Goal: Communication & Community: Answer question/provide support

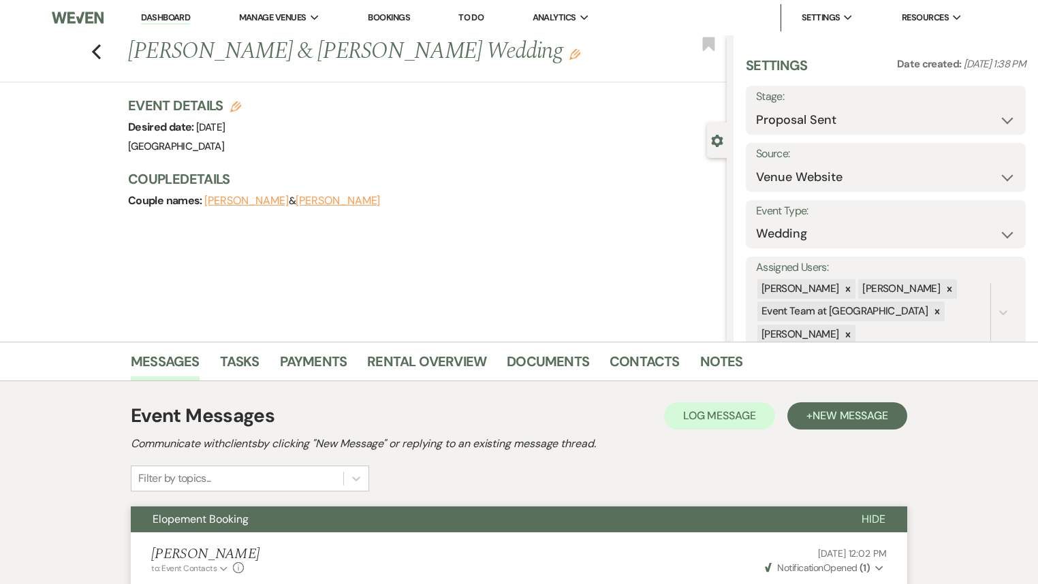
select select "6"
select select "5"
click at [101, 54] on icon "Previous" at bounding box center [96, 52] width 10 height 16
select select "6"
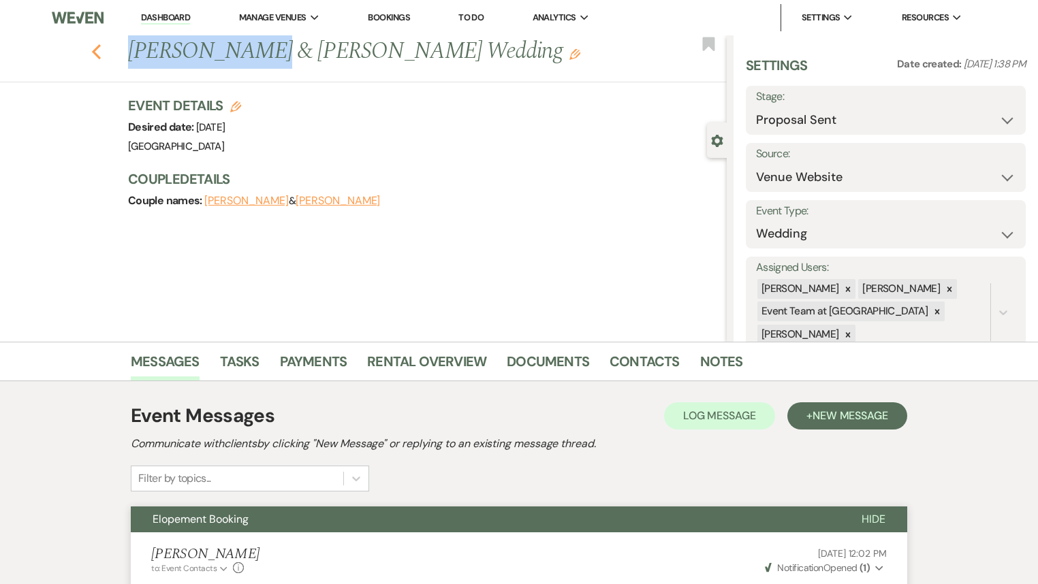
select select "6"
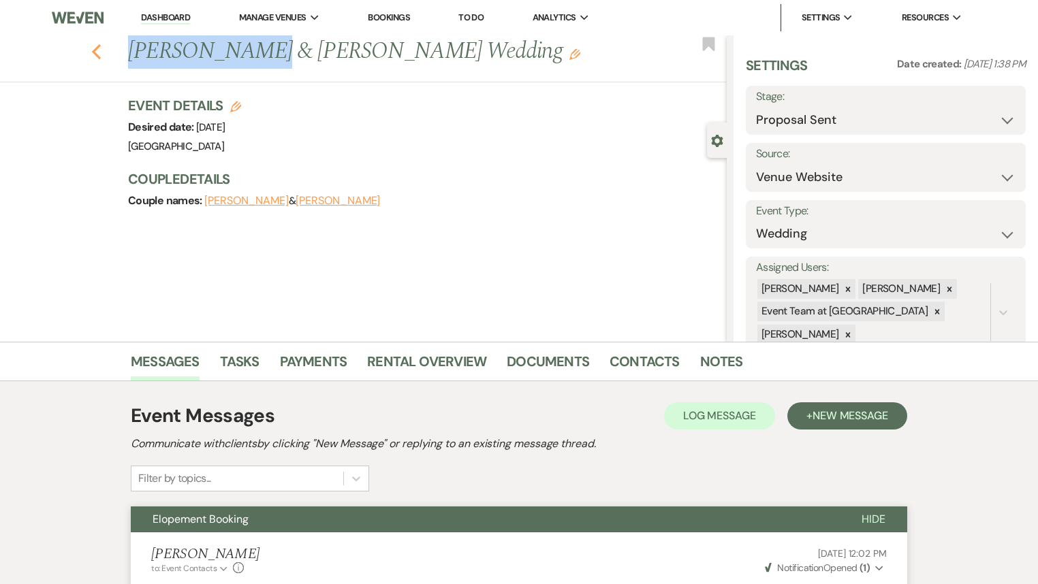
select select "6"
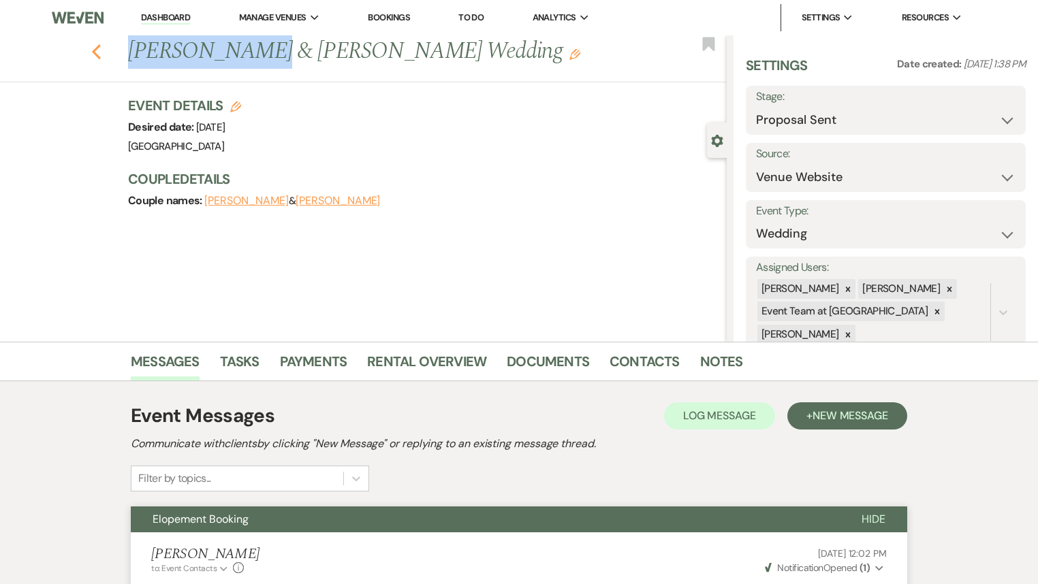
select select "6"
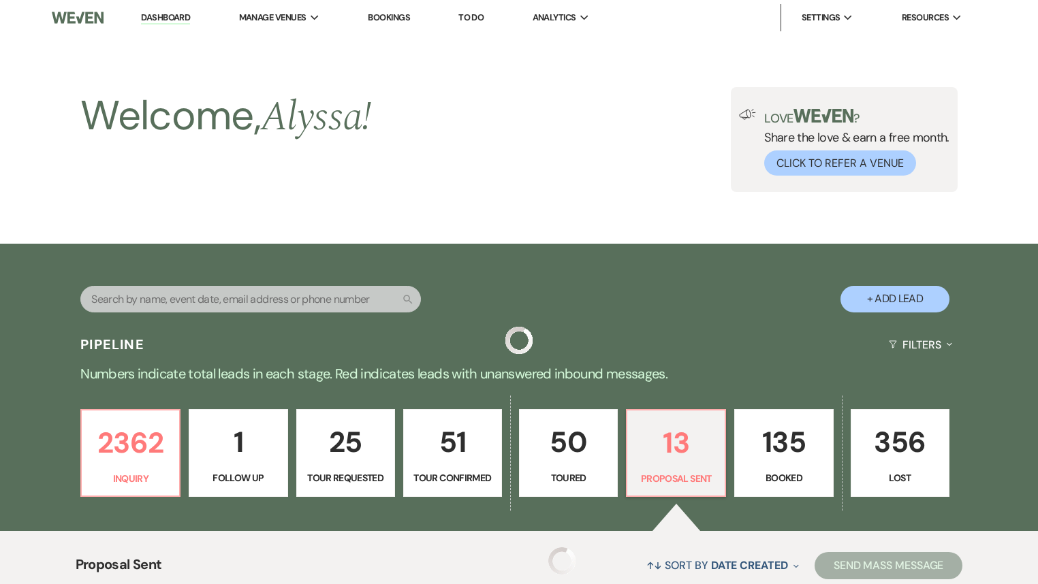
scroll to position [327, 0]
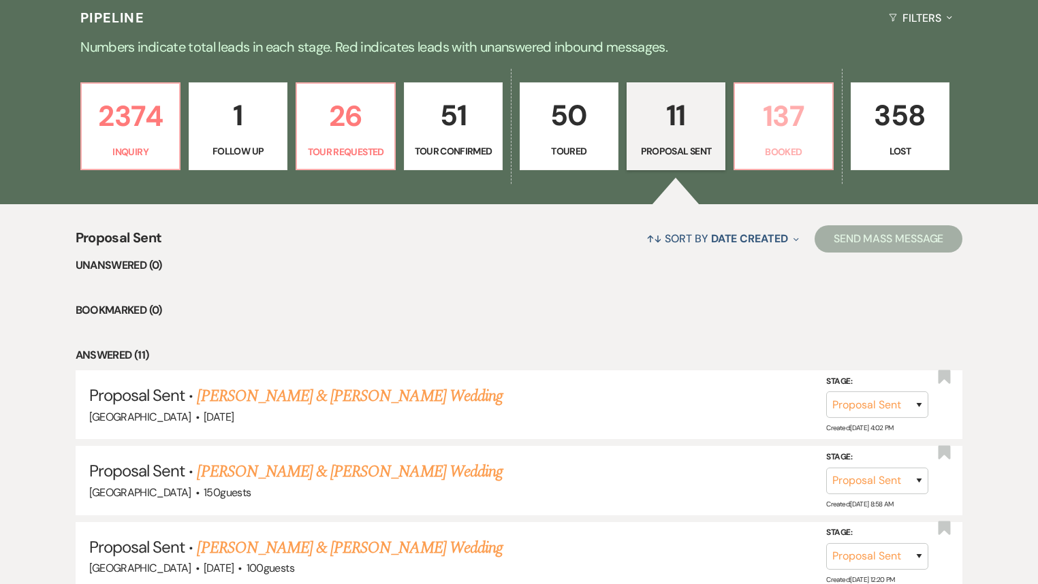
click at [803, 130] on p "137" at bounding box center [783, 116] width 81 height 46
select select "7"
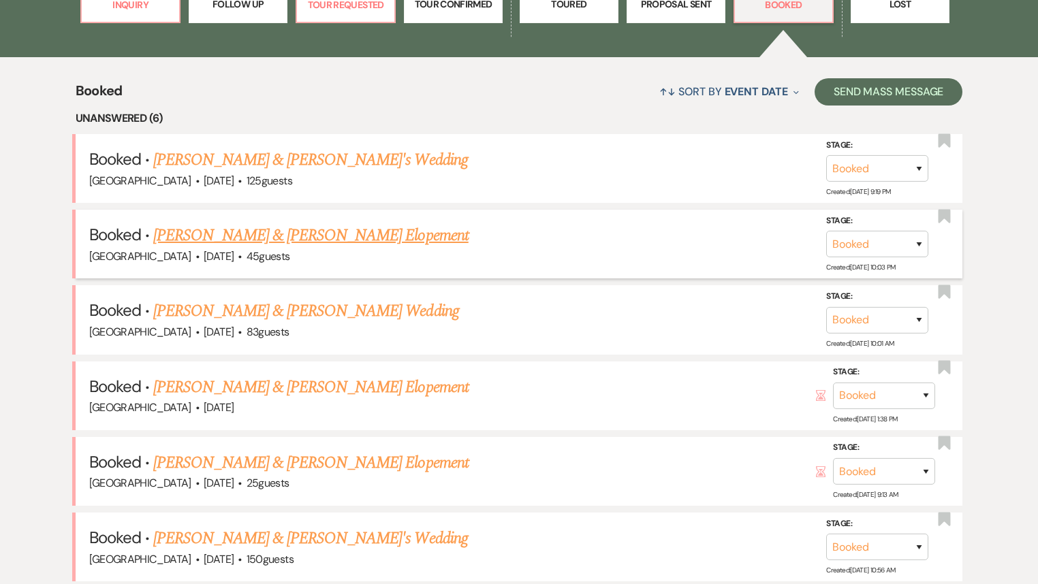
scroll to position [490, 0]
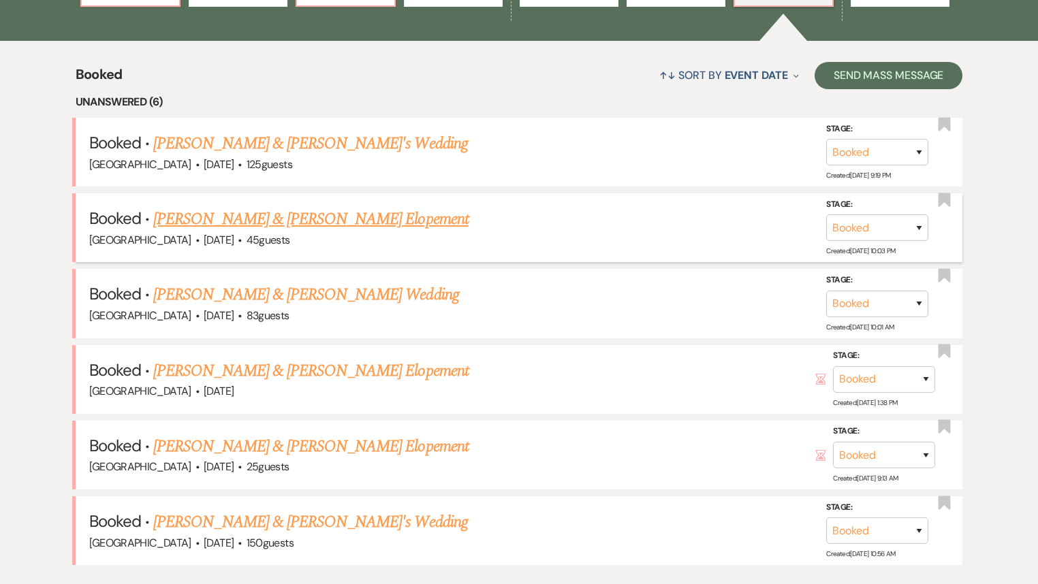
click at [322, 218] on link "[PERSON_NAME] & [PERSON_NAME] Elopement" at bounding box center [310, 219] width 315 height 25
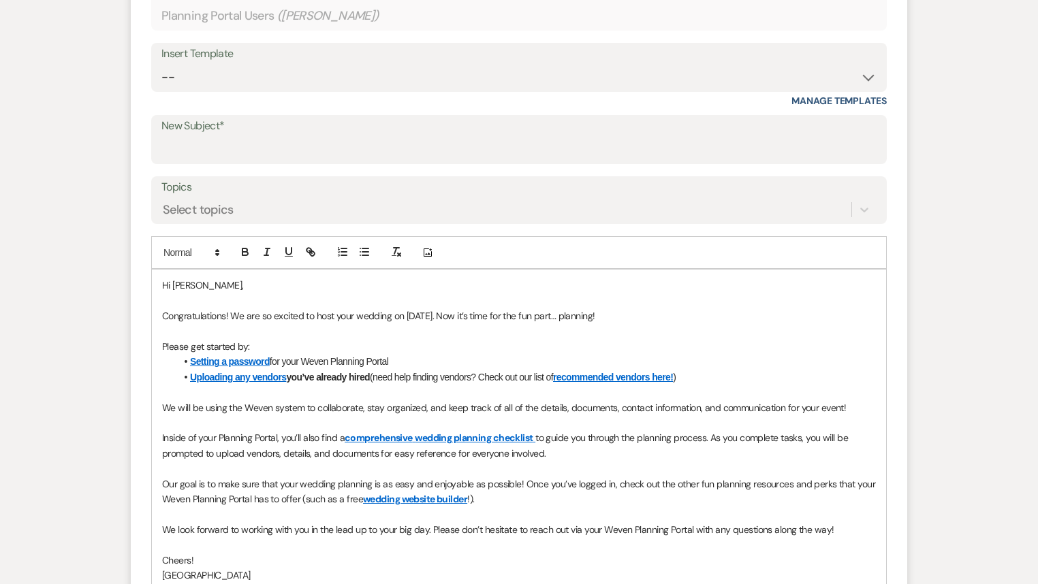
scroll to position [327, 0]
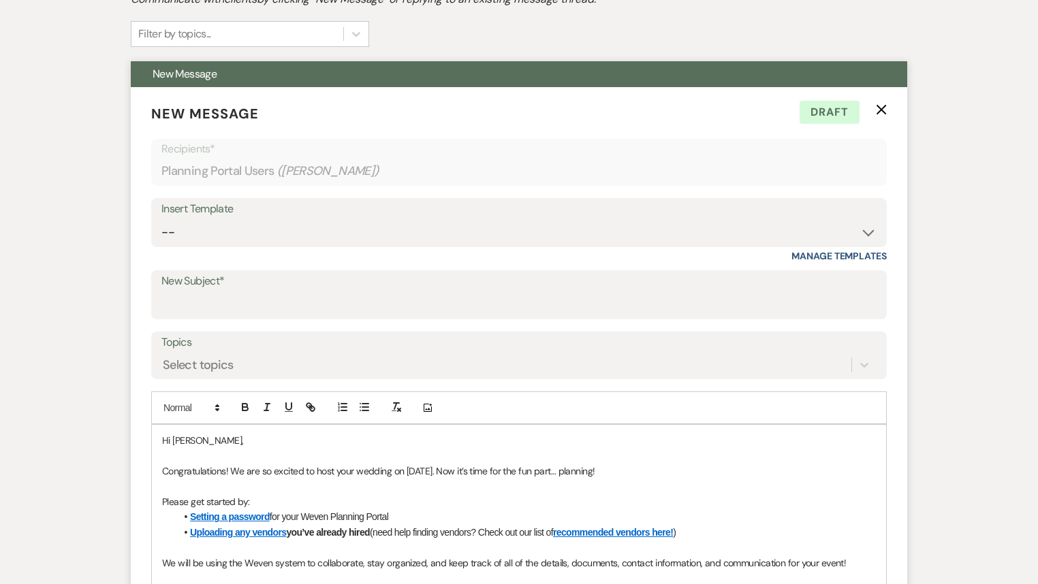
click at [882, 112] on icon "X" at bounding box center [881, 109] width 11 height 11
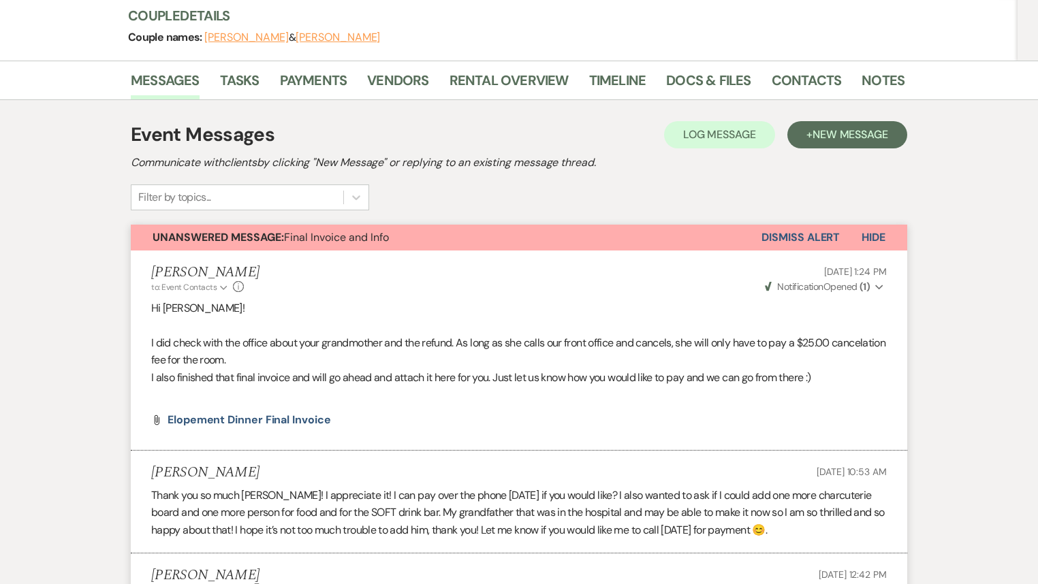
scroll to position [0, 0]
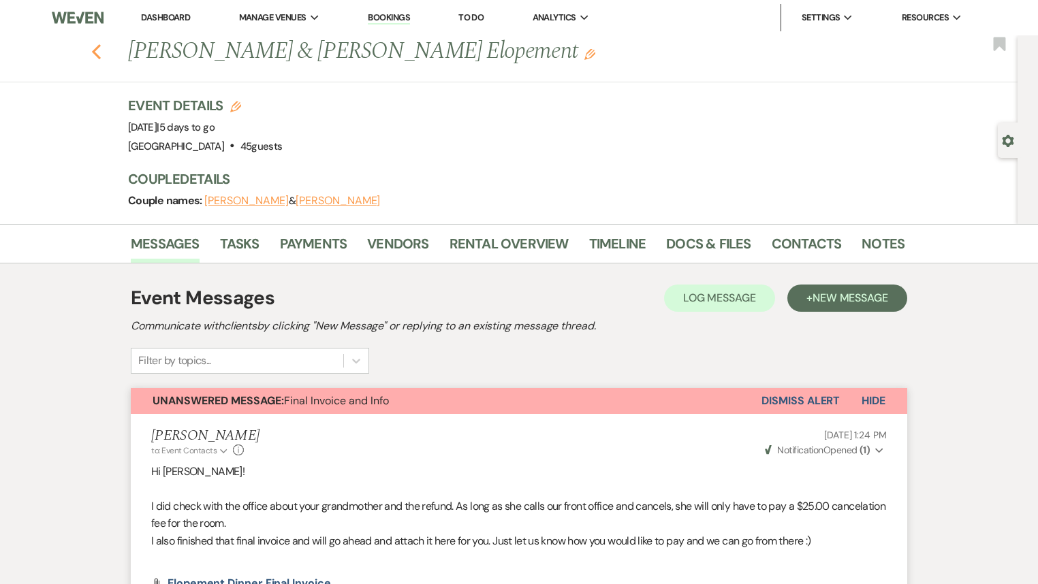
click at [98, 49] on use "button" at bounding box center [96, 51] width 9 height 15
select select "7"
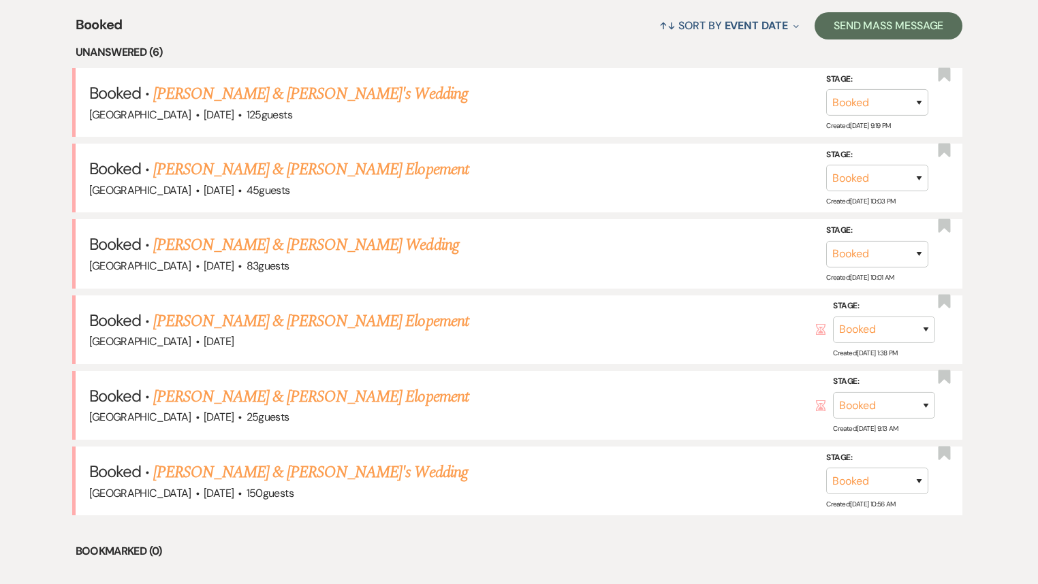
scroll to position [599, 0]
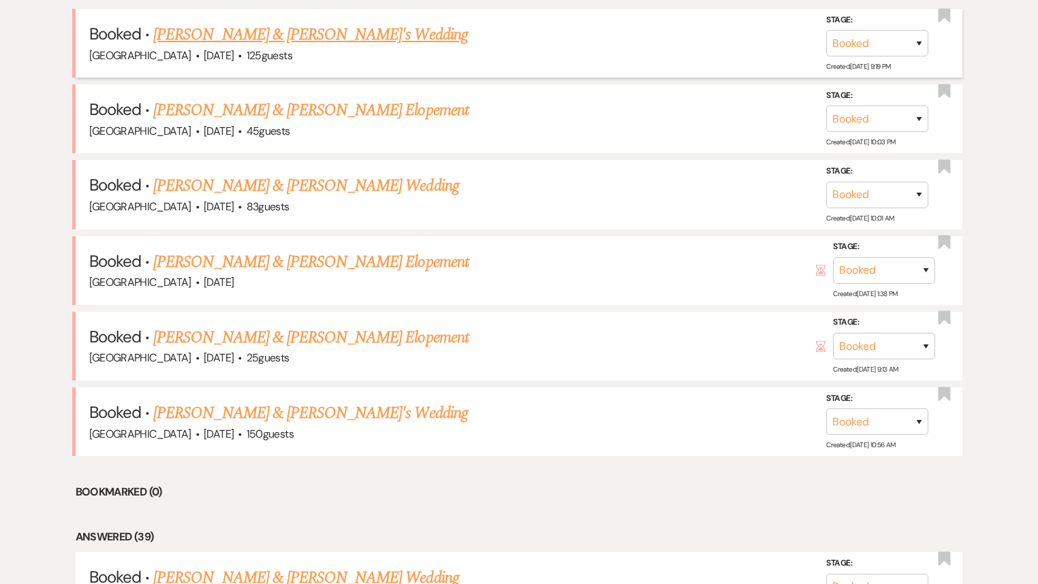
click at [313, 36] on link "[PERSON_NAME] & [PERSON_NAME]'s Wedding" at bounding box center [310, 34] width 315 height 25
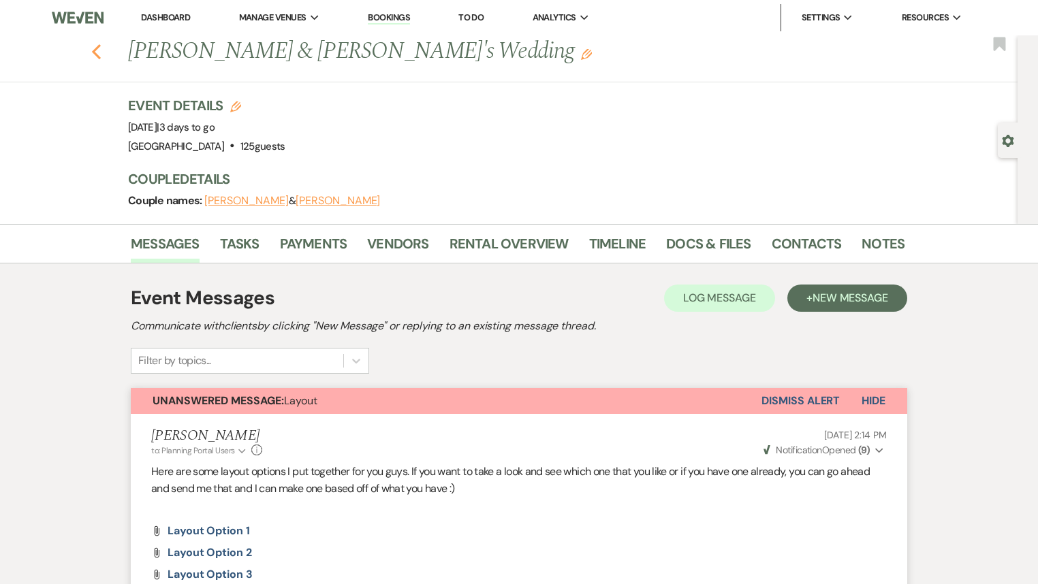
click at [101, 50] on icon "Previous" at bounding box center [96, 52] width 10 height 16
select select "7"
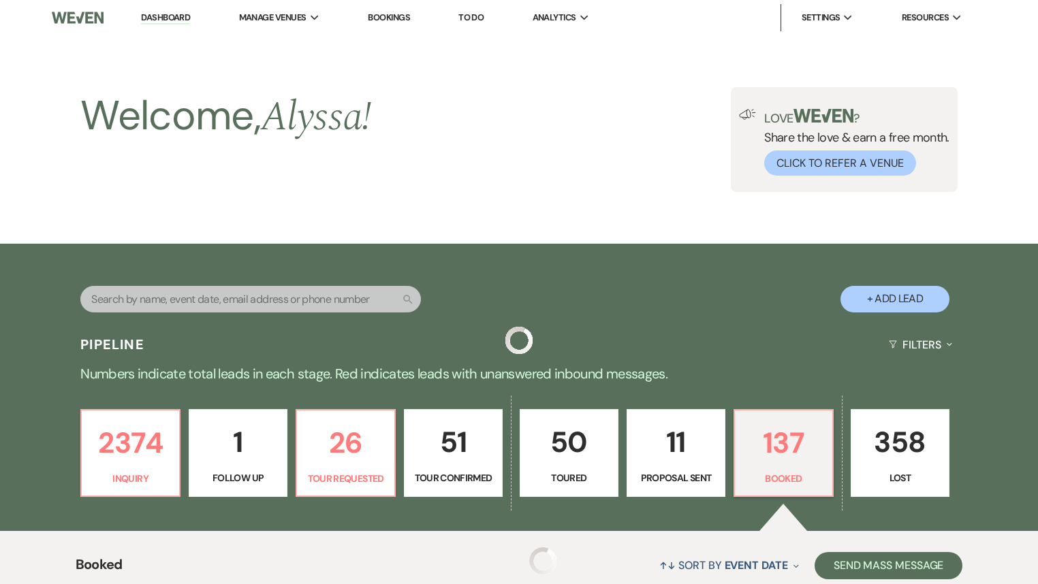
scroll to position [599, 0]
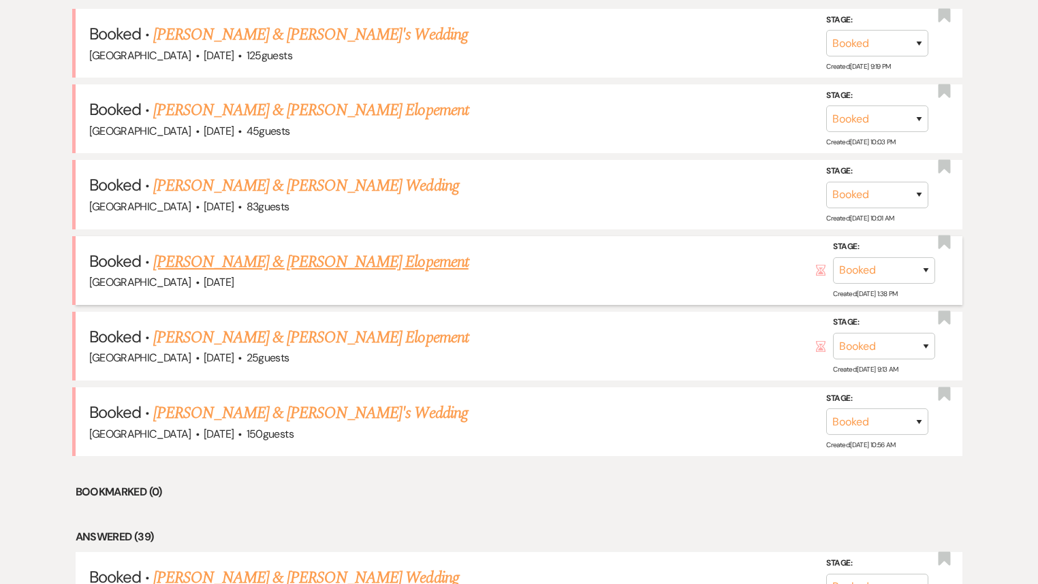
click at [326, 263] on link "[PERSON_NAME] & [PERSON_NAME] Elopement" at bounding box center [310, 262] width 315 height 25
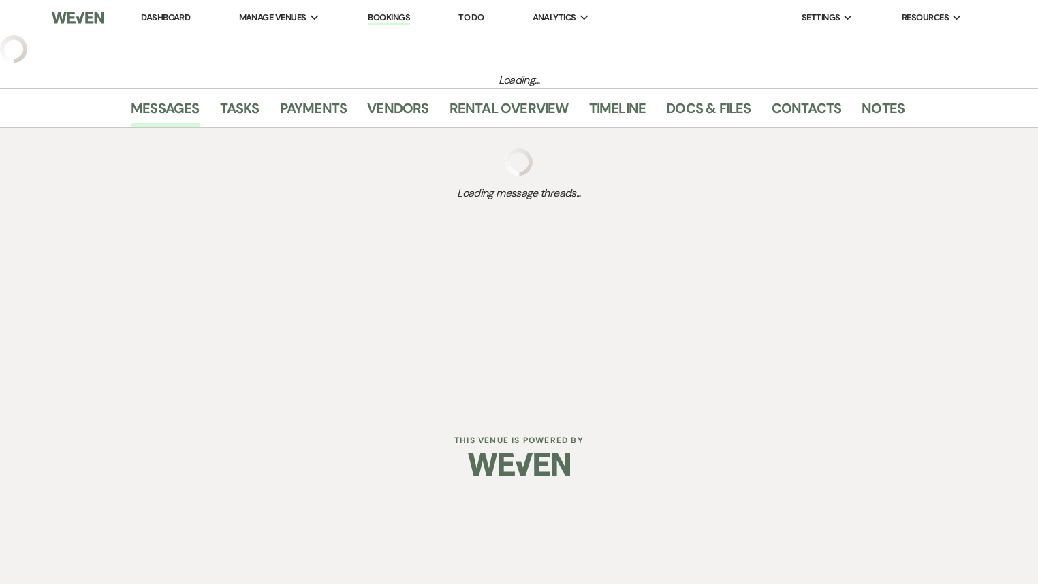
select select "5"
select select "22"
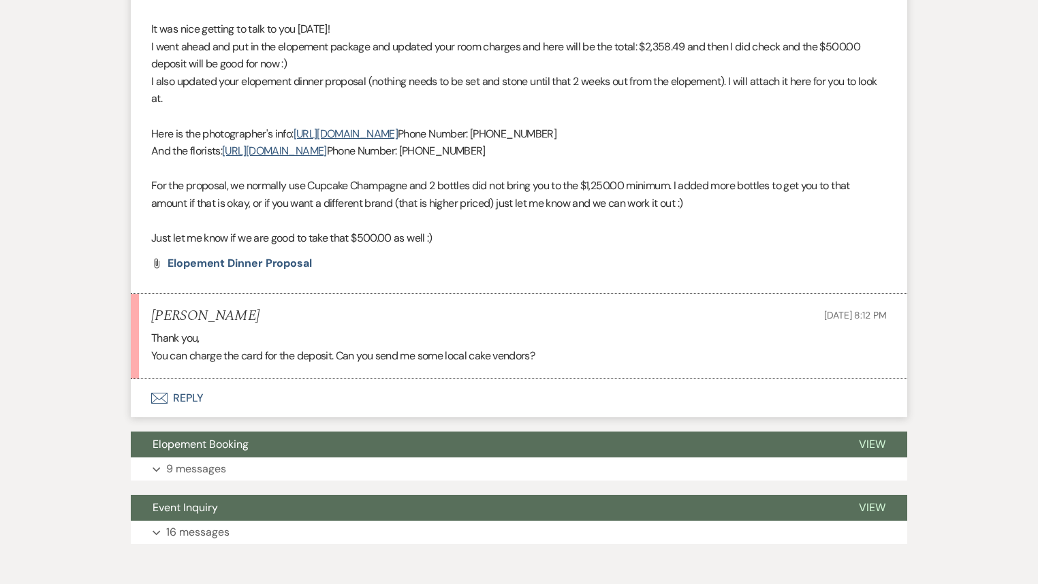
scroll to position [722, 0]
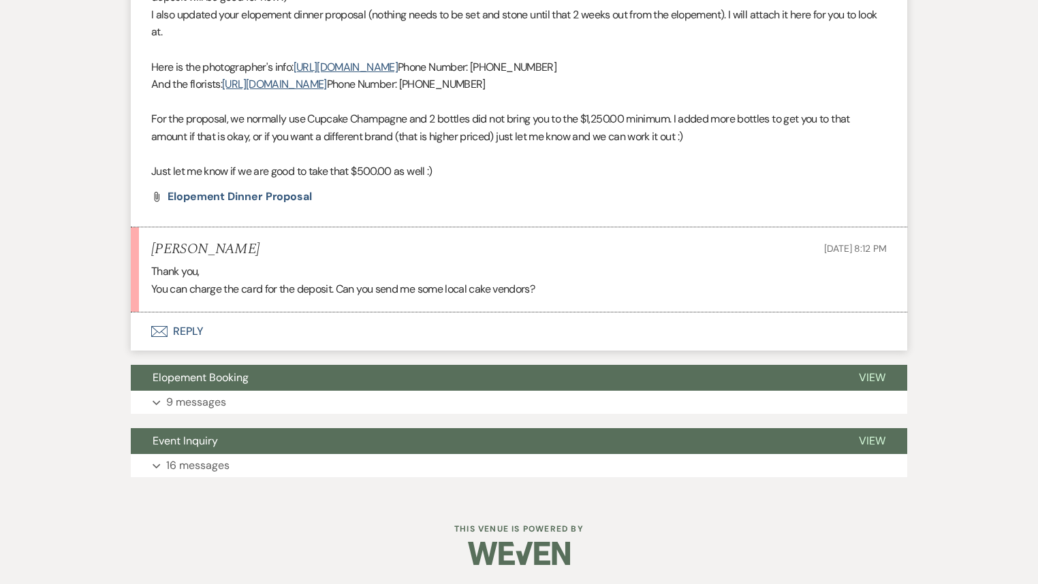
click at [184, 322] on button "Envelope Reply" at bounding box center [519, 332] width 776 height 38
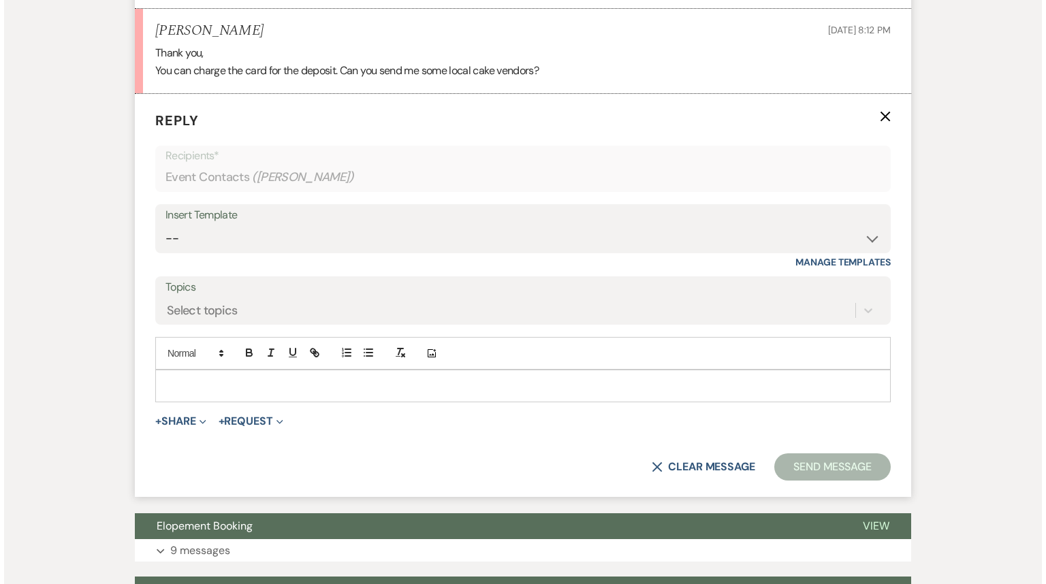
scroll to position [942, 0]
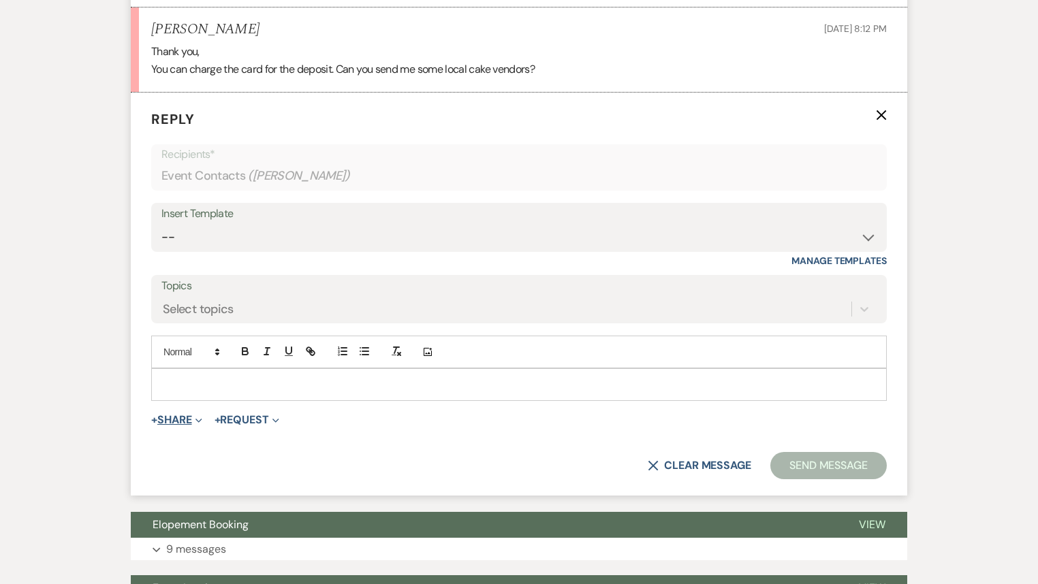
click at [179, 420] on button "+ Share Expand" at bounding box center [176, 420] width 51 height 11
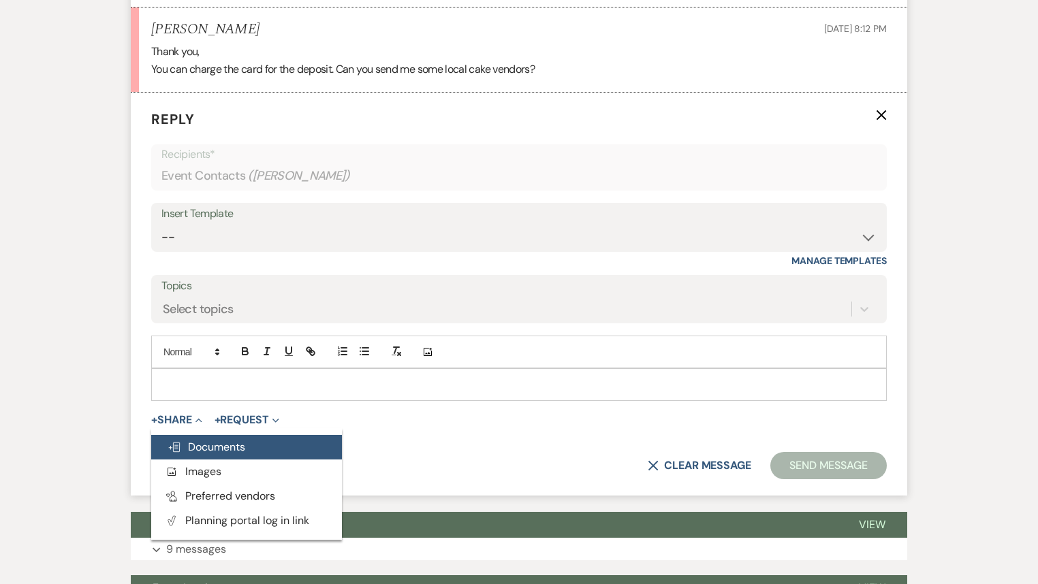
click at [212, 445] on span "Doc Upload Documents" at bounding box center [206, 447] width 78 height 14
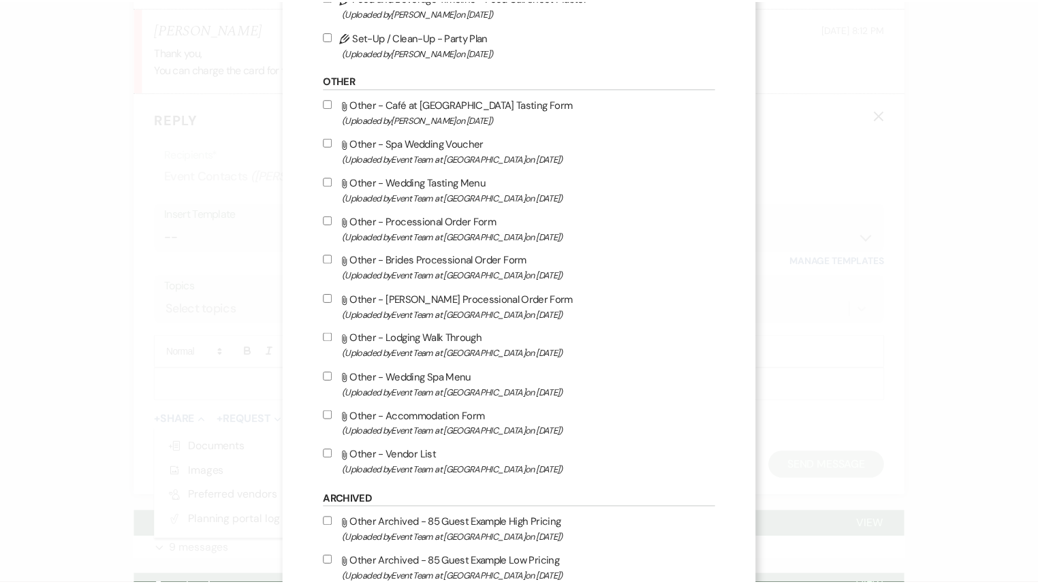
scroll to position [1573, 0]
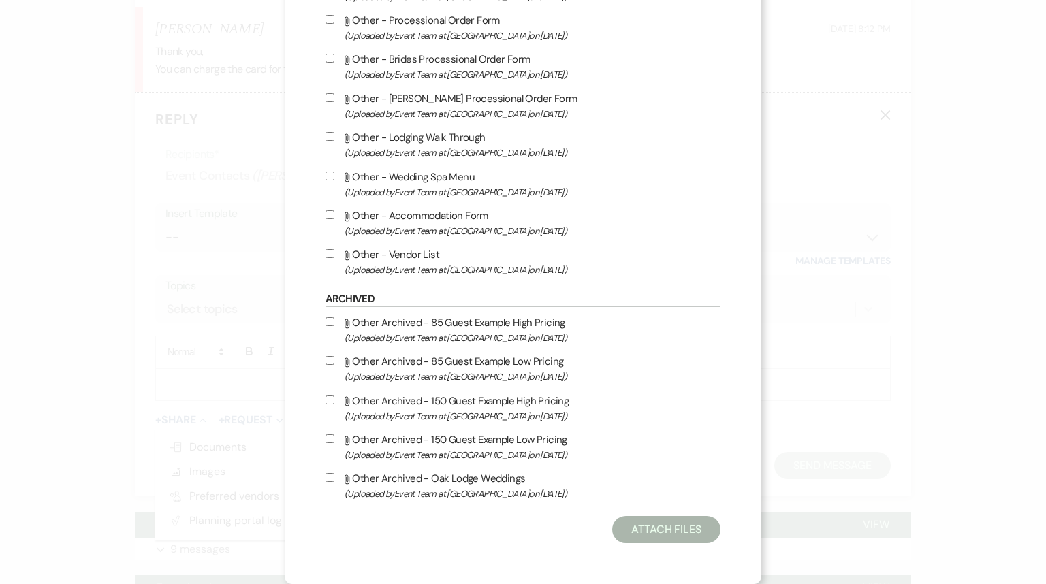
click at [325, 253] on input "Attach File Other - Vendor List (Uploaded by Event Team at [GEOGRAPHIC_DATA] on…" at bounding box center [329, 253] width 9 height 9
checkbox input "true"
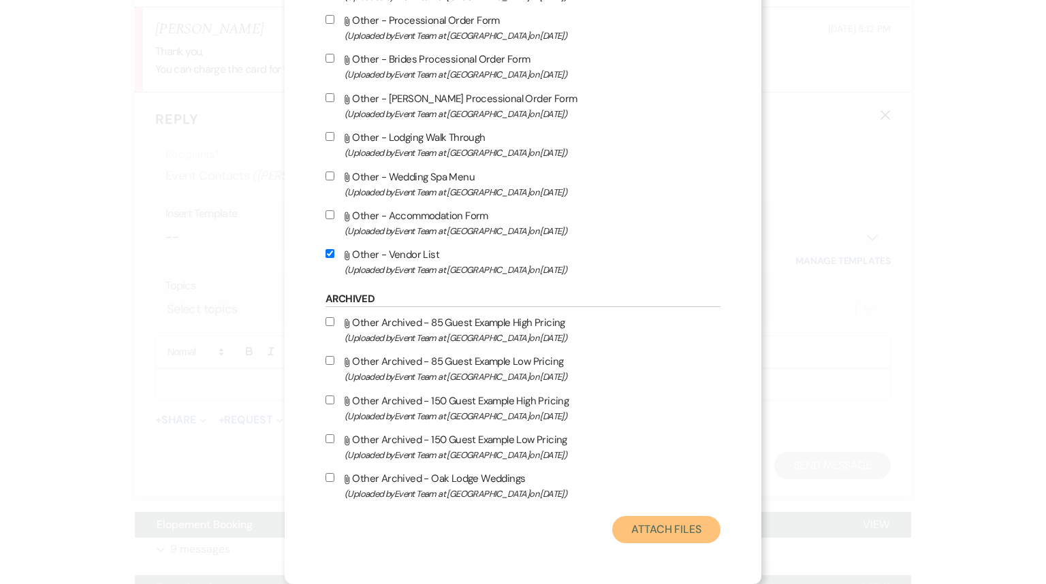
click at [673, 537] on button "Attach Files" at bounding box center [666, 529] width 108 height 27
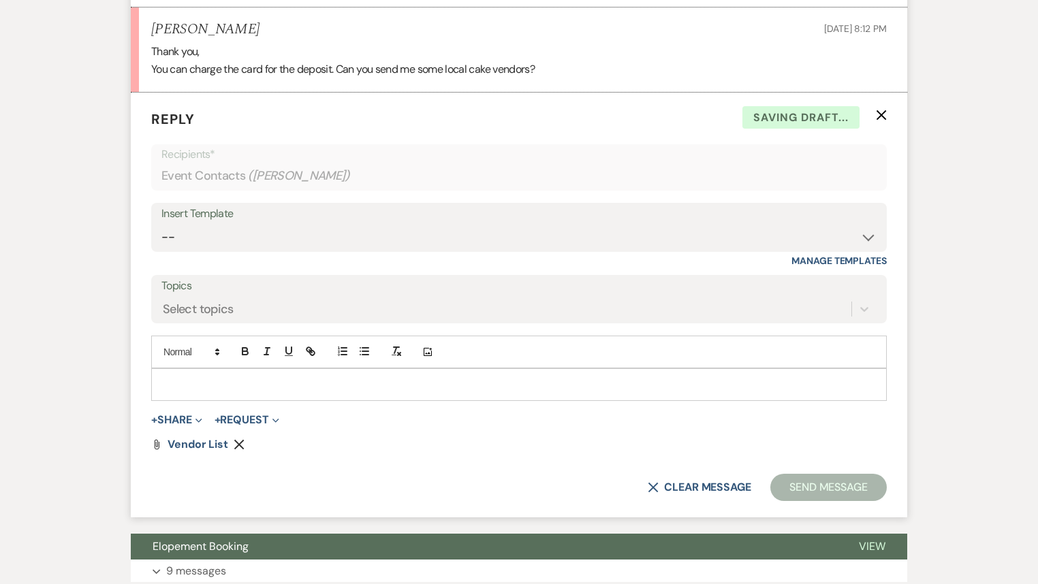
click at [212, 378] on p at bounding box center [519, 384] width 714 height 15
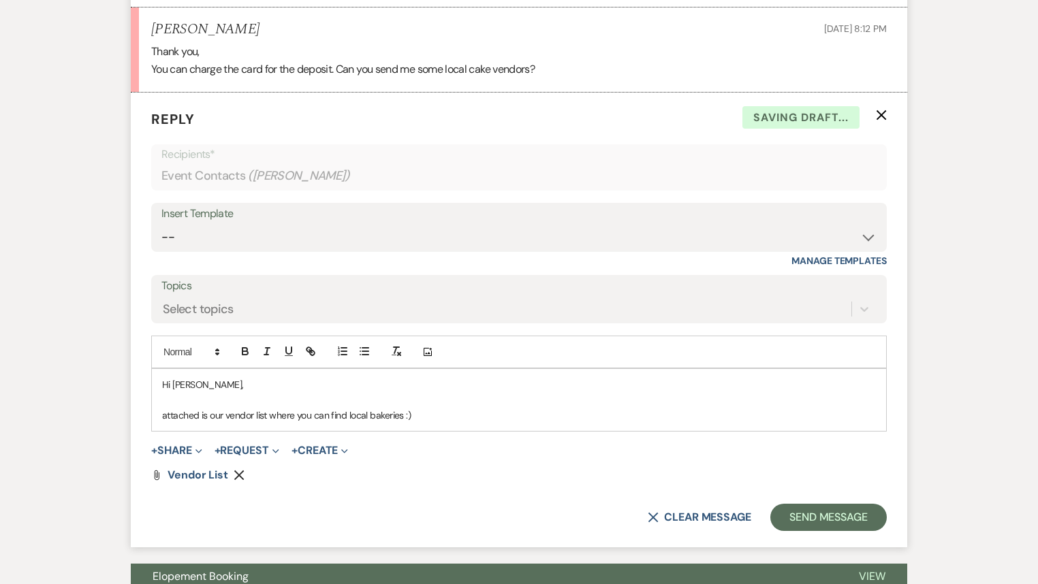
click at [165, 415] on p "attached is our vendor list where you can find local bakeries :)" at bounding box center [519, 415] width 714 height 15
click at [819, 520] on button "Send Message" at bounding box center [828, 517] width 116 height 27
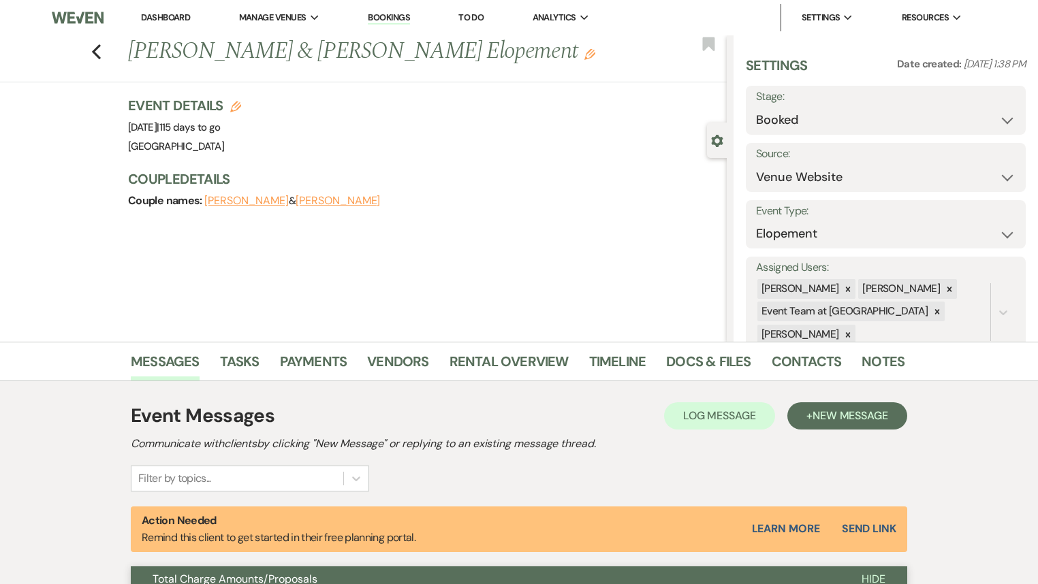
scroll to position [0, 0]
click at [98, 50] on use "button" at bounding box center [96, 51] width 9 height 15
select select "7"
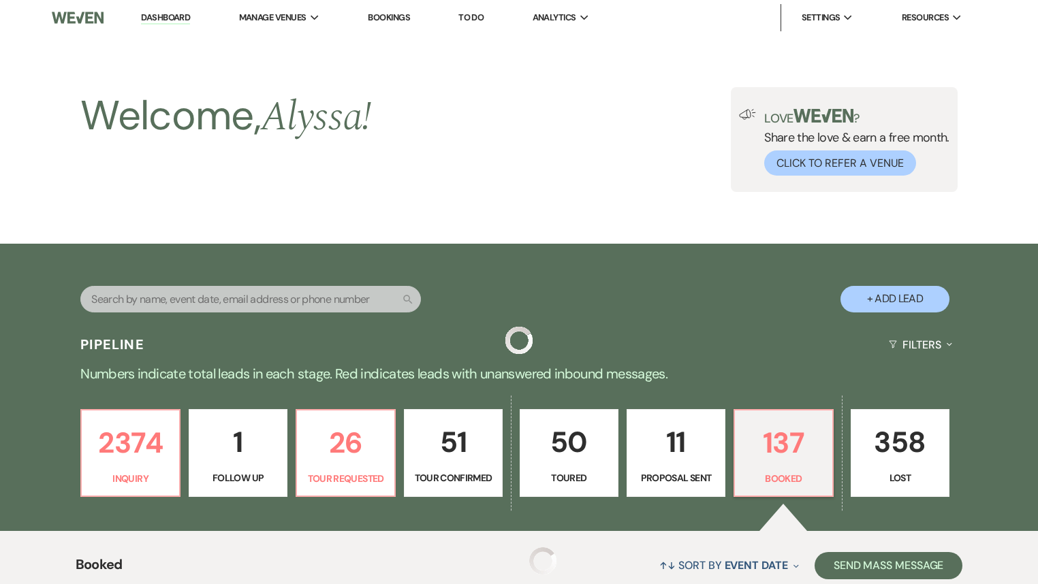
scroll to position [599, 0]
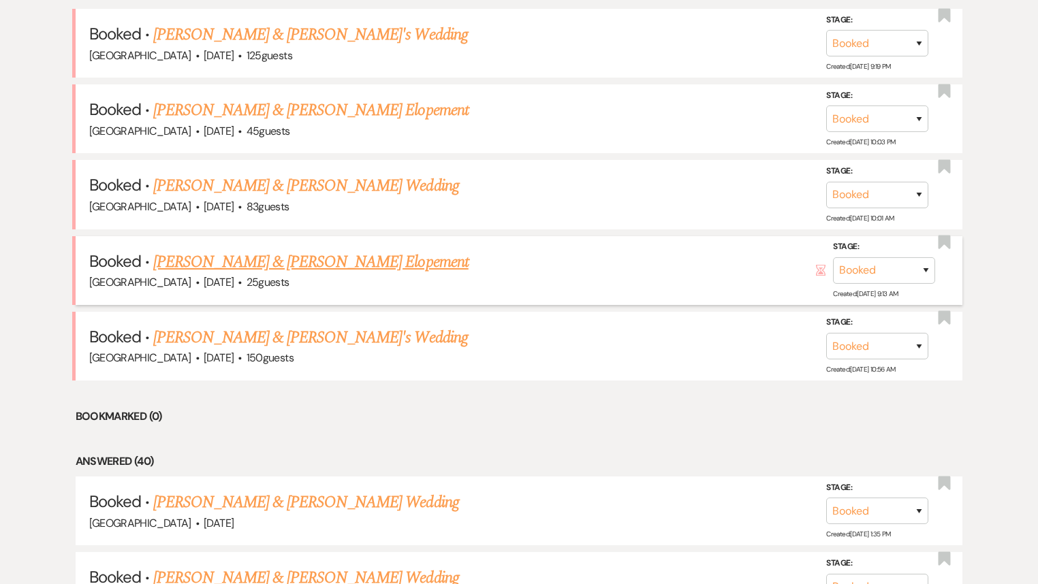
click at [348, 257] on link "[PERSON_NAME] & [PERSON_NAME] Elopement" at bounding box center [310, 262] width 315 height 25
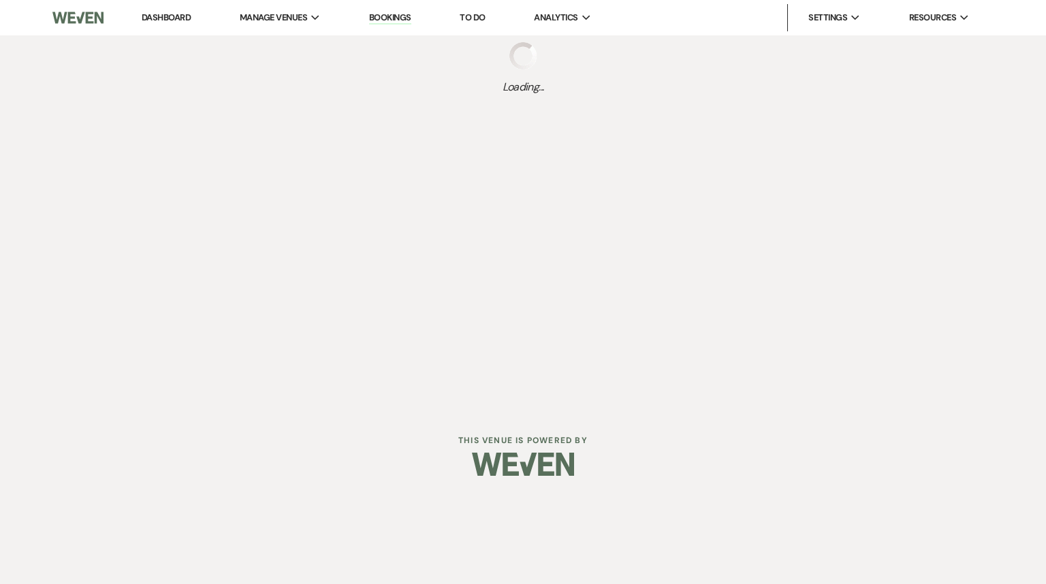
select select "5"
select select "22"
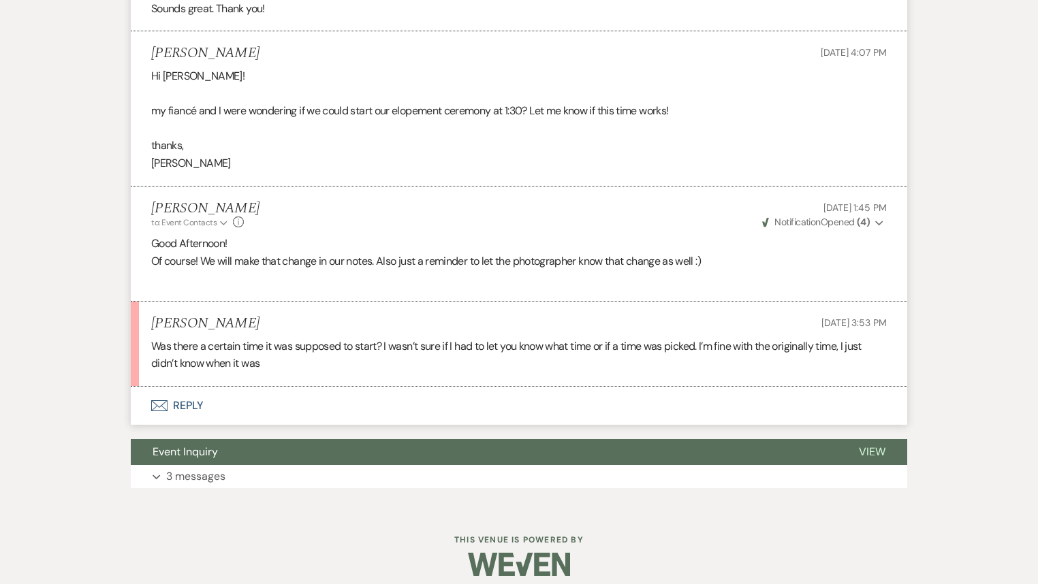
scroll to position [2315, 0]
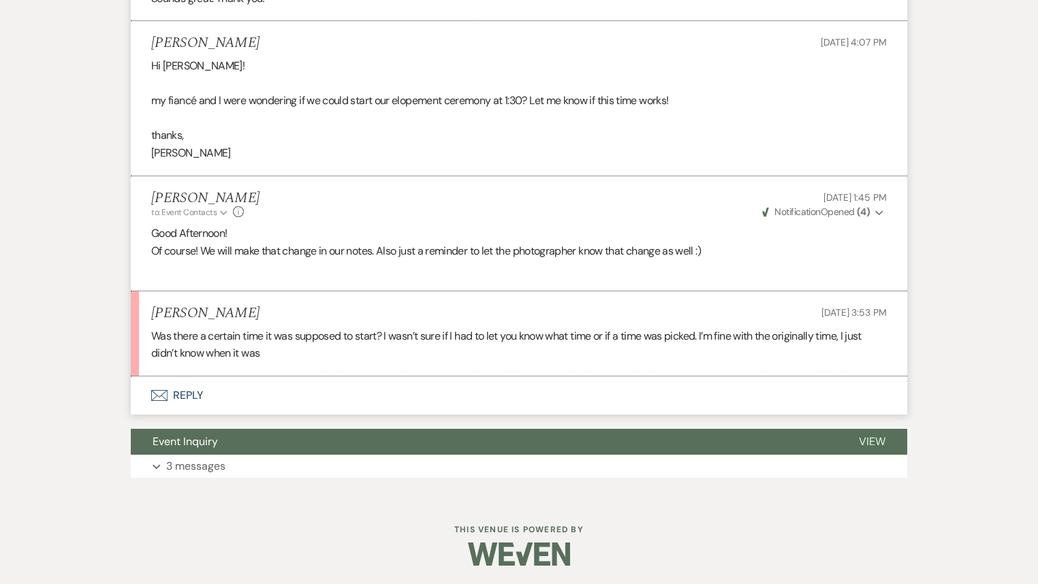
click at [188, 396] on button "Envelope Reply" at bounding box center [519, 396] width 776 height 38
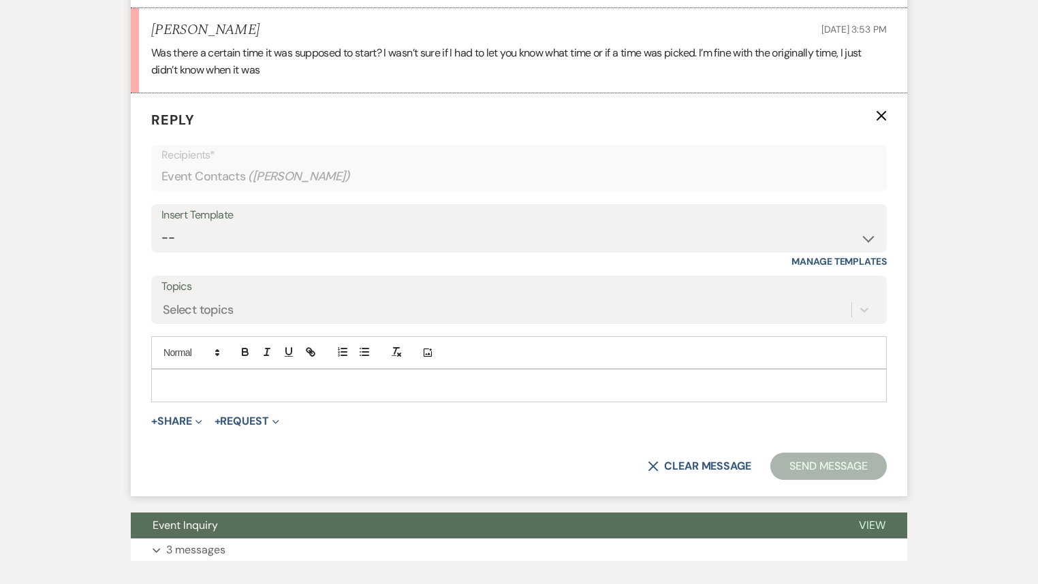
scroll to position [2598, 0]
click at [222, 393] on div at bounding box center [519, 385] width 734 height 31
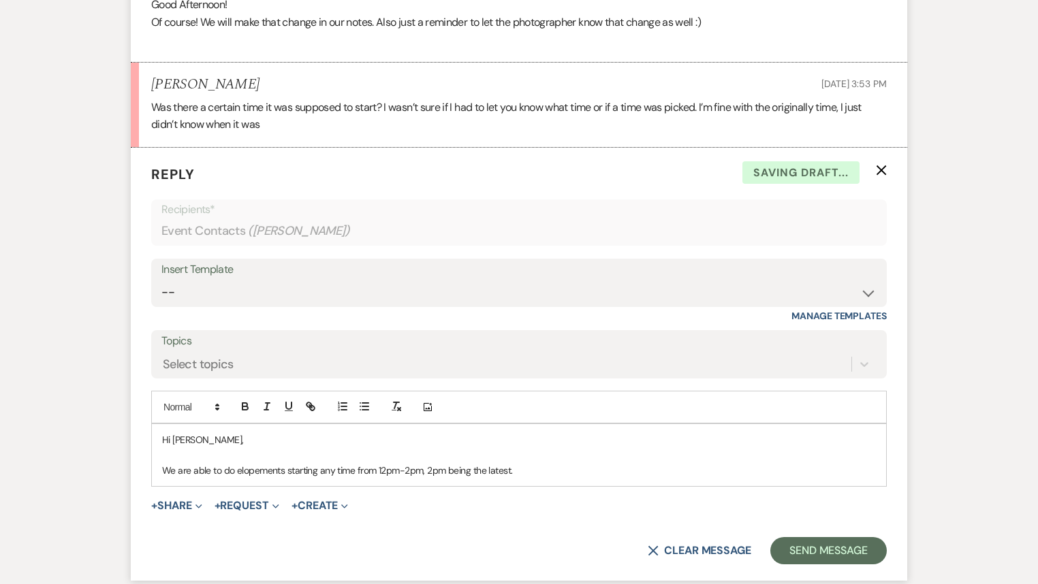
scroll to position [2653, 0]
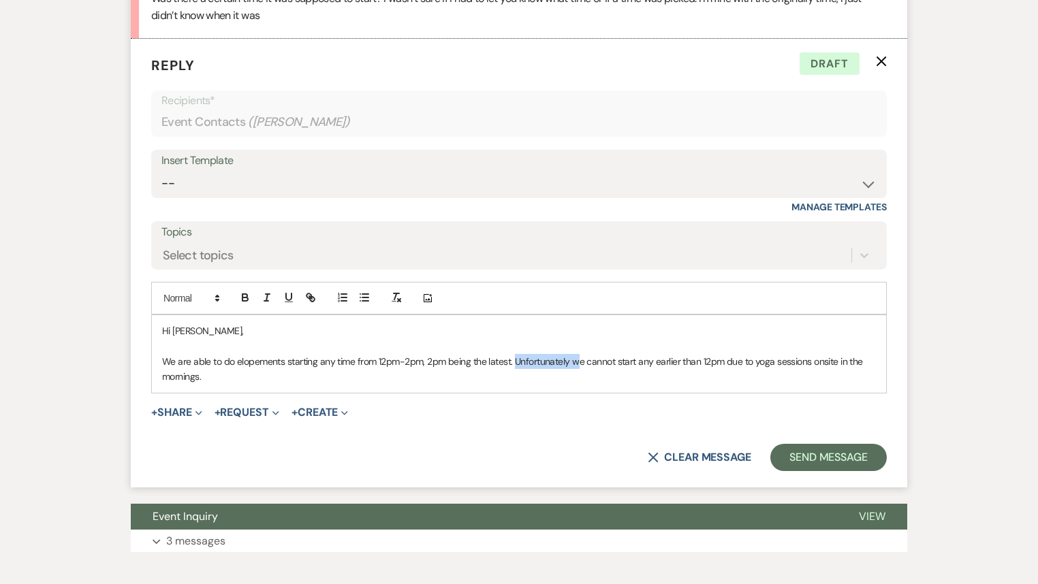
drag, startPoint x: 577, startPoint y: 357, endPoint x: 515, endPoint y: 357, distance: 62.6
click at [515, 357] on p "We are able to do elopements starting any time from 12pm-2pm, 2pm being the lat…" at bounding box center [519, 369] width 714 height 31
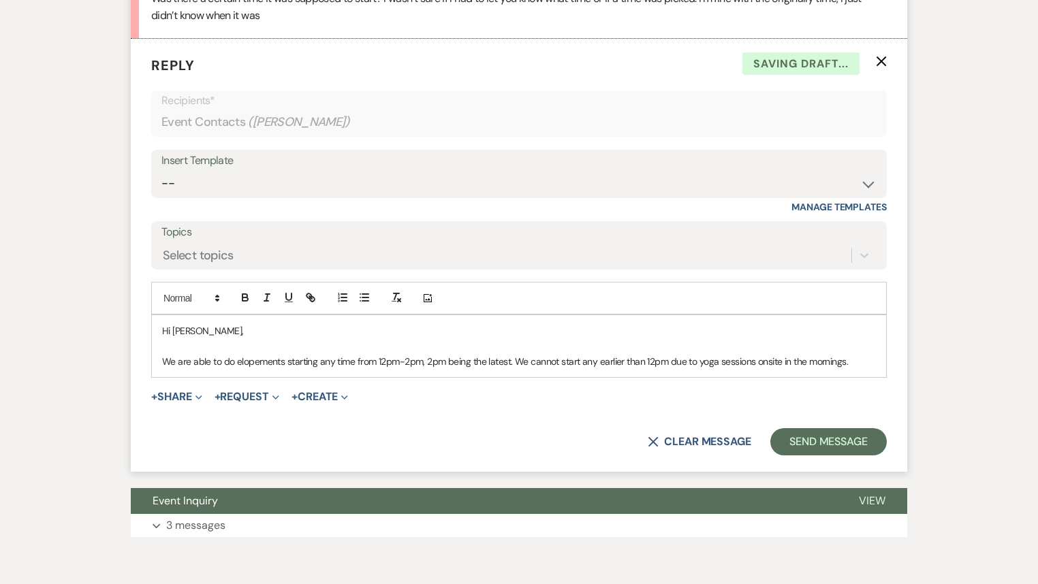
click at [861, 359] on p "We are able to do elopements starting any time from 12pm-2pm, 2pm being the lat…" at bounding box center [519, 361] width 714 height 15
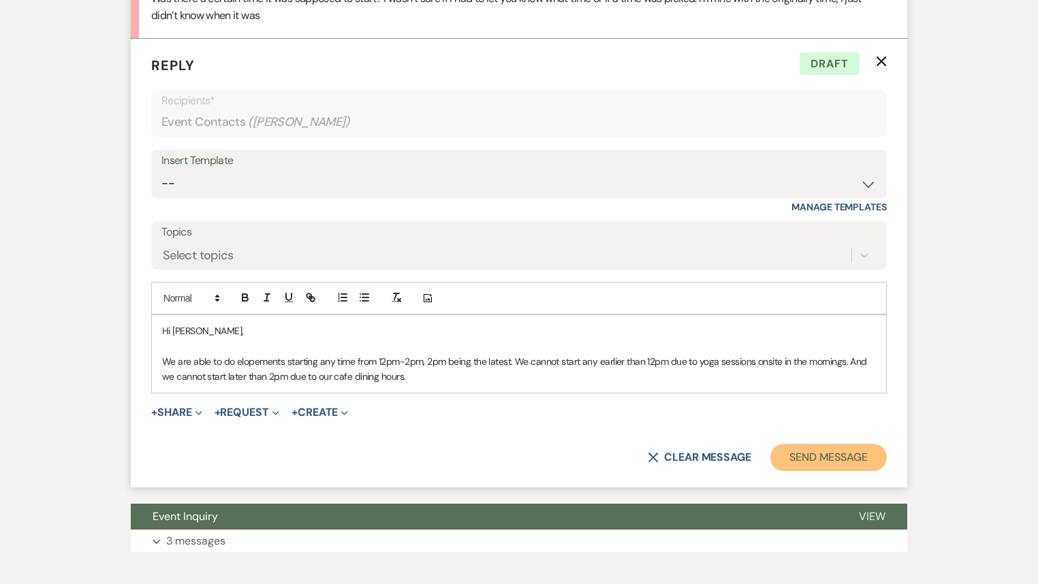
click at [835, 455] on button "Send Message" at bounding box center [828, 457] width 116 height 27
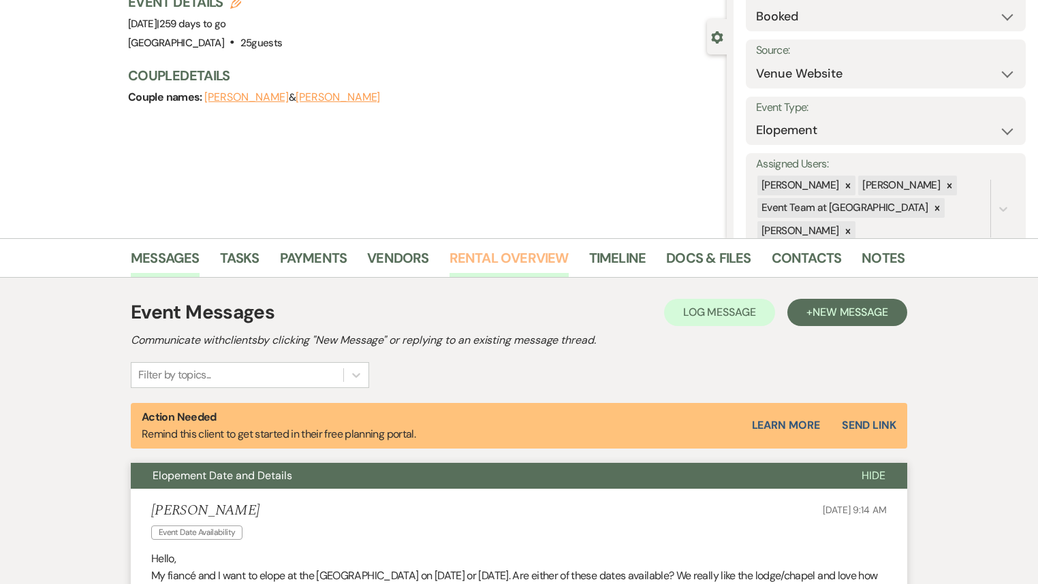
scroll to position [0, 0]
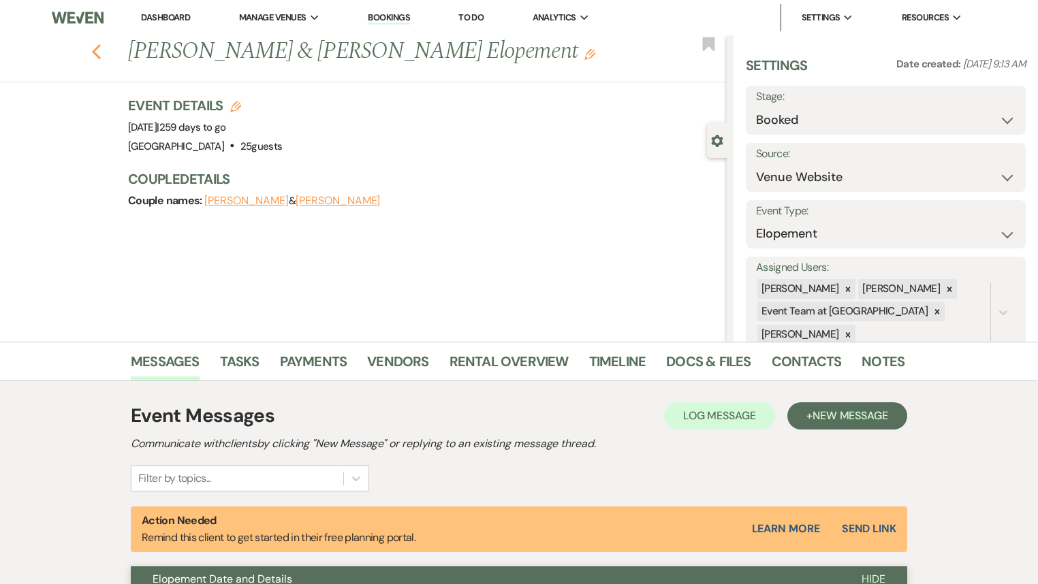
click at [98, 49] on use "button" at bounding box center [96, 51] width 9 height 15
select select "7"
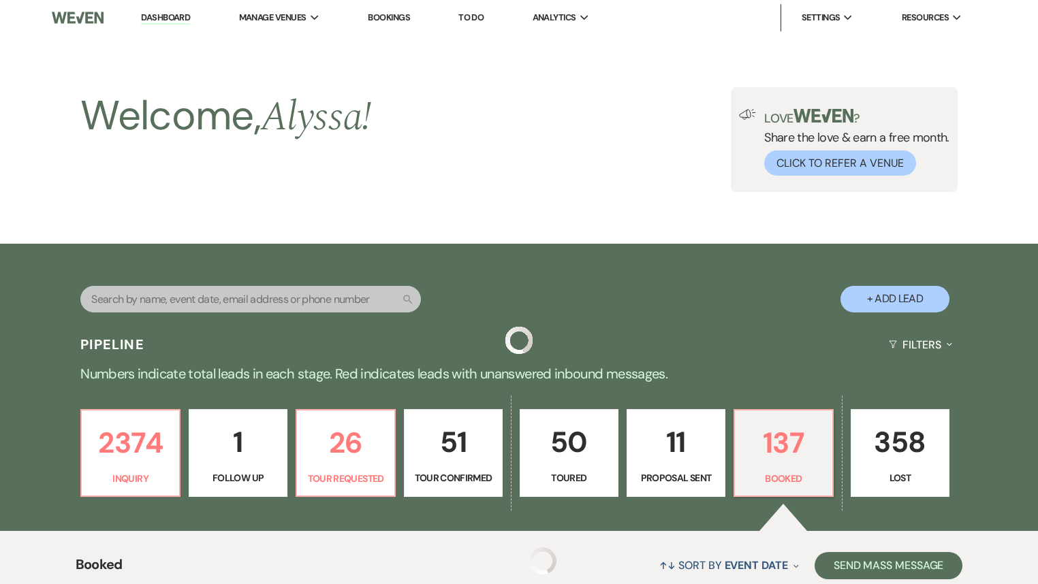
scroll to position [599, 0]
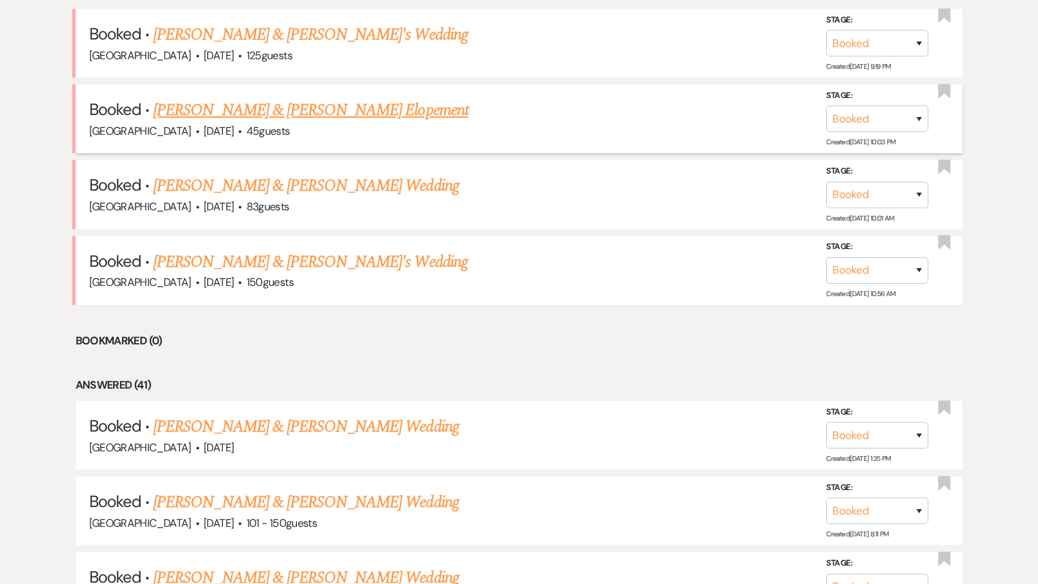
click at [340, 112] on link "[PERSON_NAME] & [PERSON_NAME] Elopement" at bounding box center [310, 110] width 315 height 25
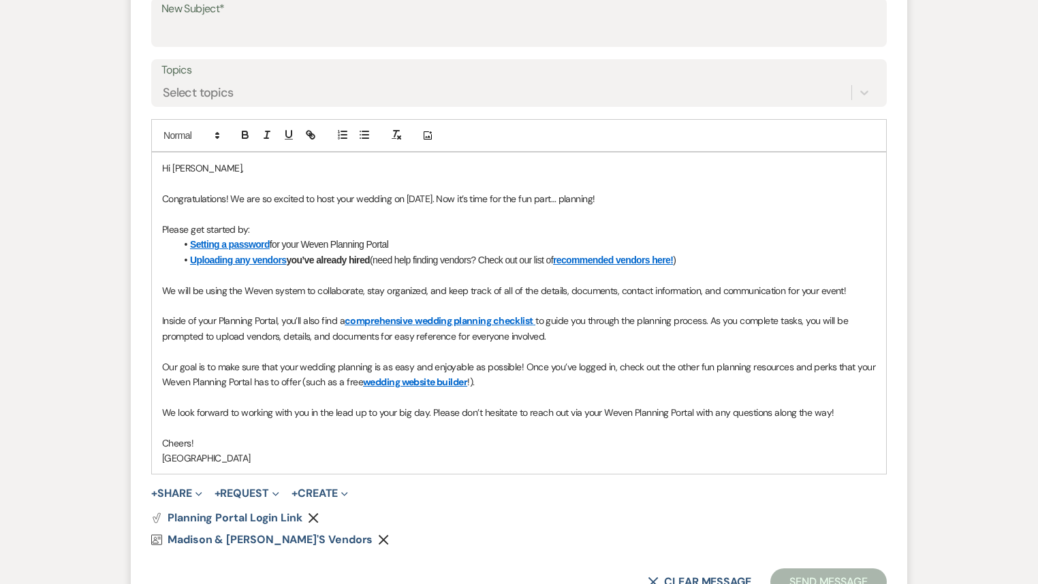
select select "7"
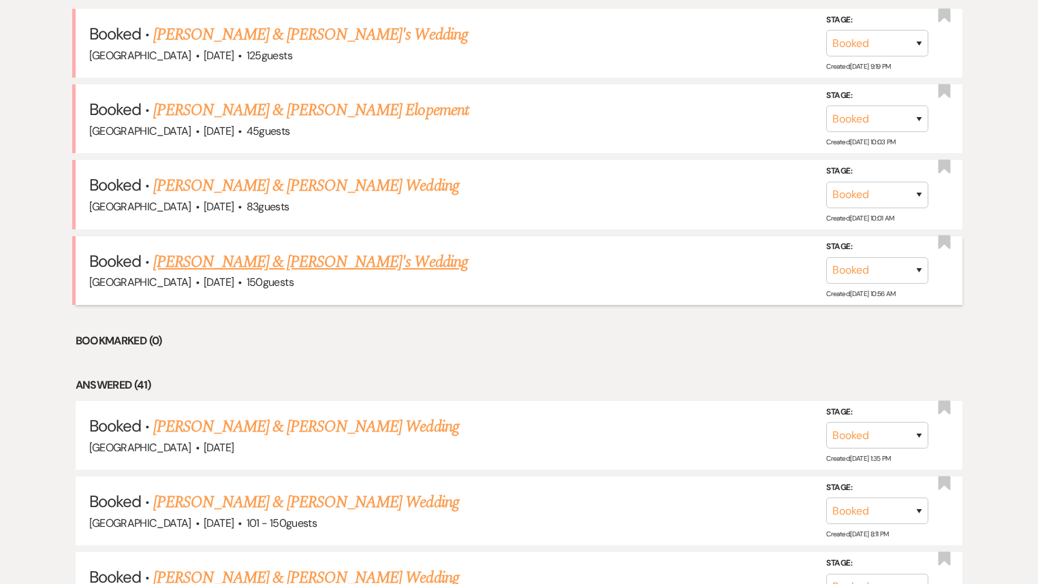
click at [317, 261] on link "[PERSON_NAME] & [PERSON_NAME]'s Wedding" at bounding box center [310, 262] width 315 height 25
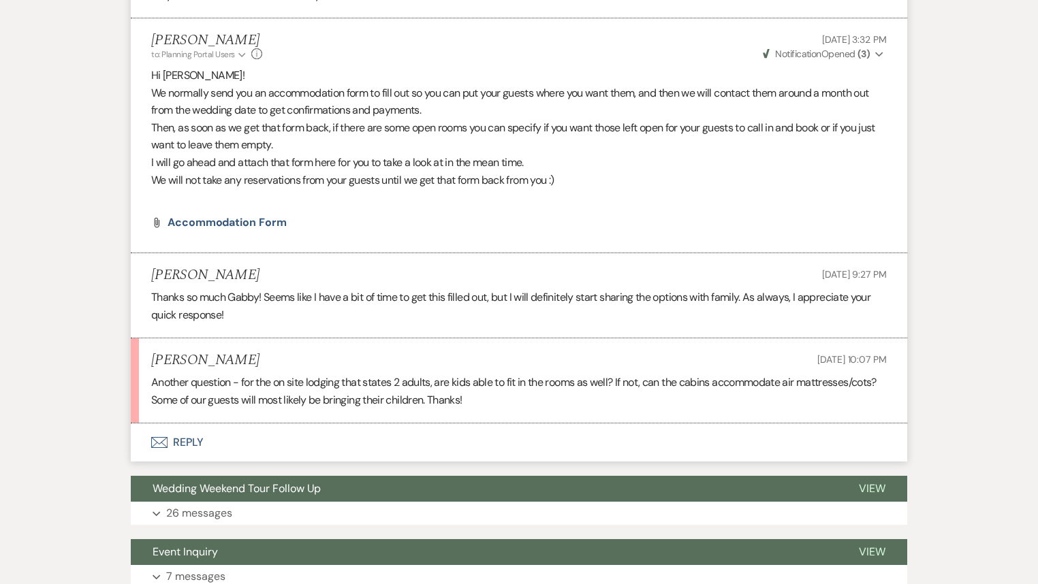
scroll to position [1135, 0]
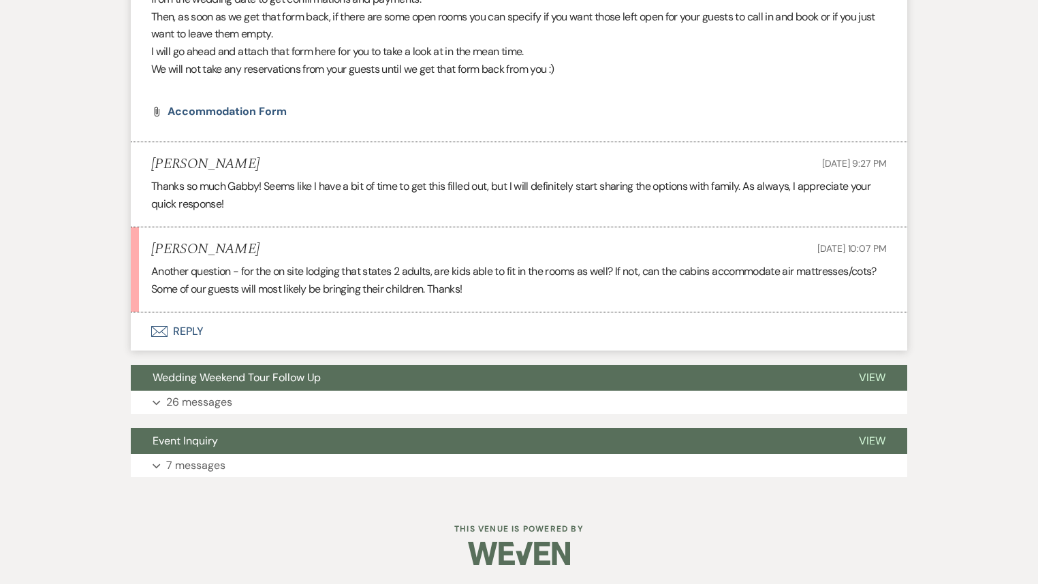
click at [180, 330] on button "Envelope Reply" at bounding box center [519, 332] width 776 height 38
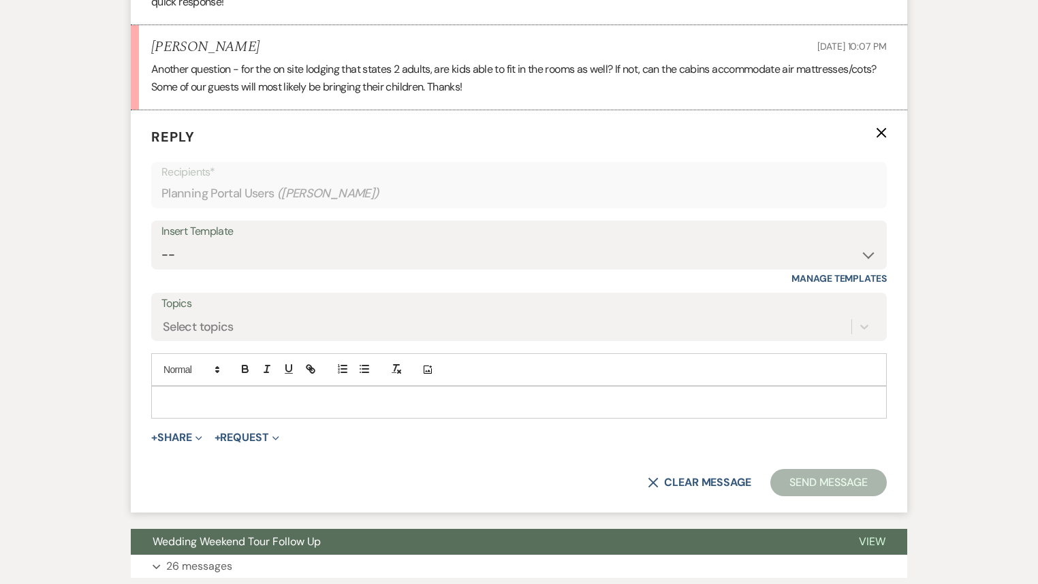
scroll to position [1355, 0]
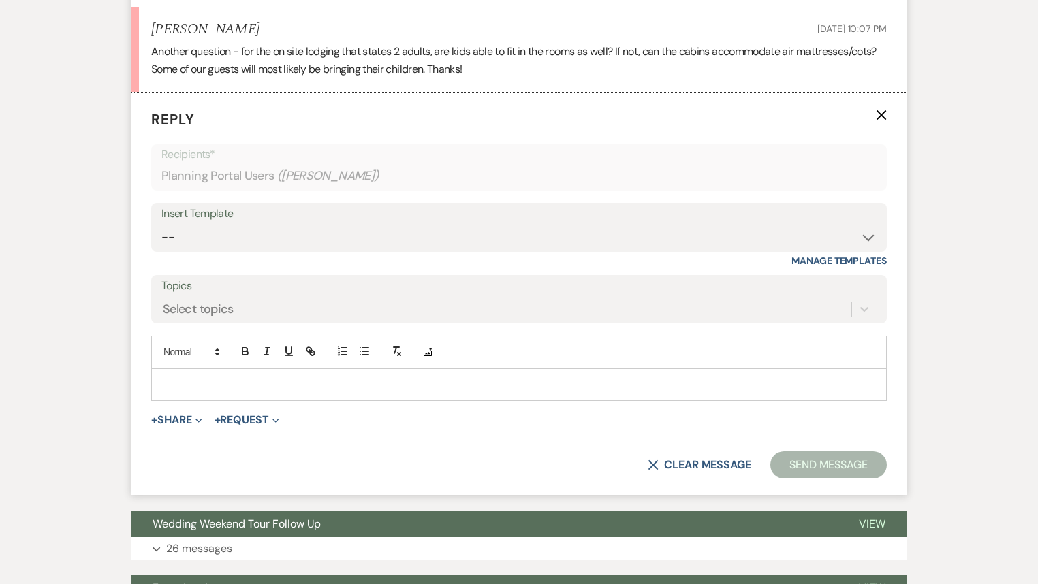
click at [283, 389] on p at bounding box center [519, 384] width 714 height 15
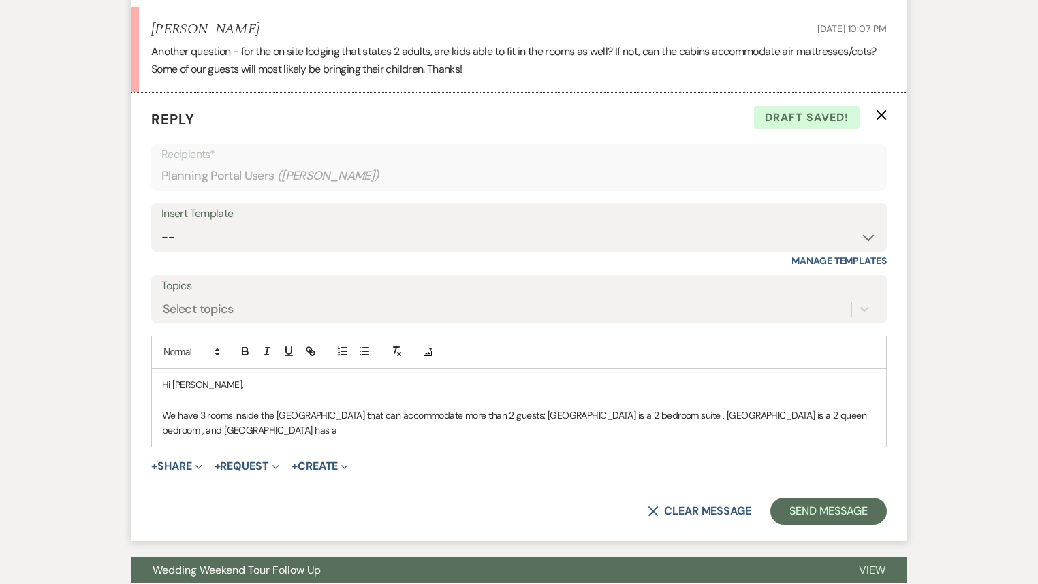
click at [577, 419] on p "We have 3 rooms inside the [GEOGRAPHIC_DATA] that can accommodate more than 2 g…" at bounding box center [519, 423] width 714 height 31
click at [756, 413] on p "We have 3 rooms inside the [GEOGRAPHIC_DATA] that can accommodate more than 2 g…" at bounding box center [519, 423] width 714 height 31
click at [262, 436] on p "We have 3 rooms inside the [GEOGRAPHIC_DATA] that can accommodate more than 2 g…" at bounding box center [519, 423] width 714 height 31
click at [666, 411] on p "We have 3 rooms inside the [GEOGRAPHIC_DATA] that can accommodate more than 2 g…" at bounding box center [519, 423] width 714 height 31
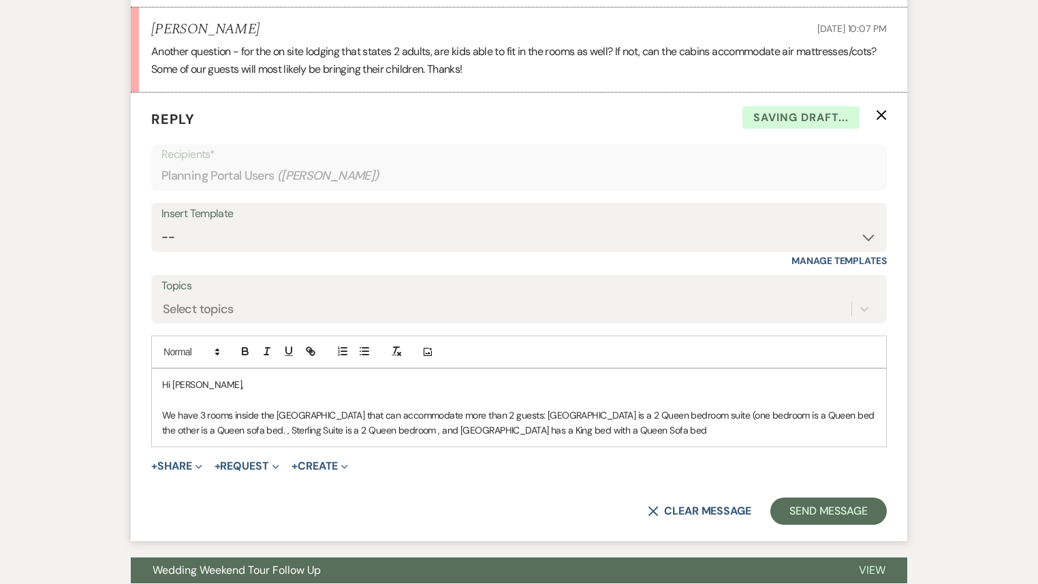
click at [543, 428] on p "We have 3 rooms inside the [GEOGRAPHIC_DATA] that can accommodate more than 2 g…" at bounding box center [519, 423] width 714 height 31
click at [618, 429] on p "We have 3 rooms inside the [GEOGRAPHIC_DATA] that can accommodate more than 2 g…" at bounding box center [519, 423] width 714 height 31
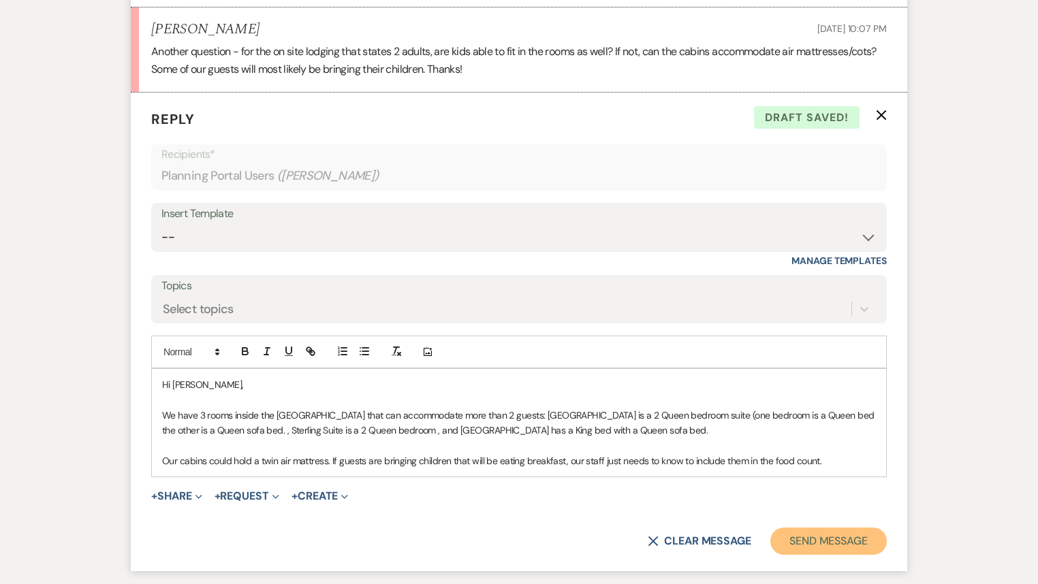
click at [826, 535] on button "Send Message" at bounding box center [828, 541] width 116 height 27
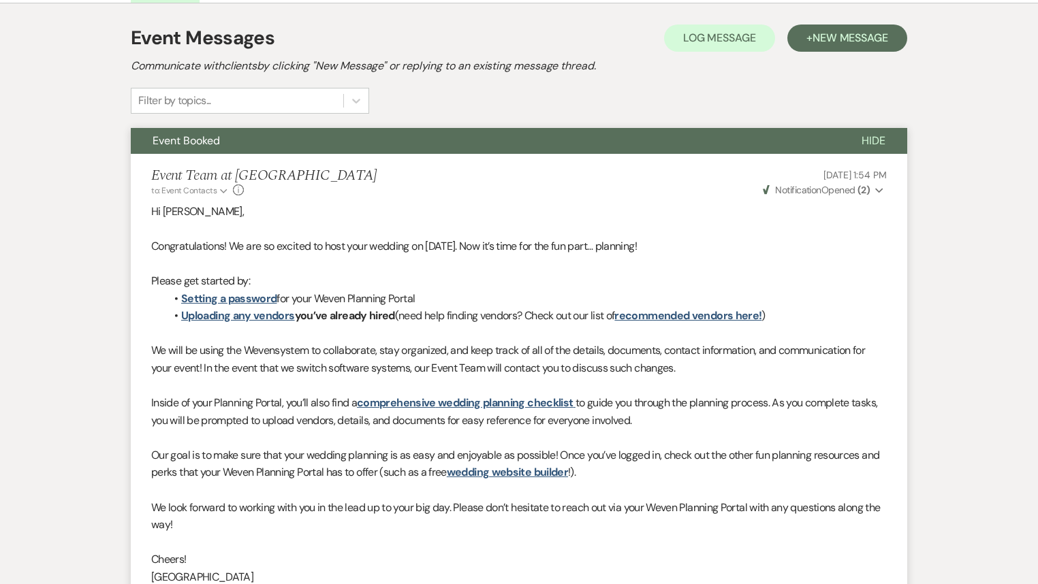
scroll to position [0, 0]
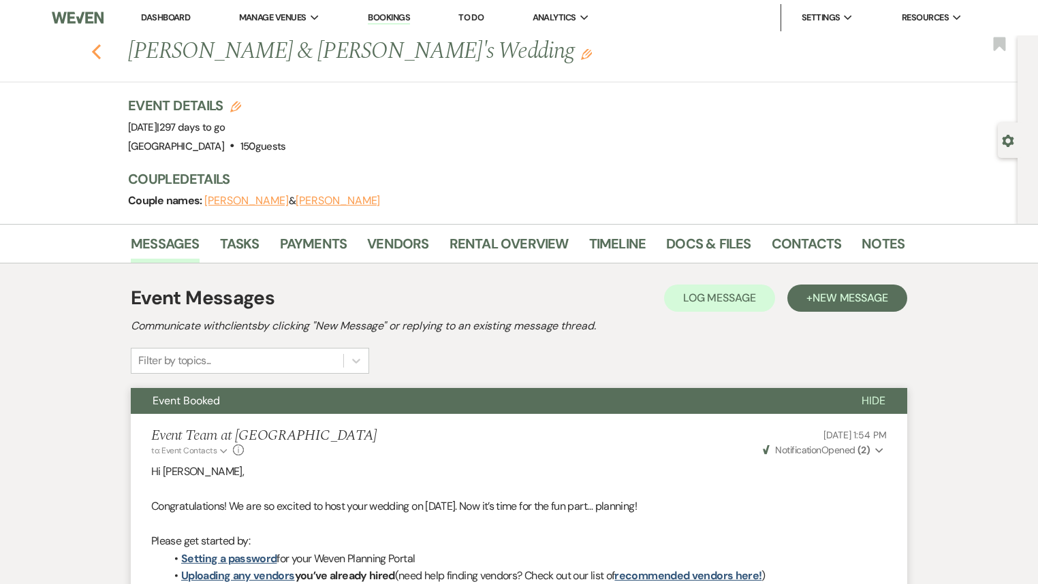
click at [99, 50] on use "button" at bounding box center [96, 51] width 9 height 15
select select "7"
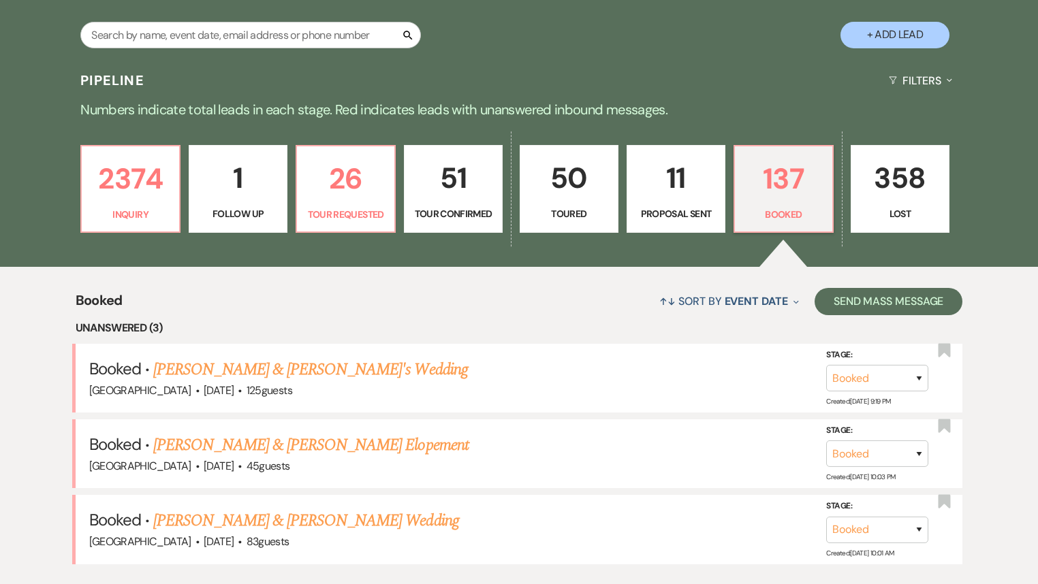
scroll to position [218, 0]
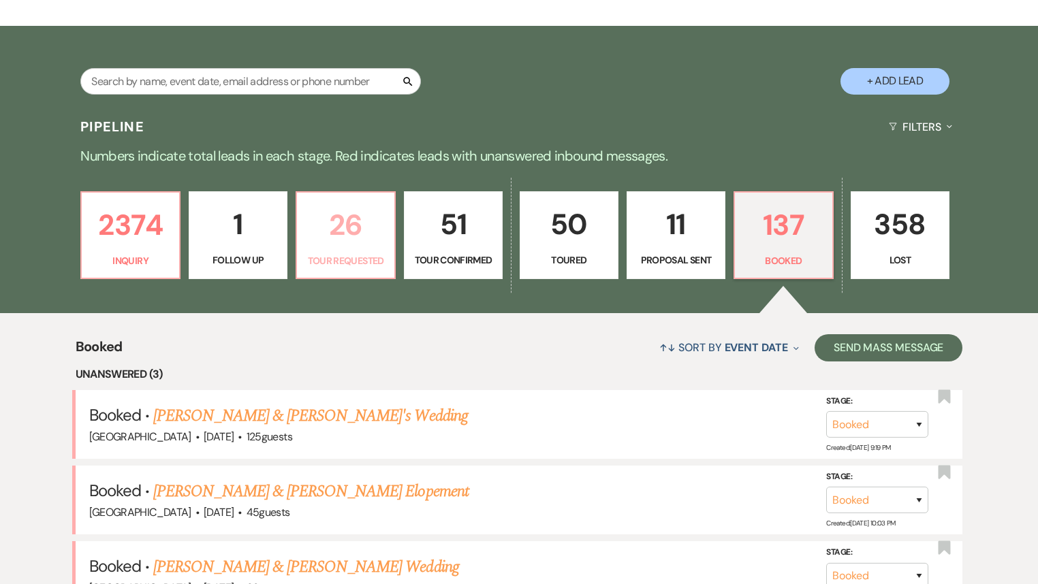
click at [313, 231] on p "26" at bounding box center [345, 225] width 81 height 46
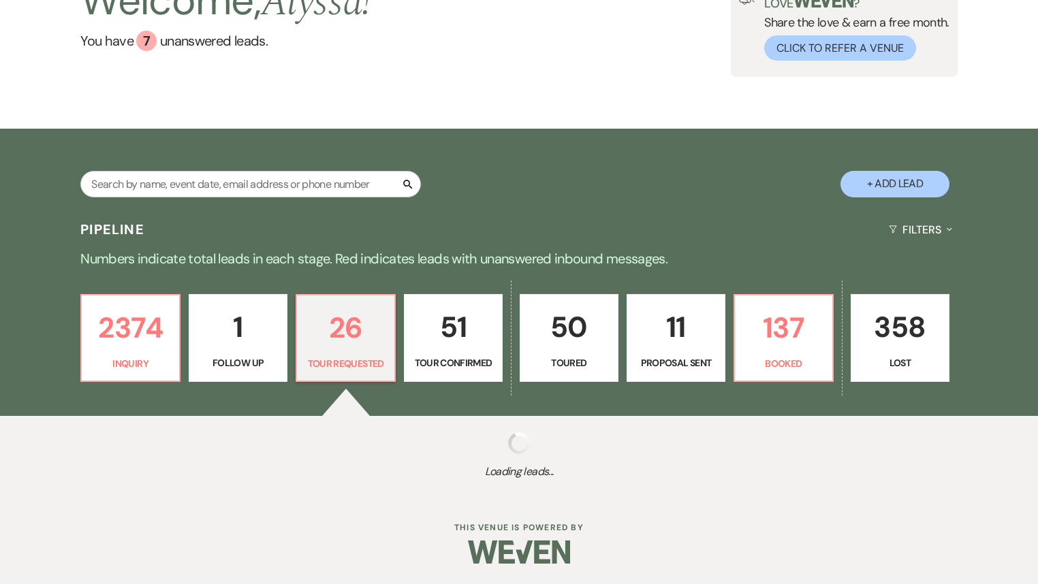
select select "2"
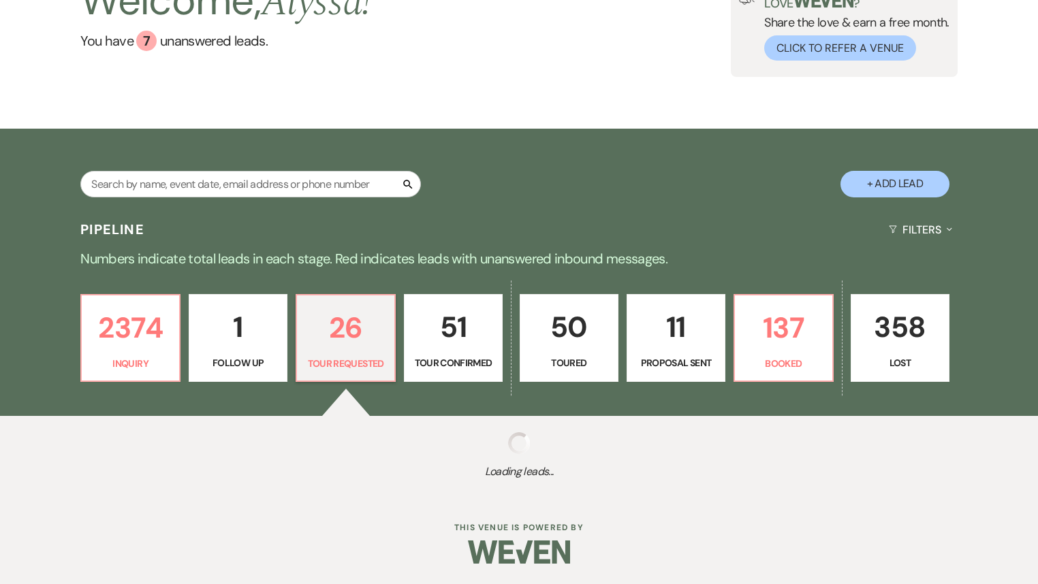
select select "2"
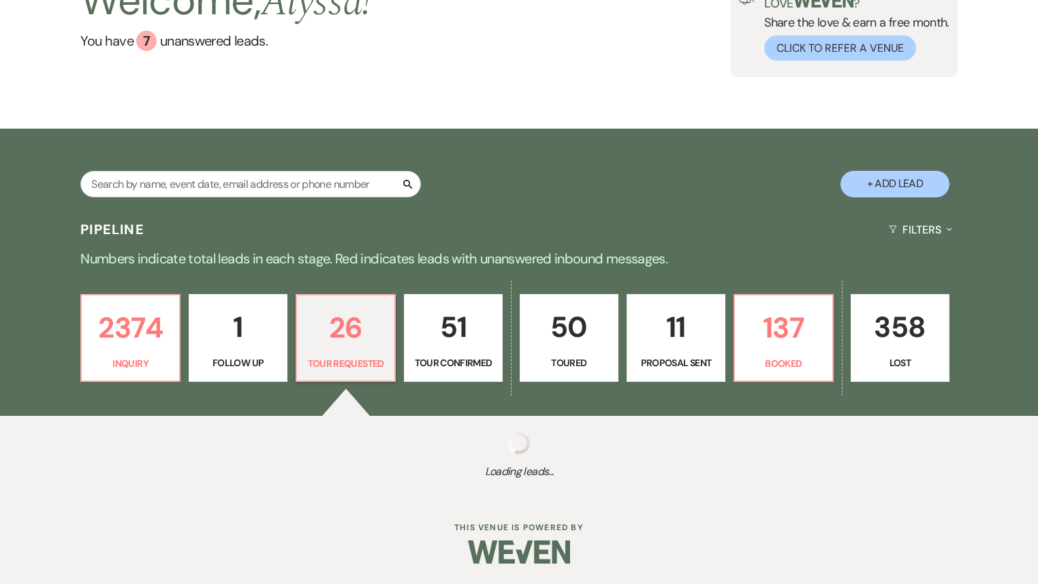
select select "2"
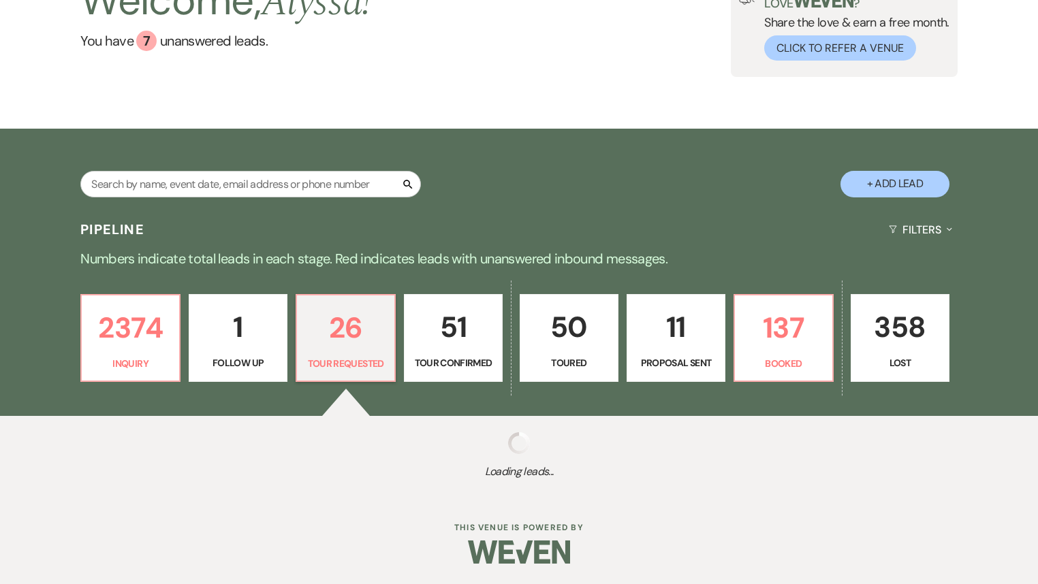
select select "2"
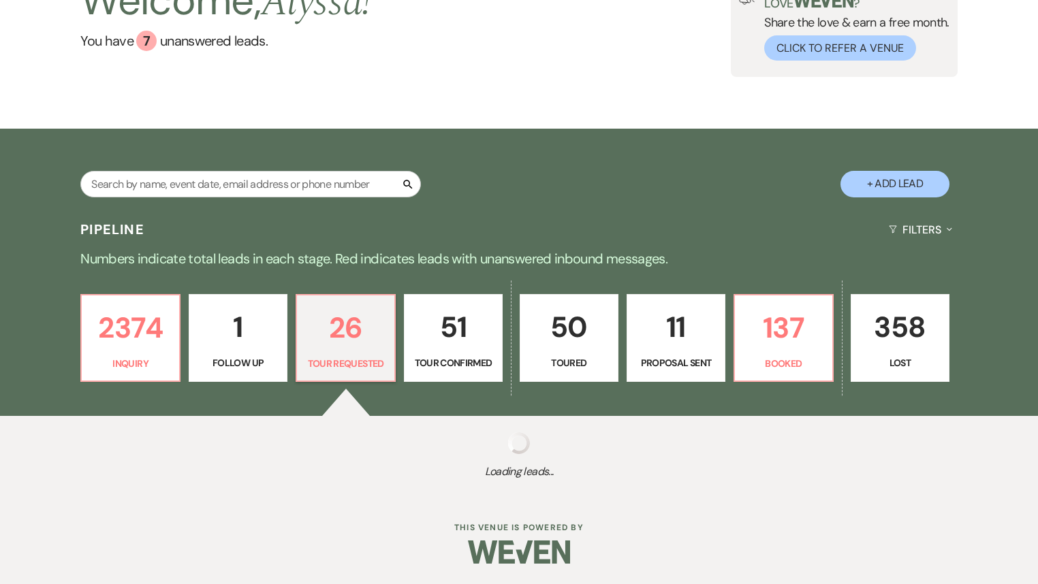
select select "2"
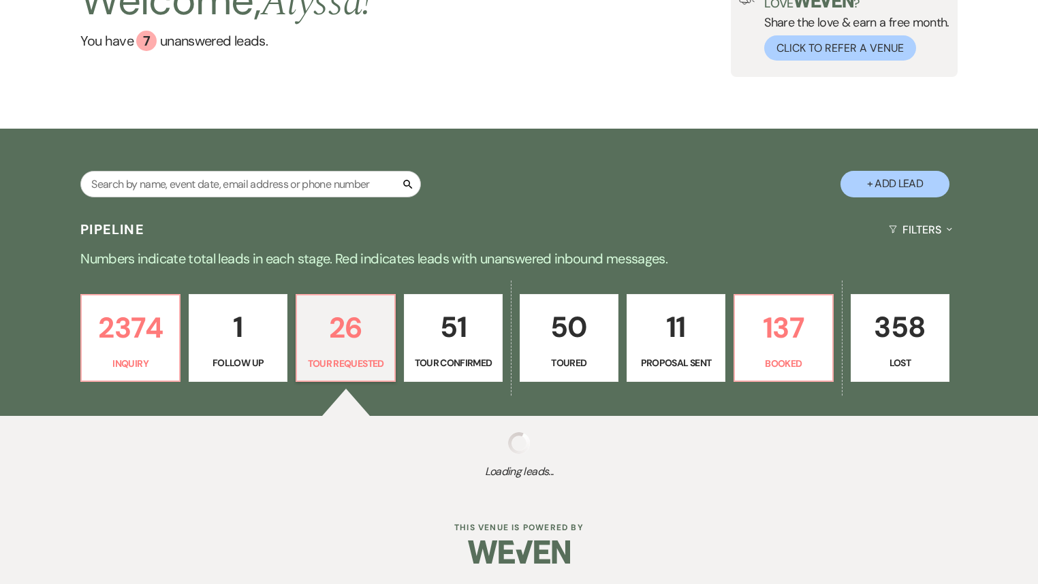
select select "2"
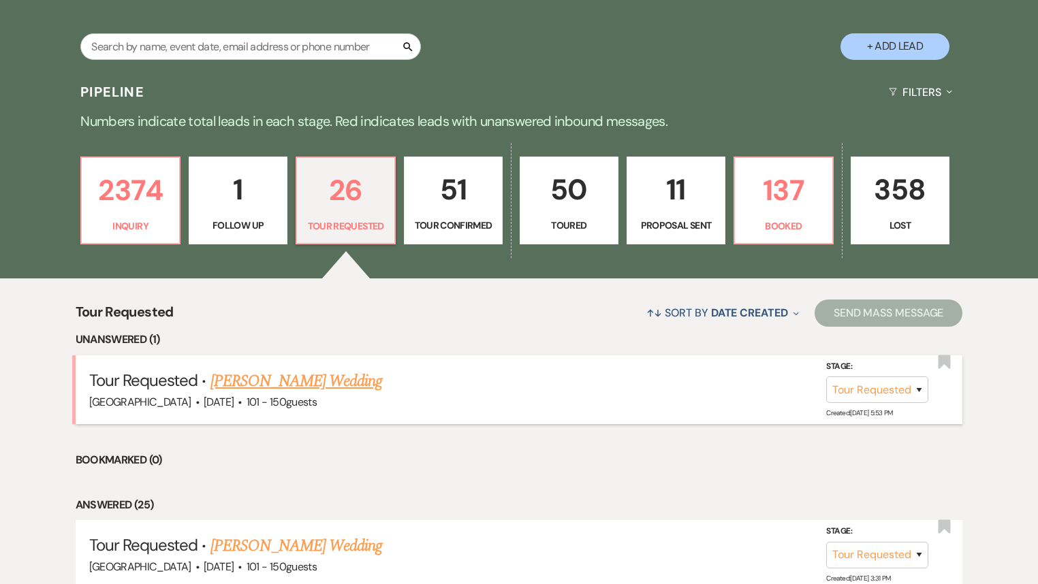
scroll to position [272, 0]
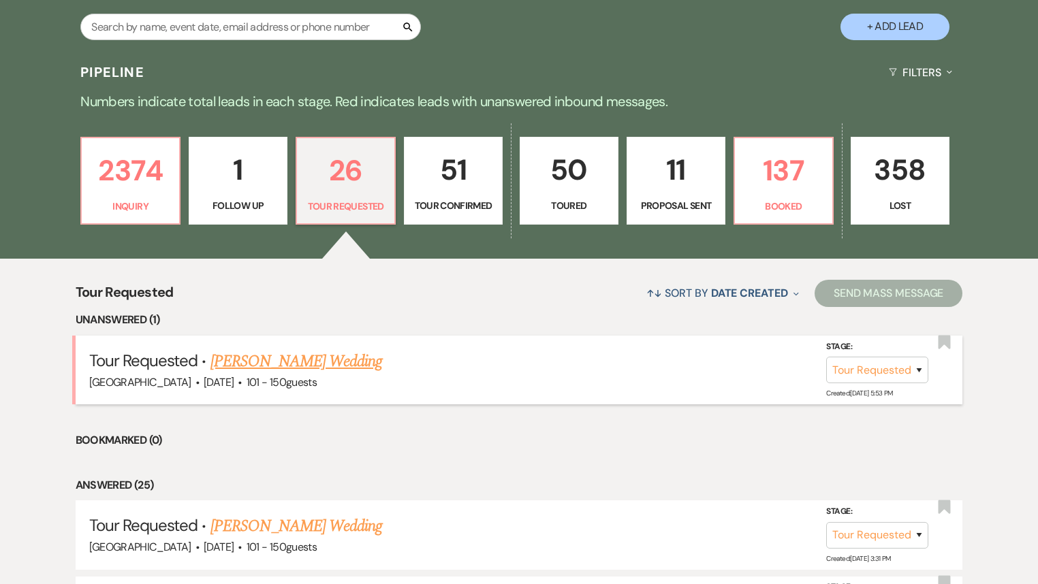
click at [297, 364] on link "[PERSON_NAME] Wedding" at bounding box center [296, 361] width 172 height 25
select select "2"
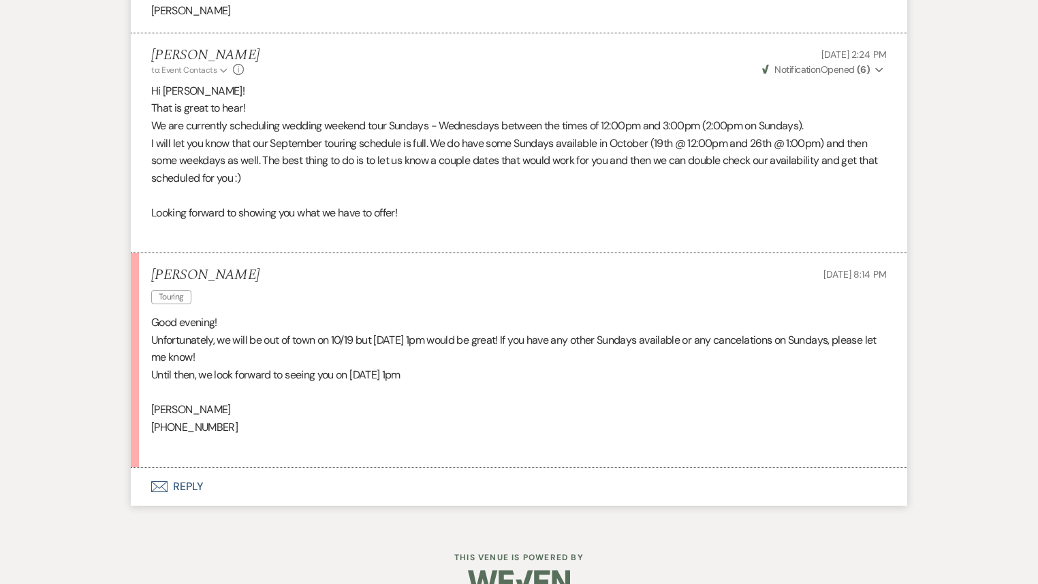
scroll to position [1693, 0]
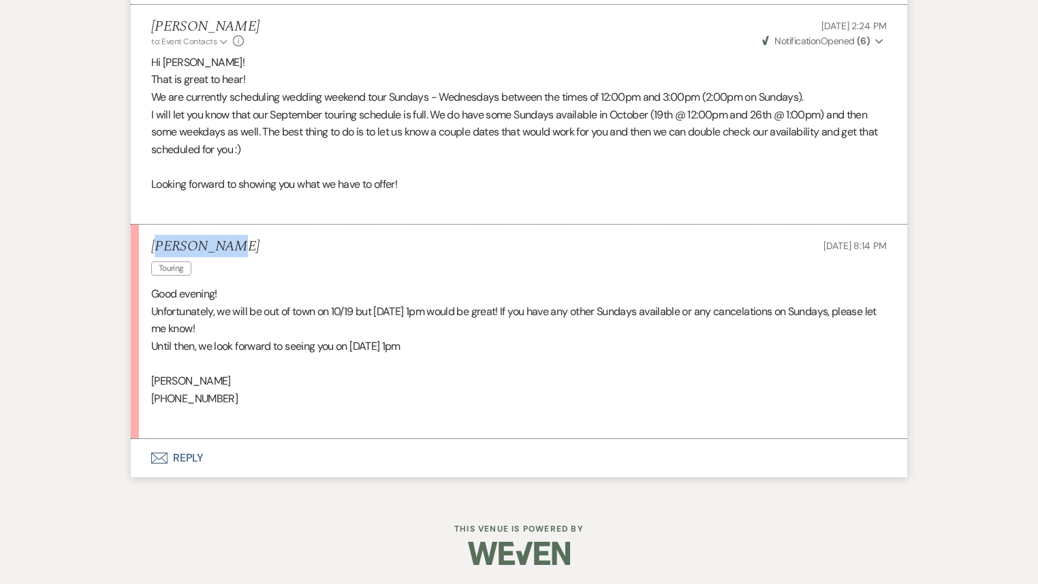
drag, startPoint x: 227, startPoint y: 246, endPoint x: 166, endPoint y: 242, distance: 61.4
click at [161, 238] on div "[PERSON_NAME] Touring [DATE] 8:14 PM" at bounding box center [518, 259] width 735 height 42
drag, startPoint x: 228, startPoint y: 402, endPoint x: 143, endPoint y: 383, distance: 87.2
click at [143, 383] on li "[PERSON_NAME] Touring [DATE] 8:14 PM Good evening! Unfortunately, we will be ou…" at bounding box center [519, 332] width 776 height 214
copy div "[PERSON_NAME] [PHONE_NUMBER]"
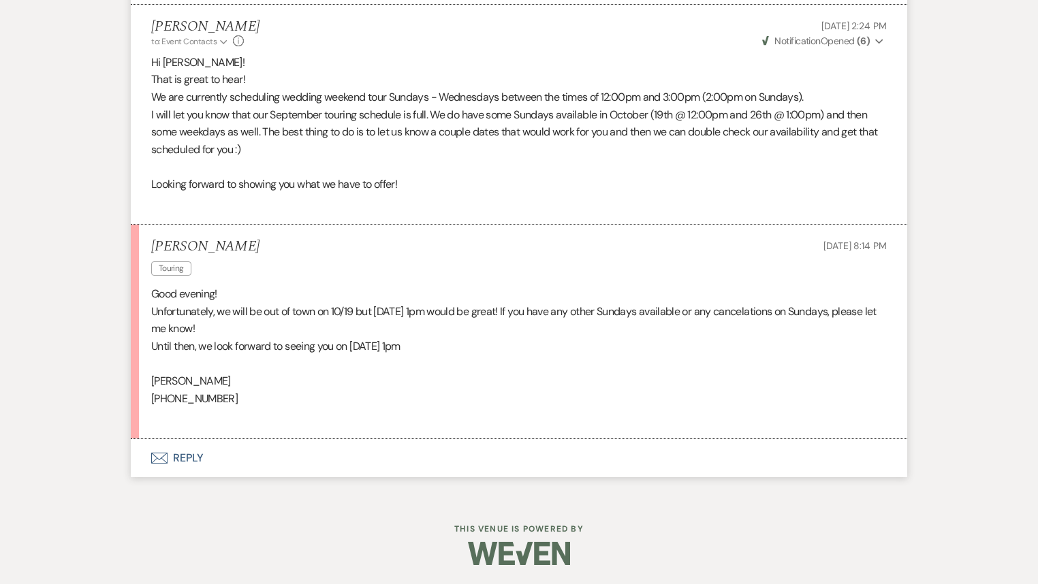
click at [419, 425] on li "[PERSON_NAME] Touring [DATE] 8:14 PM Good evening! Unfortunately, we will be ou…" at bounding box center [519, 332] width 776 height 214
click at [191, 458] on button "Envelope Reply" at bounding box center [519, 458] width 776 height 38
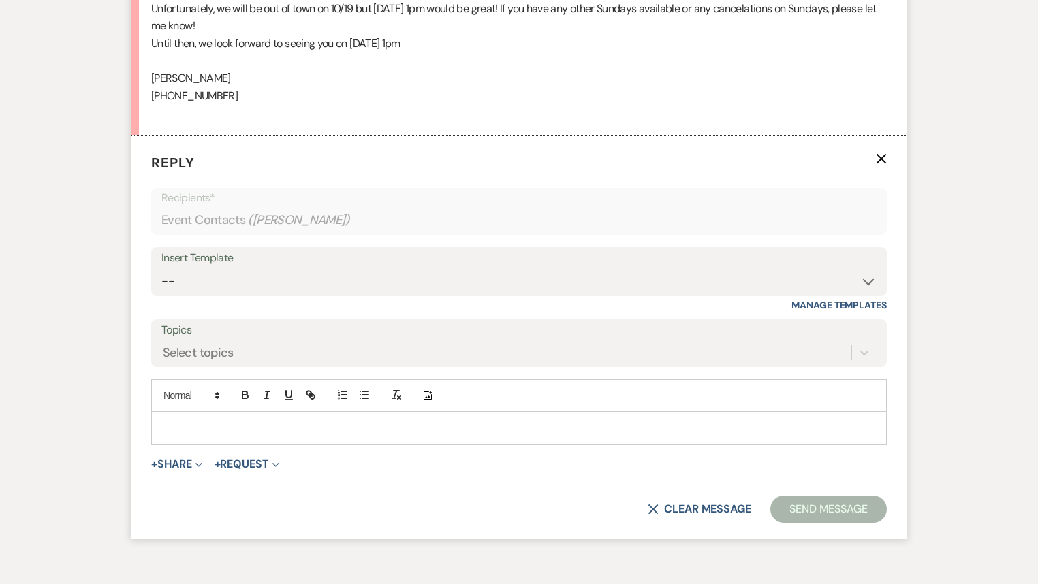
scroll to position [2040, 0]
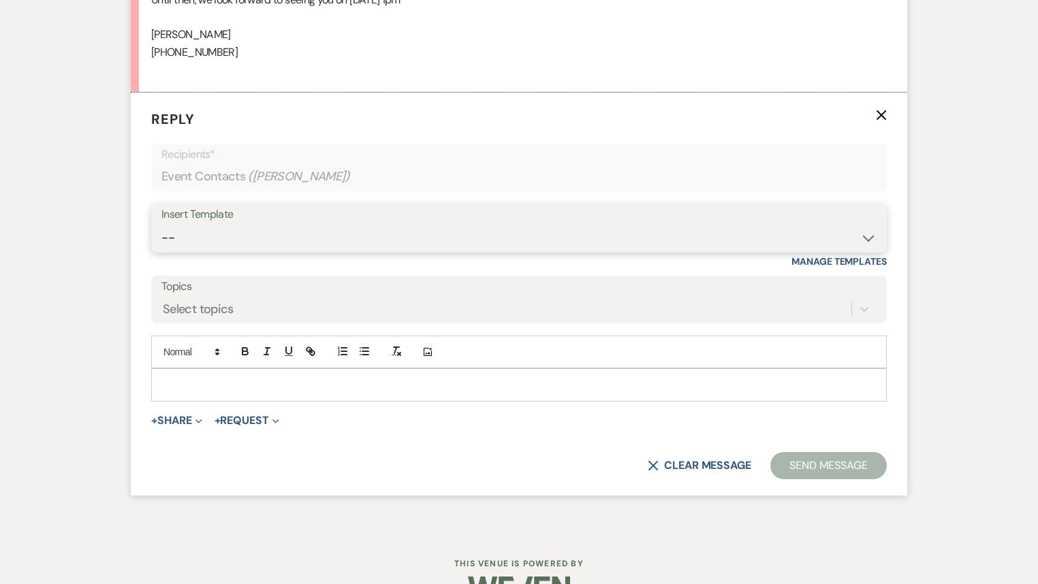
click at [202, 240] on select "-- Follow Up Contract (Pre-Booked Leads) Wedding Weekend Tour Follow Up Elopeme…" at bounding box center [518, 238] width 715 height 27
select select "2410"
click at [161, 225] on select "-- Follow Up Contract (Pre-Booked Leads) Wedding Weekend Tour Follow Up Elopeme…" at bounding box center [518, 238] width 715 height 27
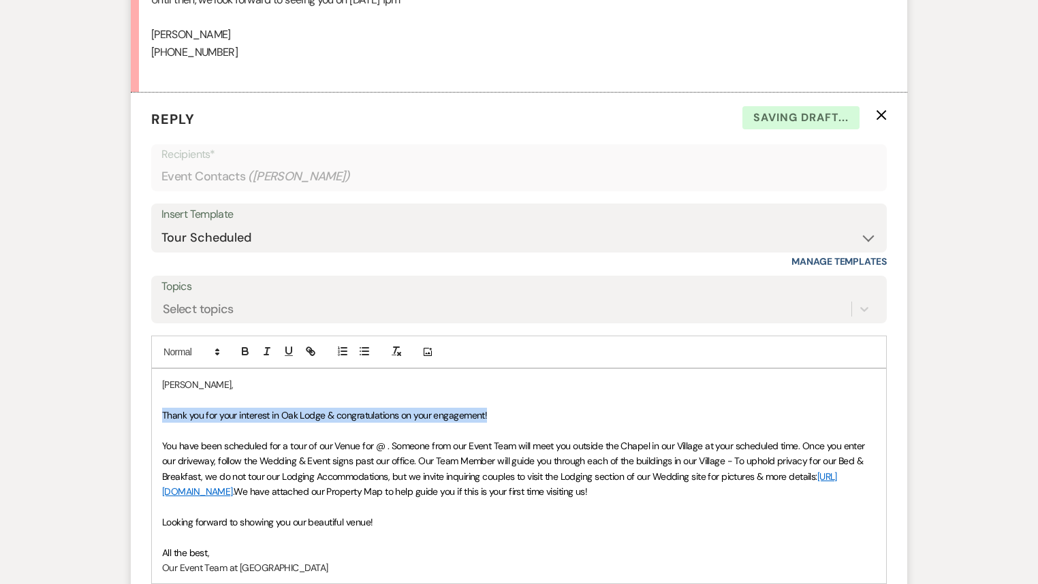
drag, startPoint x: 488, startPoint y: 411, endPoint x: 128, endPoint y: 419, distance: 360.3
click at [131, 417] on form "Reply X Saving draft... Recipients* Event Contacts ( [PERSON_NAME] ) Insert Tem…" at bounding box center [519, 397] width 776 height 608
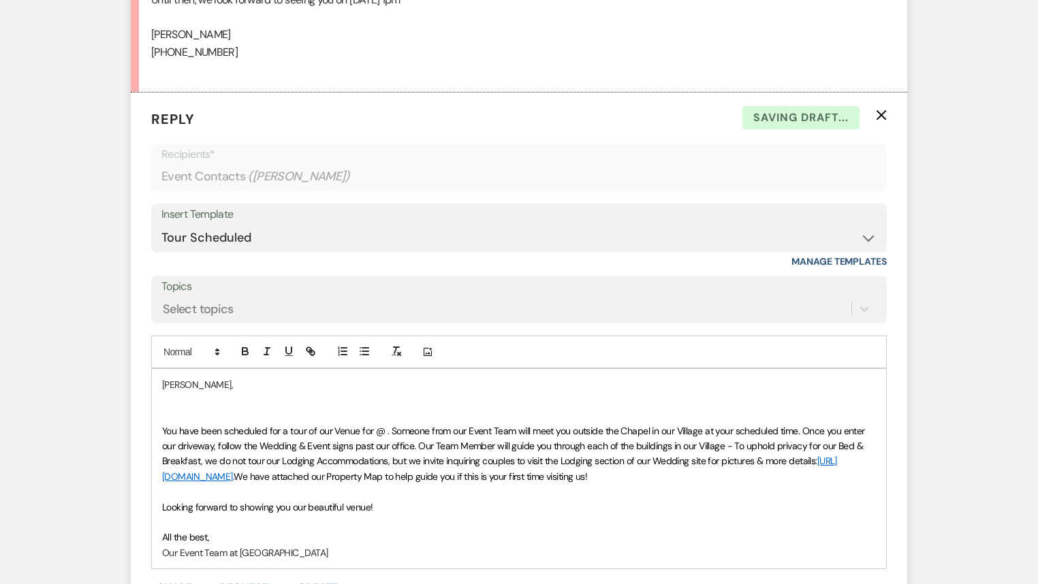
click at [374, 430] on span "You have been scheduled for a tour of our Venue for @ . Someone from our Event …" at bounding box center [514, 446] width 705 height 43
click at [477, 427] on span "You have been scheduled for a tour of our Venue for [DATE] @ . Someone from our…" at bounding box center [517, 446] width 711 height 43
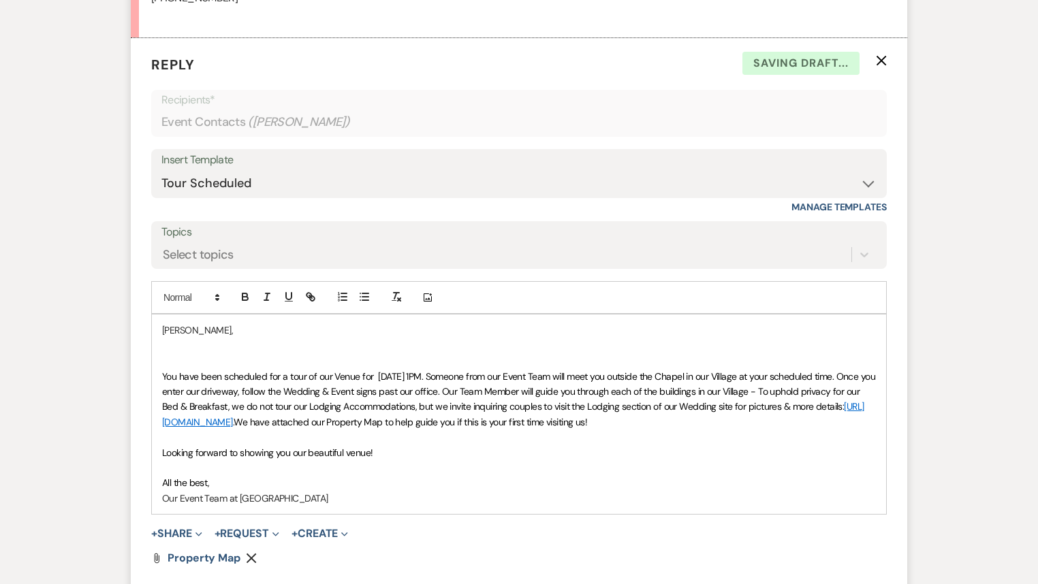
scroll to position [2262, 0]
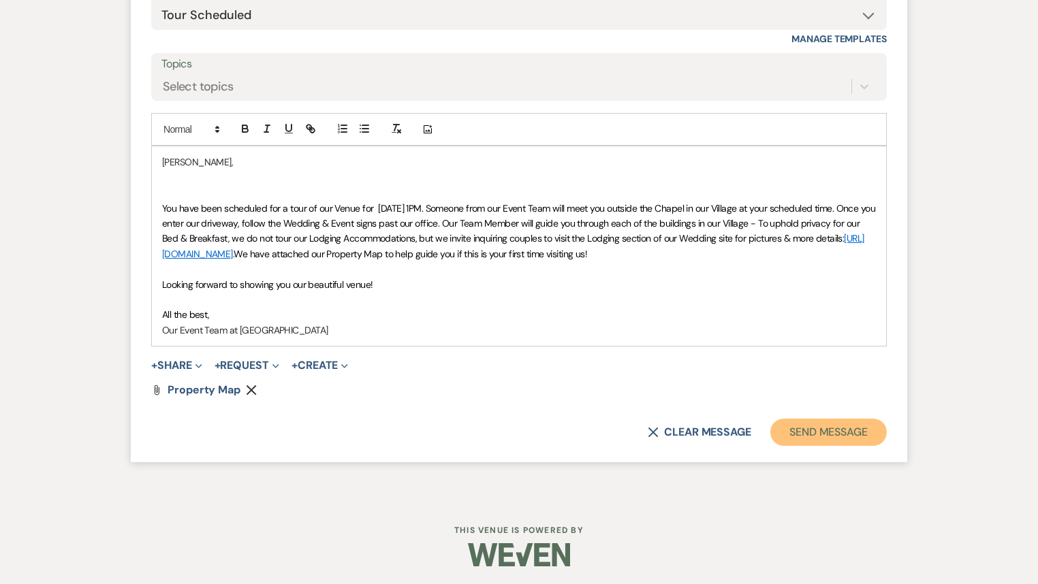
click at [834, 428] on button "Send Message" at bounding box center [828, 432] width 116 height 27
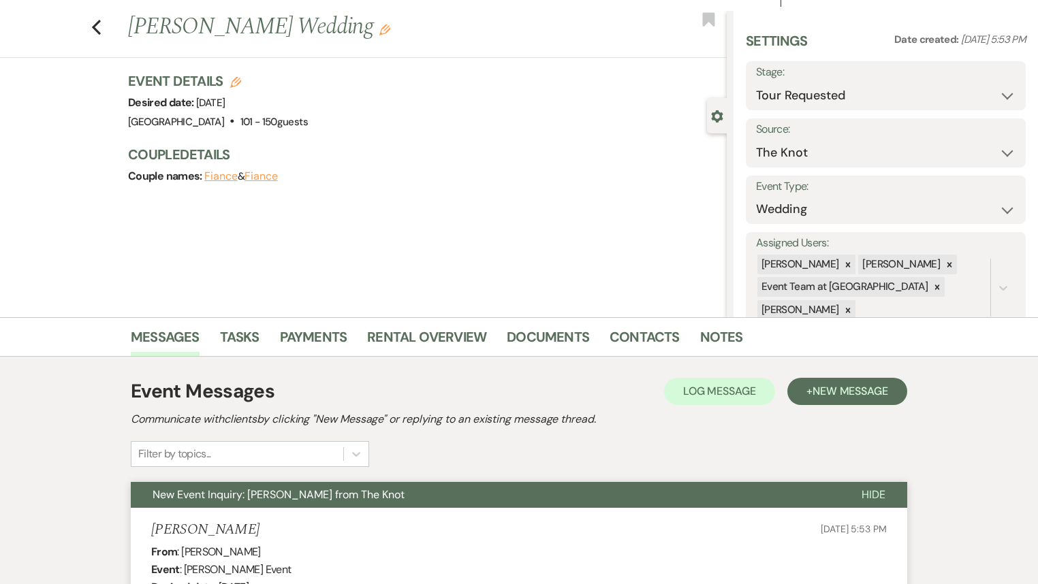
scroll to position [0, 0]
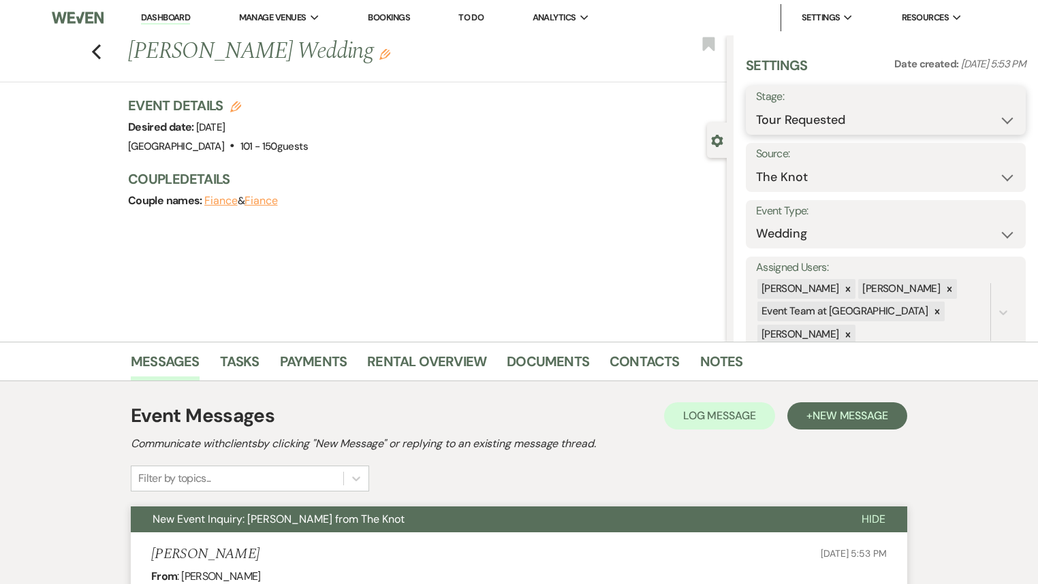
click at [775, 124] on select "Inquiry Follow Up Tour Requested Tour Confirmed Toured Proposal Sent Booked Lost" at bounding box center [885, 120] width 259 height 27
select select "4"
click at [756, 107] on select "Inquiry Follow Up Tour Requested Tour Confirmed Toured Proposal Sent Booked Lost" at bounding box center [885, 120] width 259 height 27
click at [980, 114] on button "Save" at bounding box center [996, 110] width 58 height 27
click at [101, 50] on icon "Previous" at bounding box center [96, 52] width 10 height 16
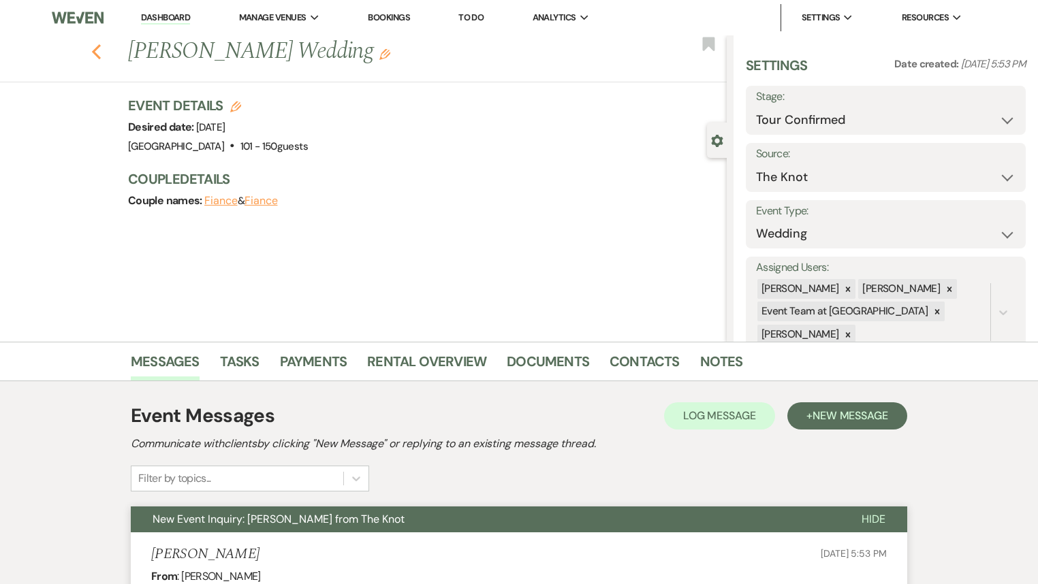
select select "4"
select select "2"
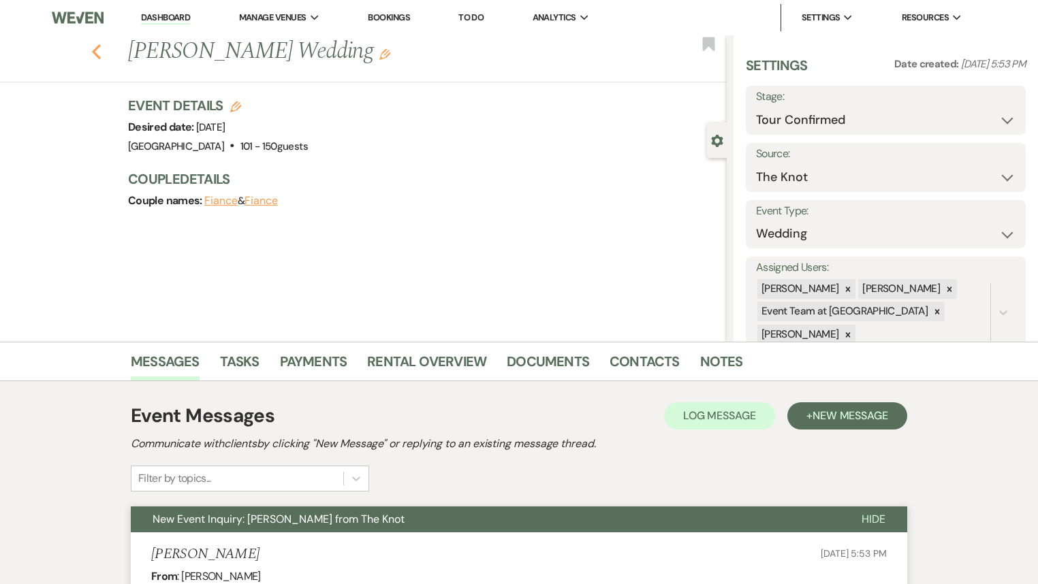
select select "2"
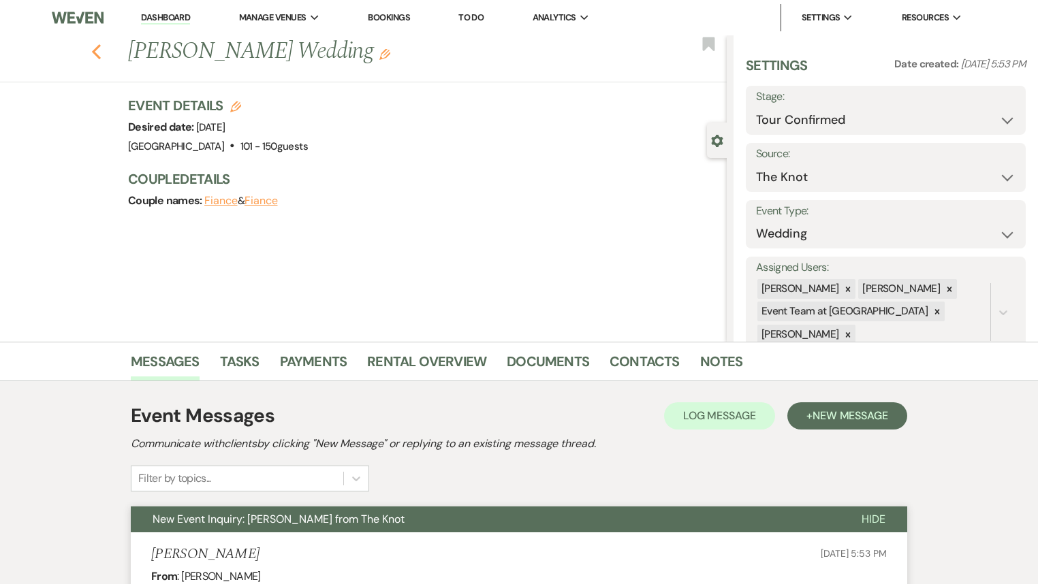
select select "2"
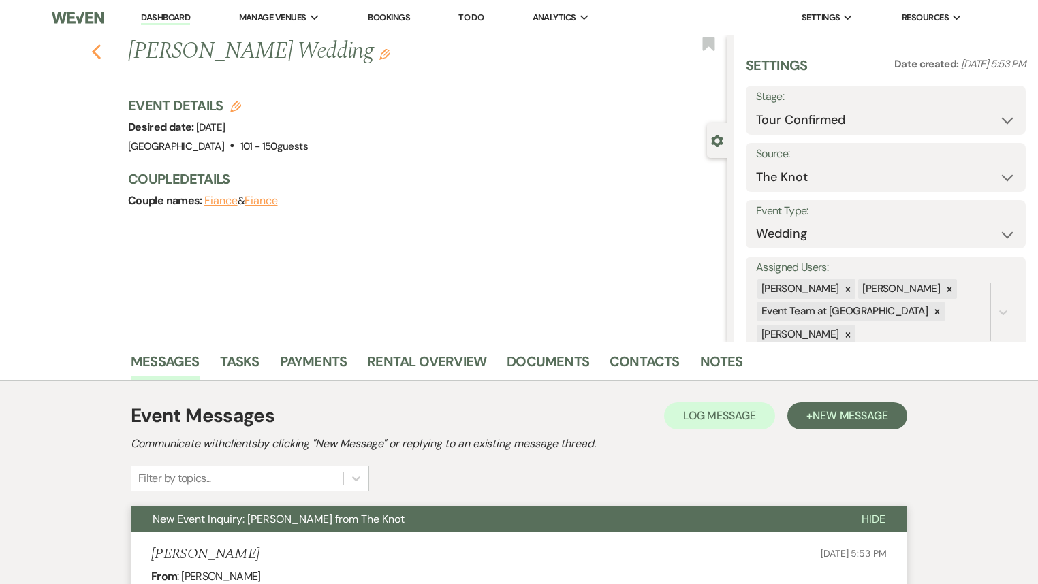
select select "2"
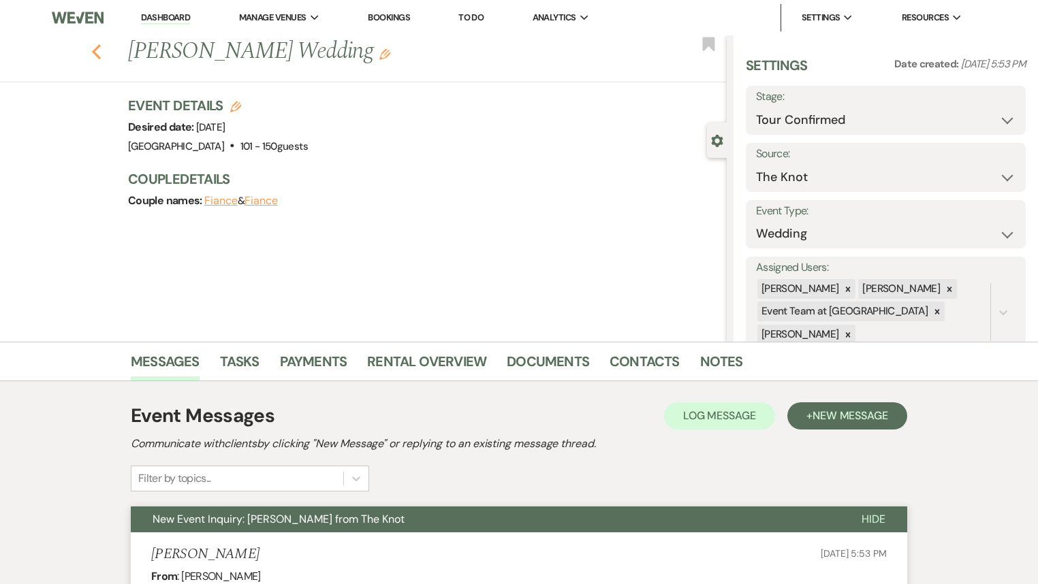
select select "2"
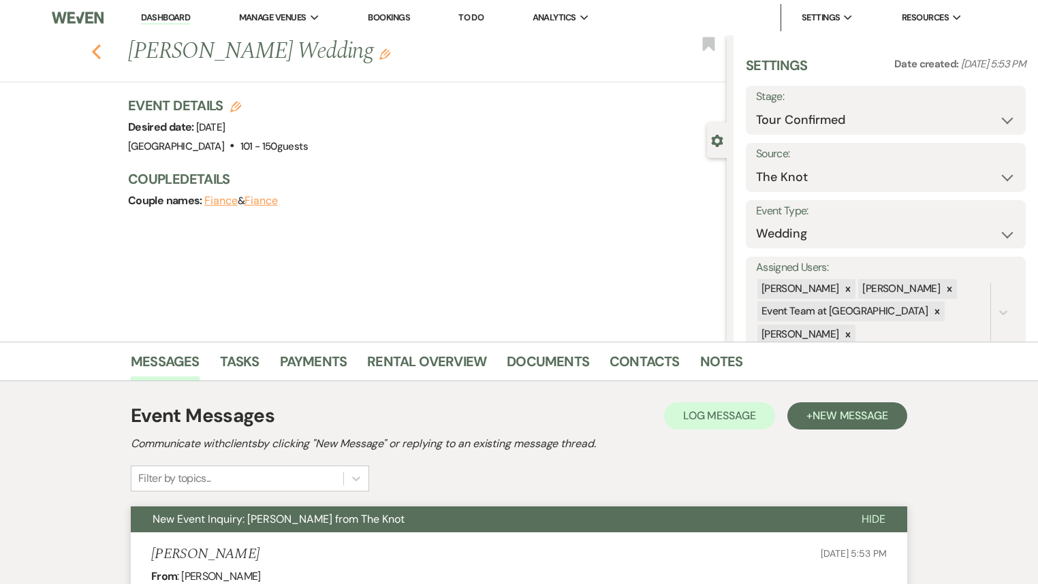
select select "2"
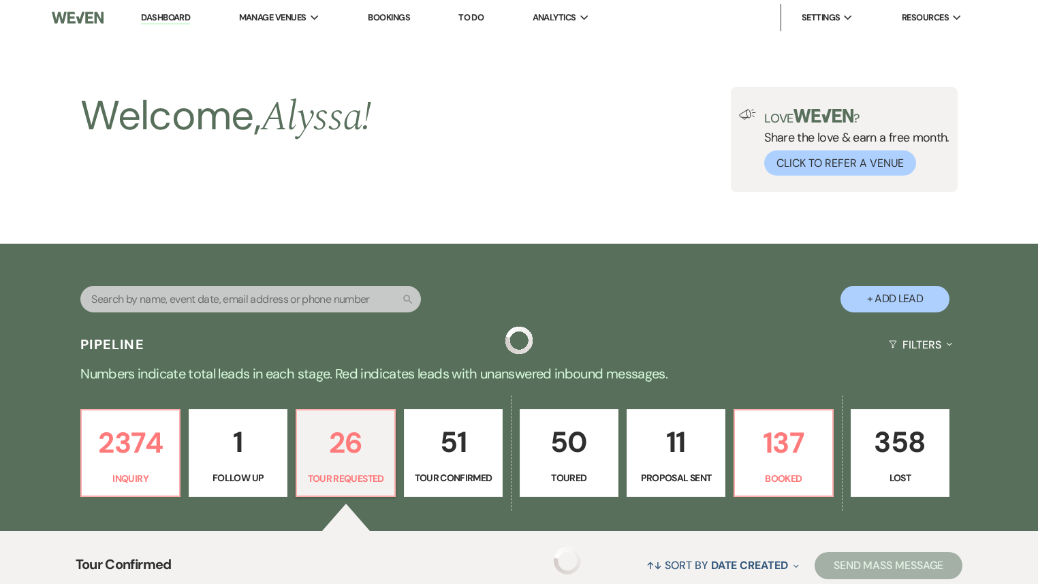
scroll to position [272, 0]
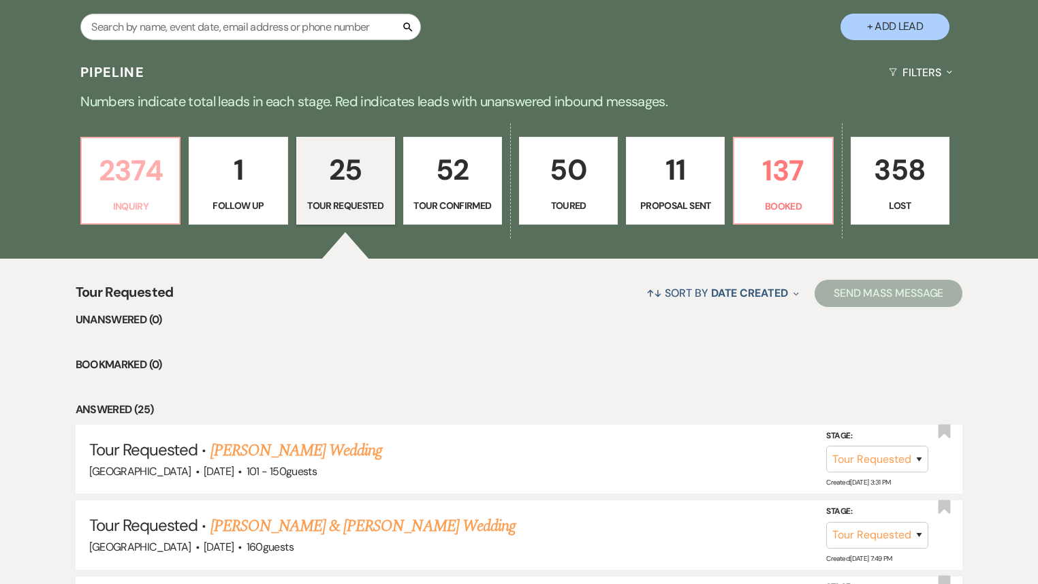
click at [118, 185] on p "2374" at bounding box center [130, 171] width 81 height 46
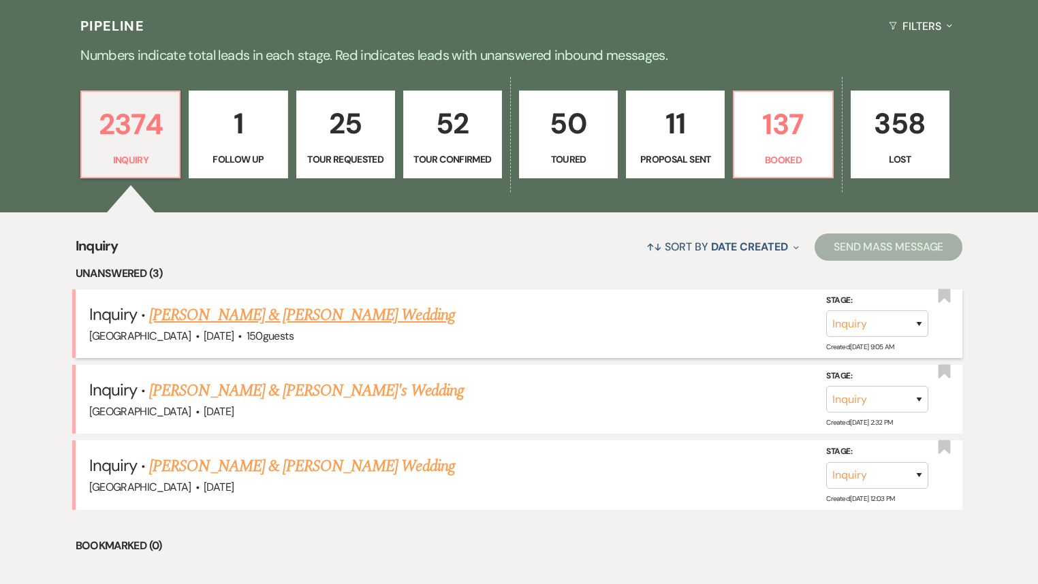
scroll to position [381, 0]
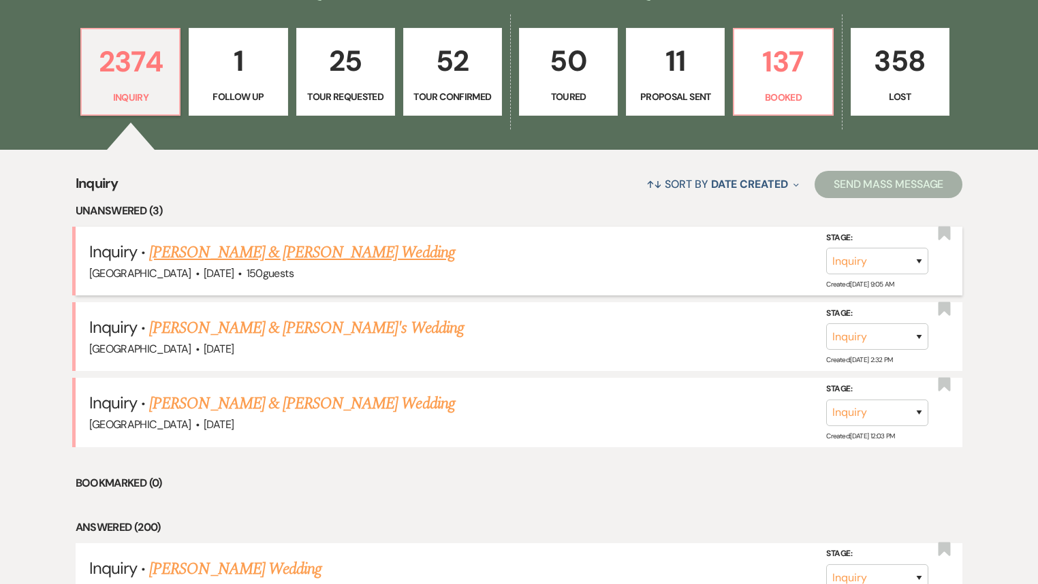
click at [312, 257] on link "[PERSON_NAME] & [PERSON_NAME] Wedding" at bounding box center [301, 252] width 305 height 25
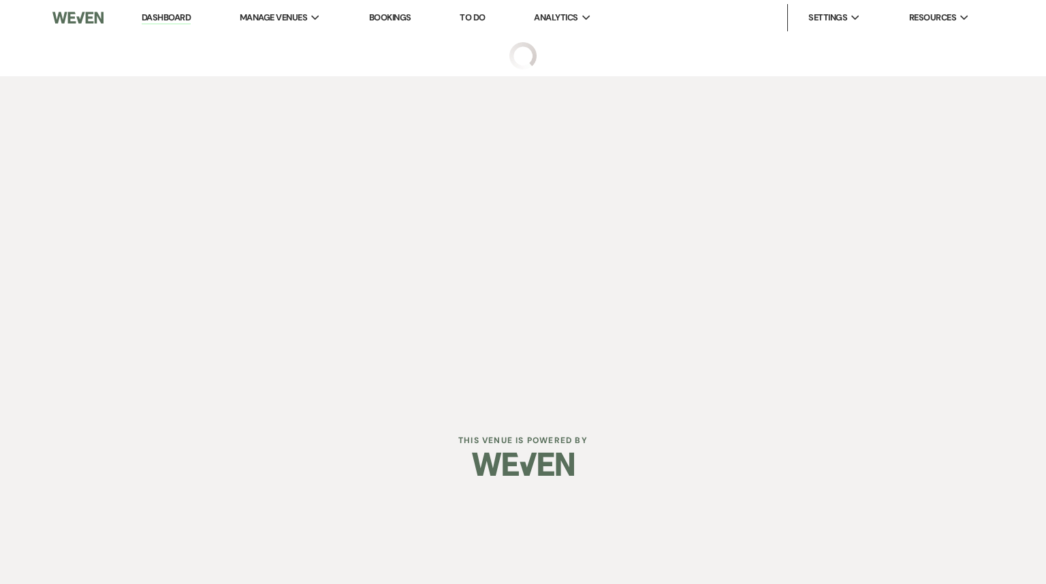
select select "5"
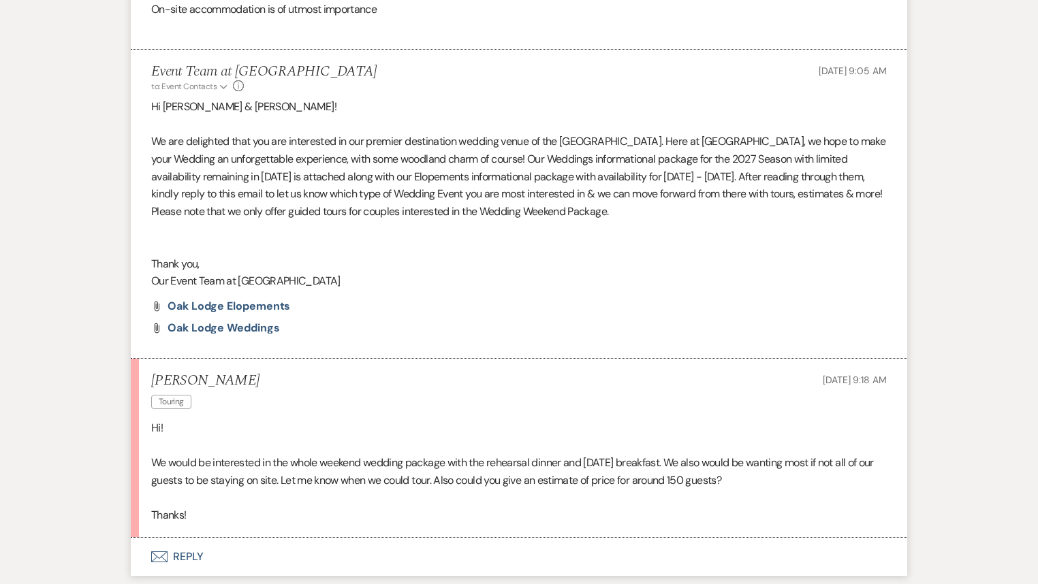
scroll to position [841, 0]
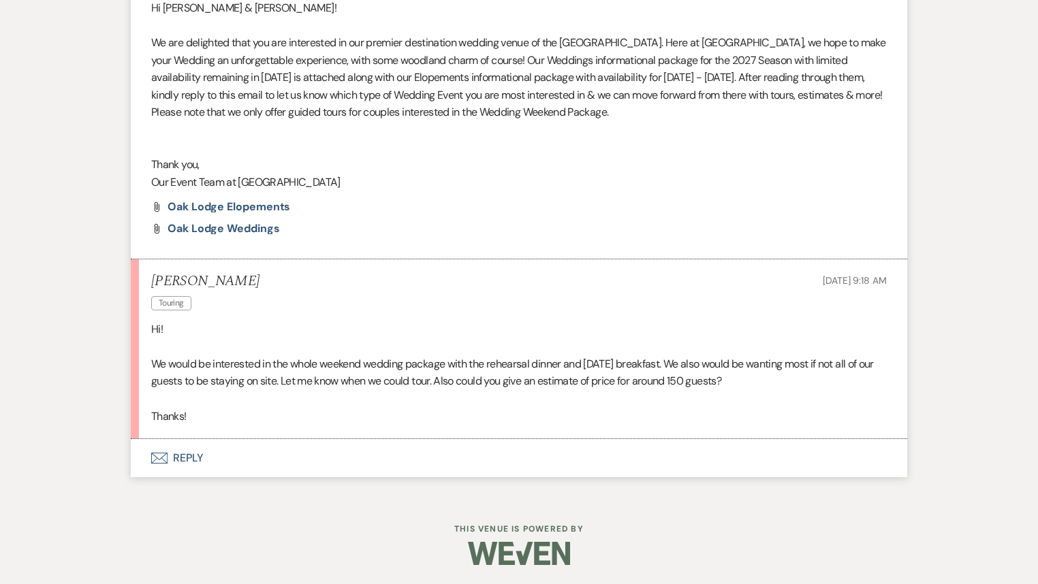
click at [181, 466] on button "Envelope Reply" at bounding box center [519, 458] width 776 height 38
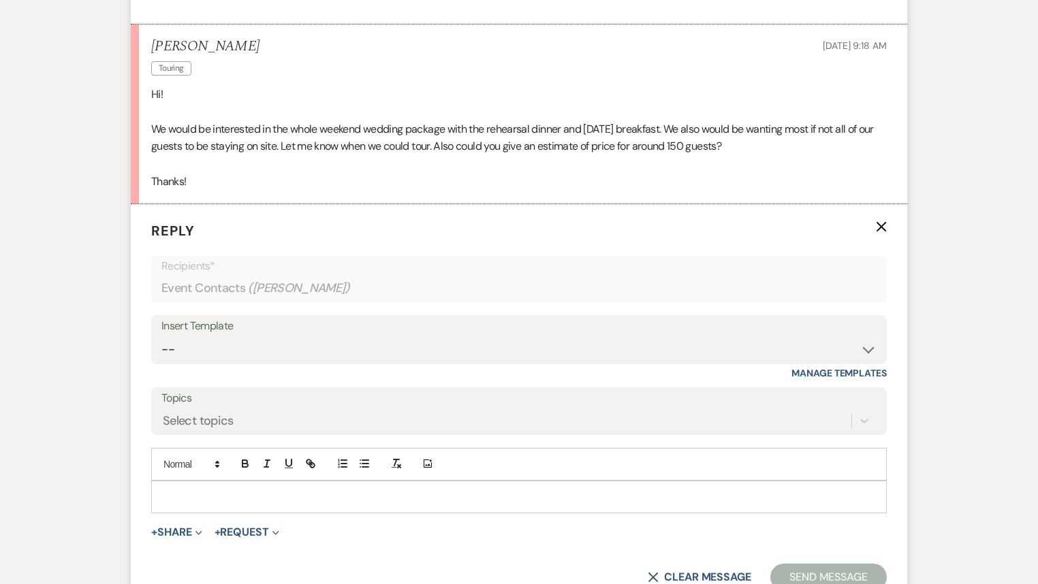
scroll to position [1221, 0]
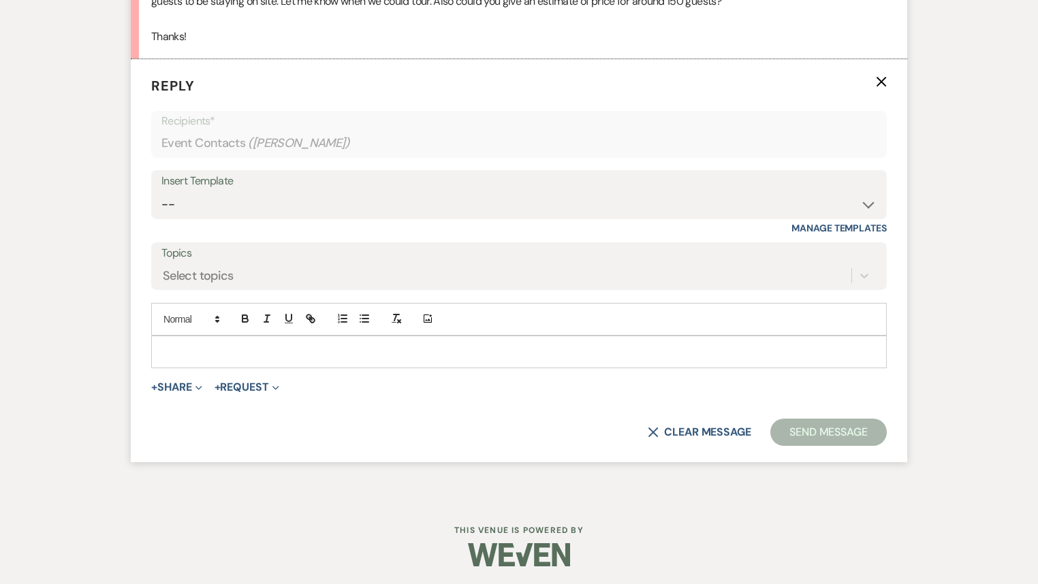
click at [205, 354] on p at bounding box center [519, 352] width 714 height 15
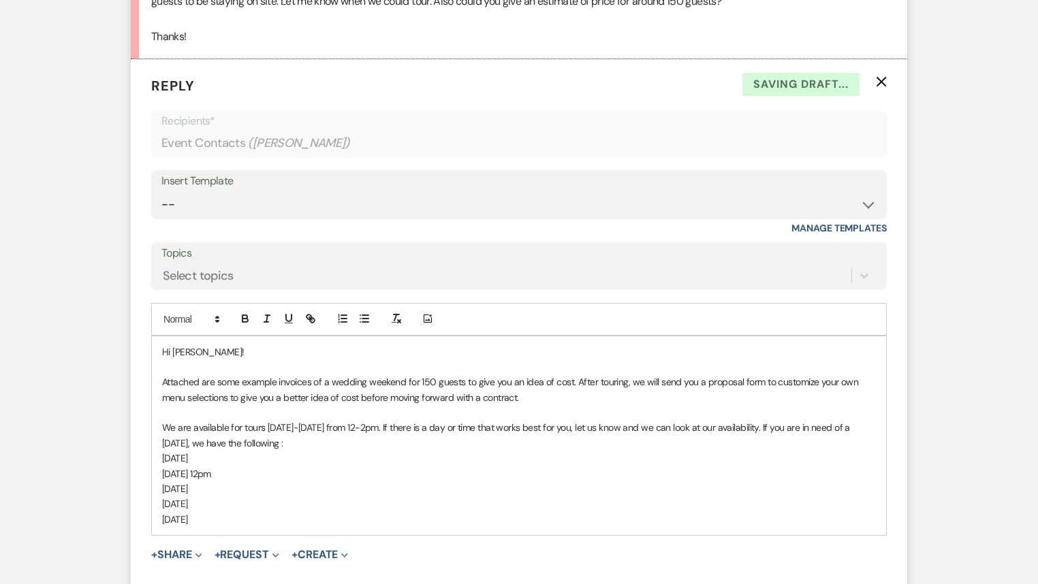
click at [173, 518] on p "[DATE]" at bounding box center [519, 519] width 714 height 15
click at [233, 506] on p "[DATE]" at bounding box center [519, 503] width 714 height 15
click at [235, 519] on p "[DATE]" at bounding box center [519, 519] width 714 height 15
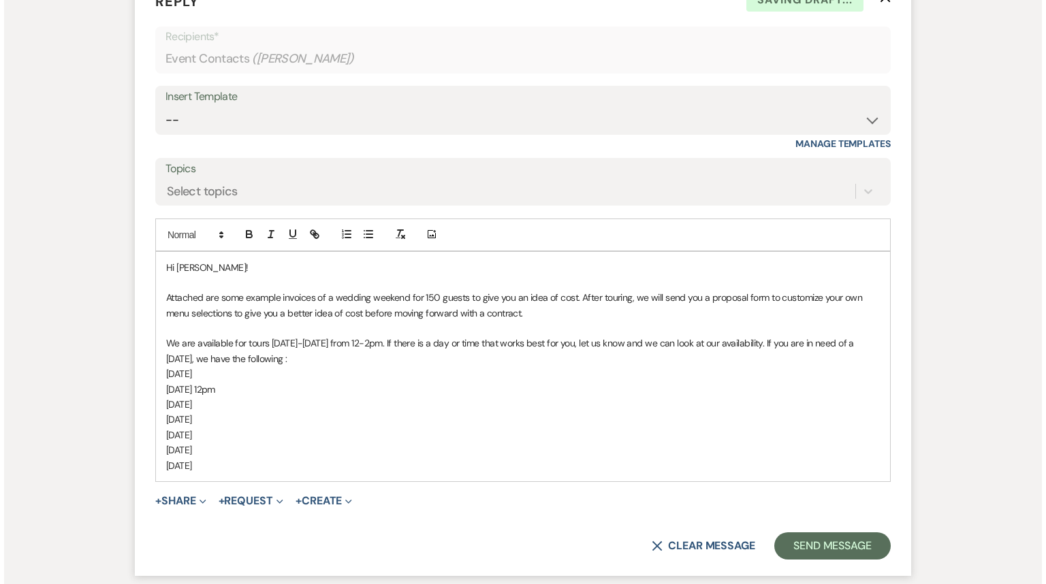
scroll to position [1419, 0]
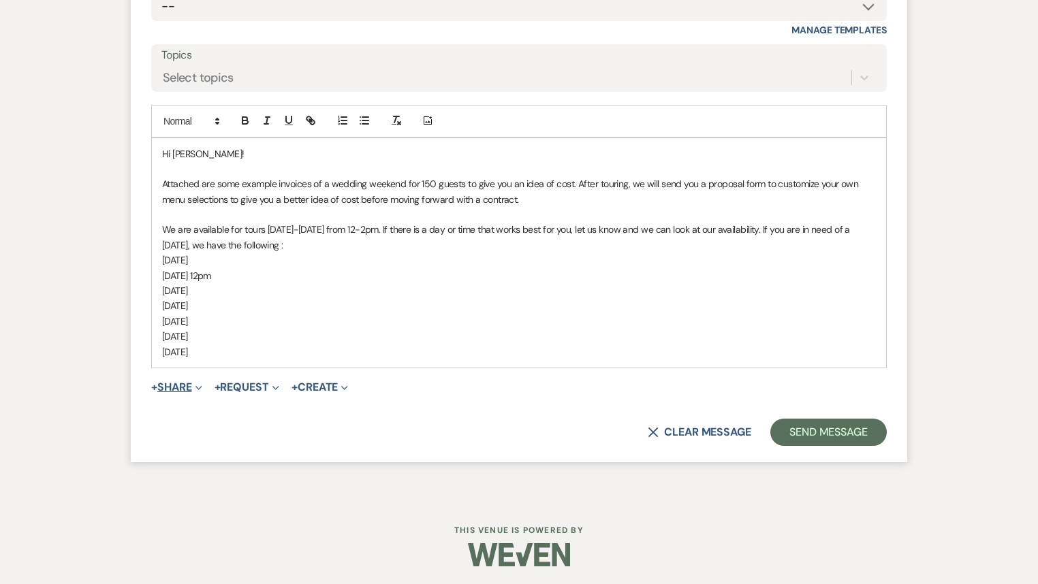
click at [179, 382] on button "+ Share Expand" at bounding box center [176, 387] width 51 height 11
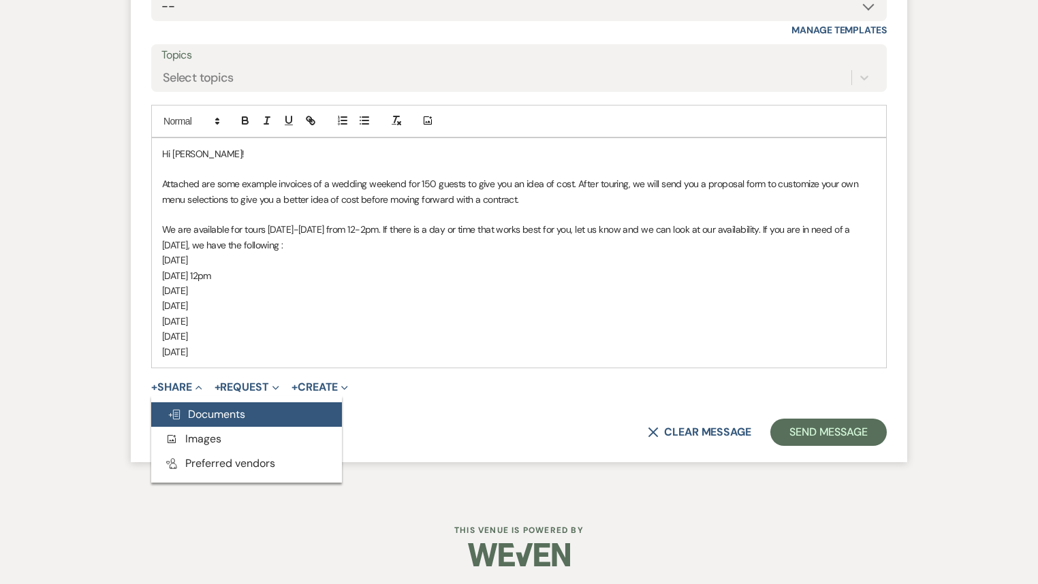
click at [202, 414] on span "Doc Upload Documents" at bounding box center [206, 414] width 78 height 14
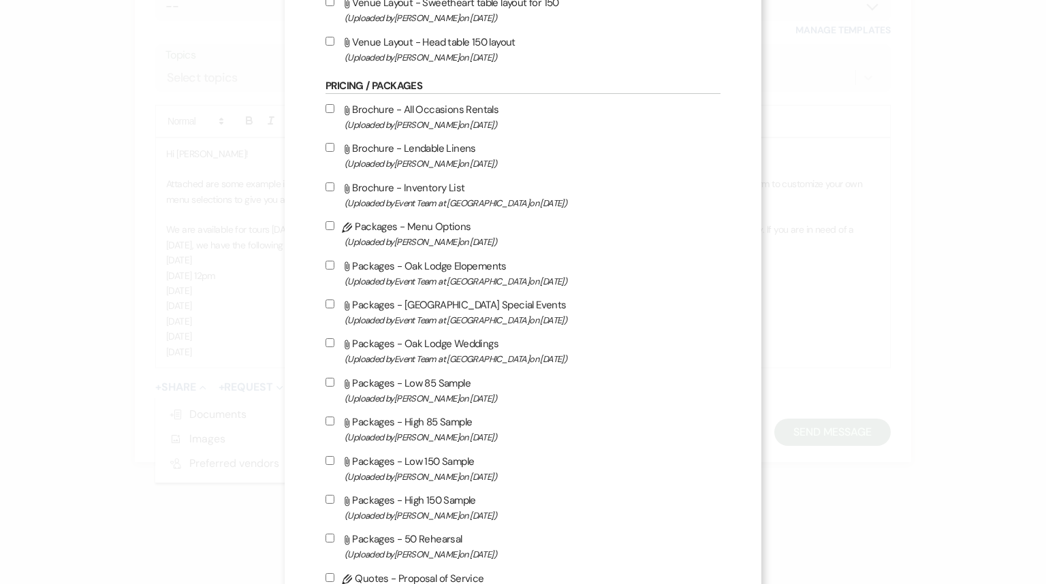
scroll to position [599, 0]
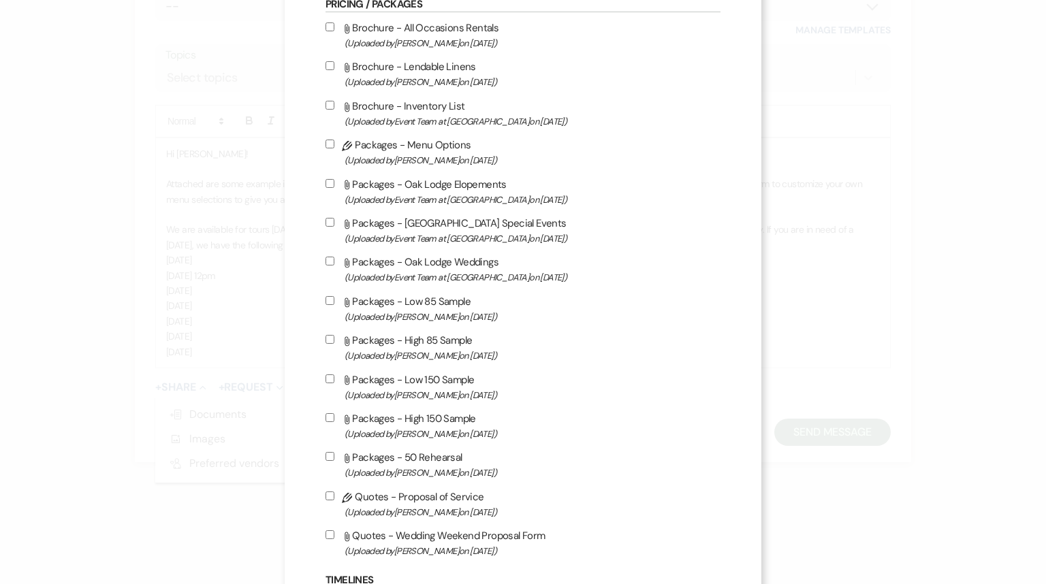
click at [325, 461] on input "Attach File Packages - 50 Rehearsal (Uploaded by [PERSON_NAME] on [DATE] )" at bounding box center [329, 456] width 9 height 9
checkbox input "true"
click at [325, 381] on input "Attach File Packages - Low 150 Sample (Uploaded by [PERSON_NAME] on [DATE] )" at bounding box center [329, 378] width 9 height 9
checkbox input "true"
click at [327, 422] on input "Attach File Packages - High 150 Sample (Uploaded by [PERSON_NAME] on [DATE] )" at bounding box center [329, 417] width 9 height 9
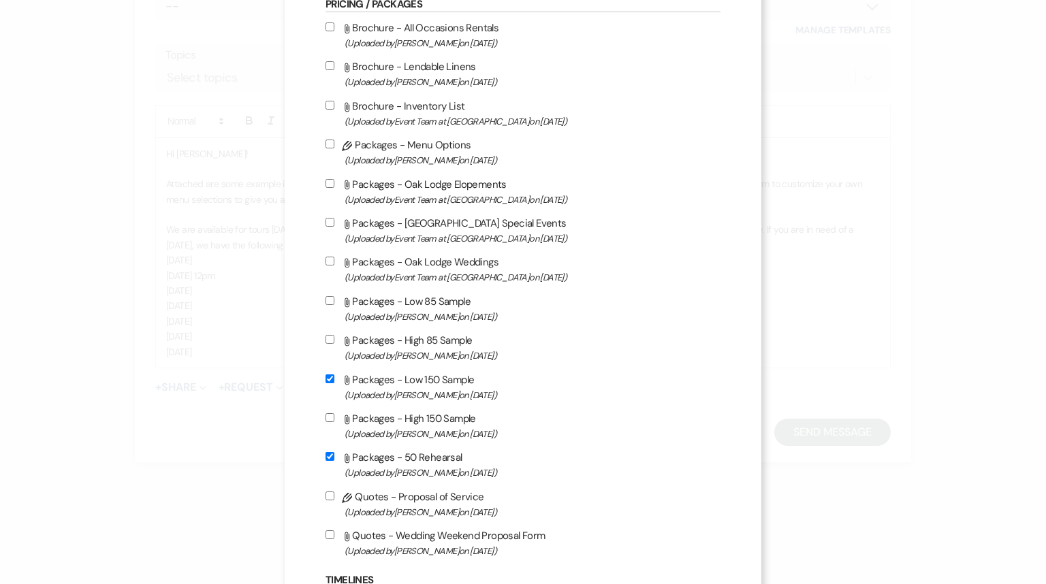
checkbox input "true"
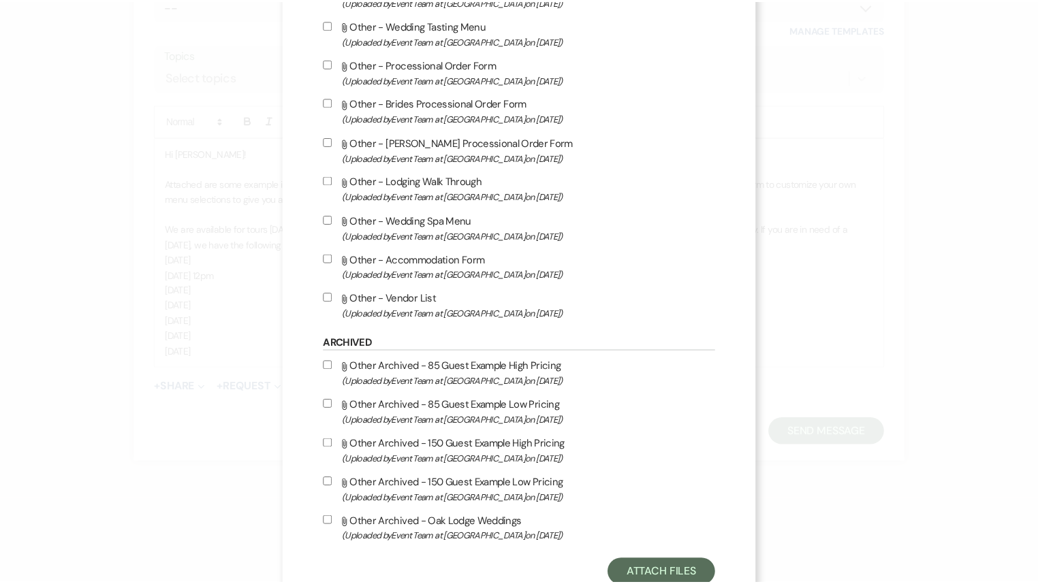
scroll to position [1573, 0]
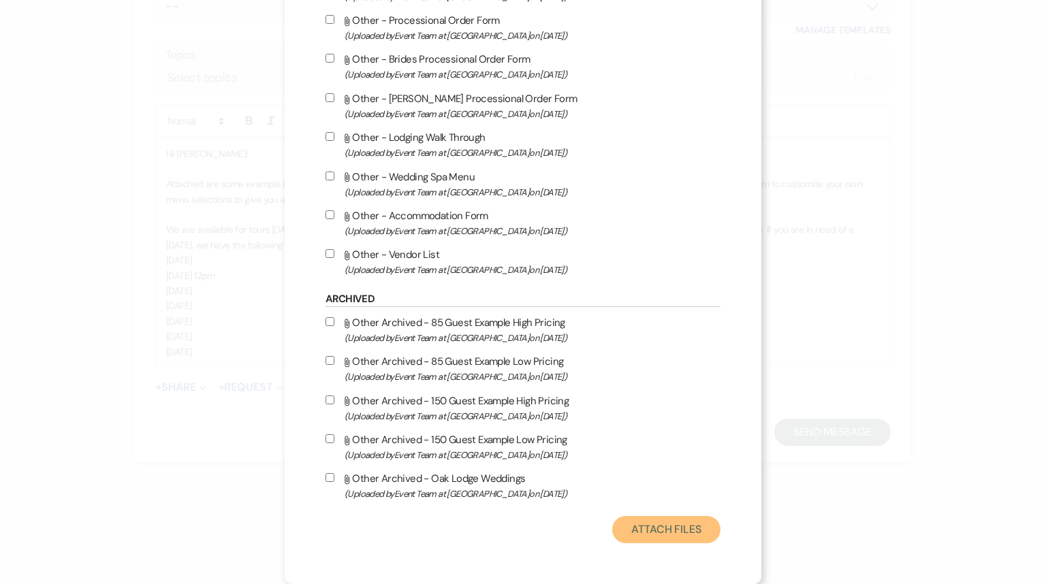
click at [647, 523] on button "Attach Files" at bounding box center [666, 529] width 108 height 27
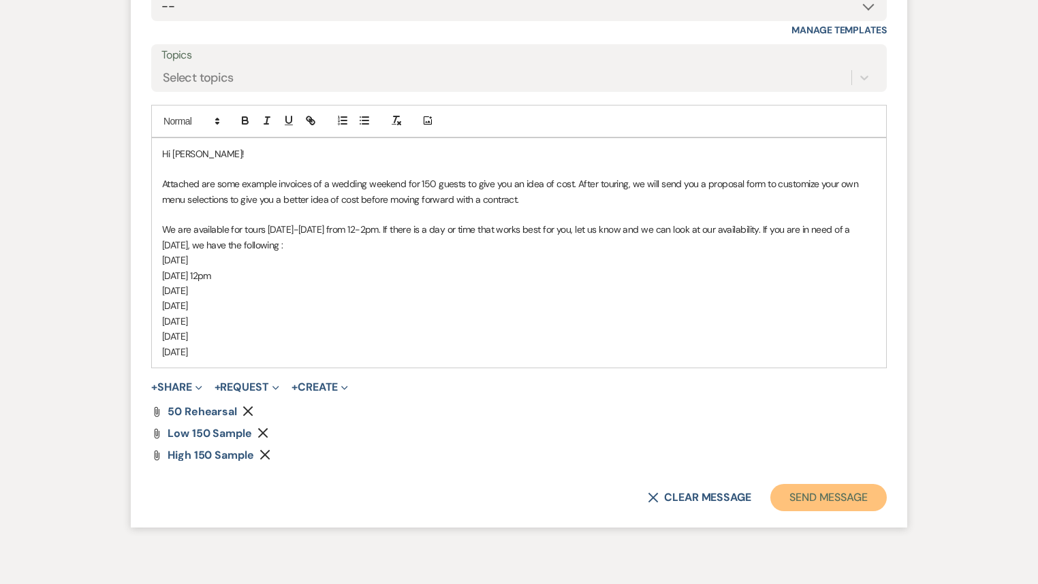
click at [812, 503] on button "Send Message" at bounding box center [828, 497] width 116 height 27
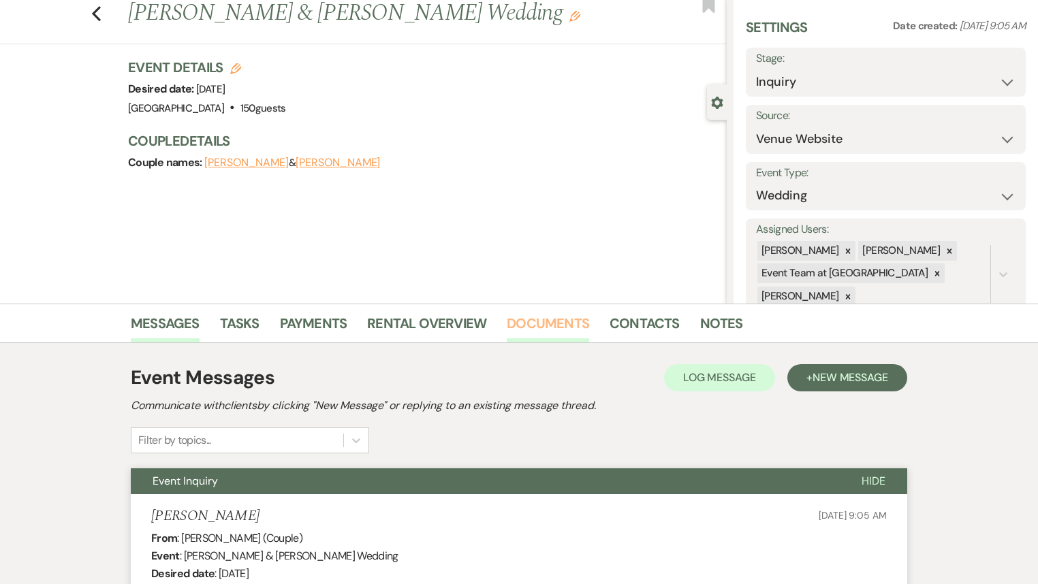
scroll to position [0, 0]
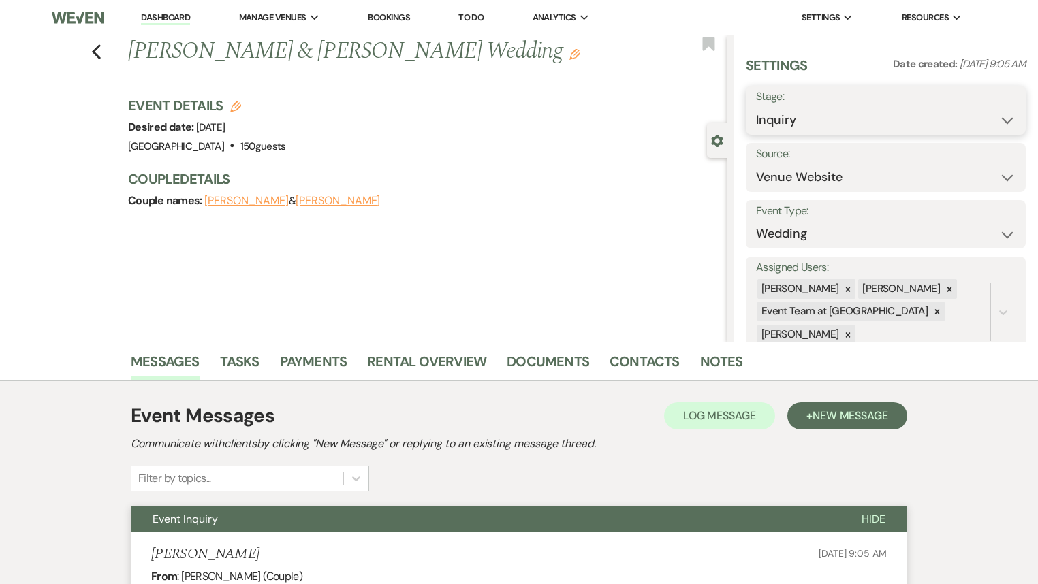
click at [780, 126] on select "Inquiry Follow Up Tour Requested Tour Confirmed Toured Proposal Sent Booked Lost" at bounding box center [885, 120] width 259 height 27
select select "2"
click at [756, 107] on select "Inquiry Follow Up Tour Requested Tour Confirmed Toured Proposal Sent Booked Lost" at bounding box center [885, 120] width 259 height 27
click at [973, 117] on button "Save" at bounding box center [996, 110] width 58 height 27
click at [101, 57] on icon "Previous" at bounding box center [96, 52] width 10 height 16
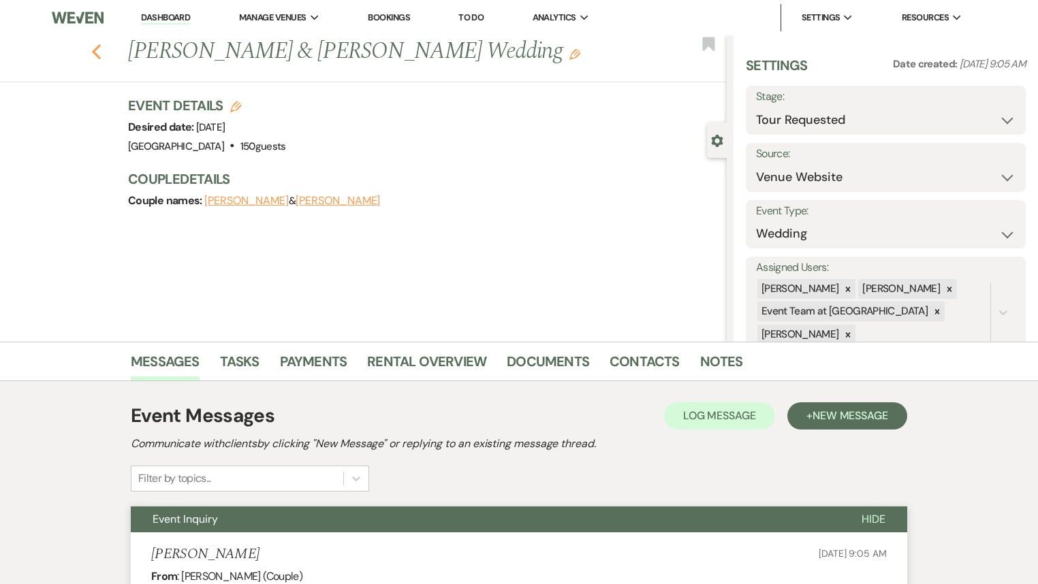
select select "2"
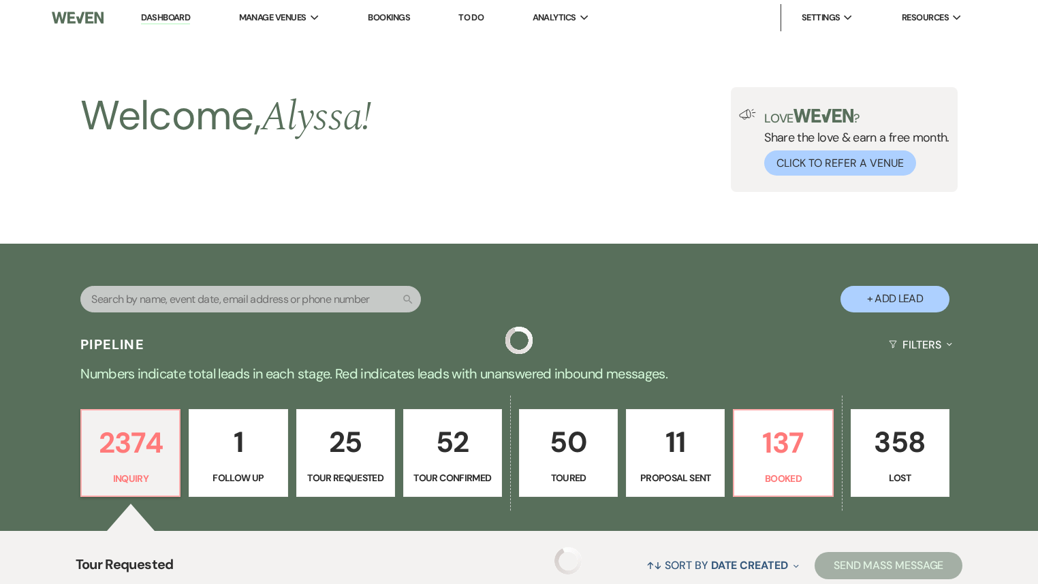
scroll to position [381, 0]
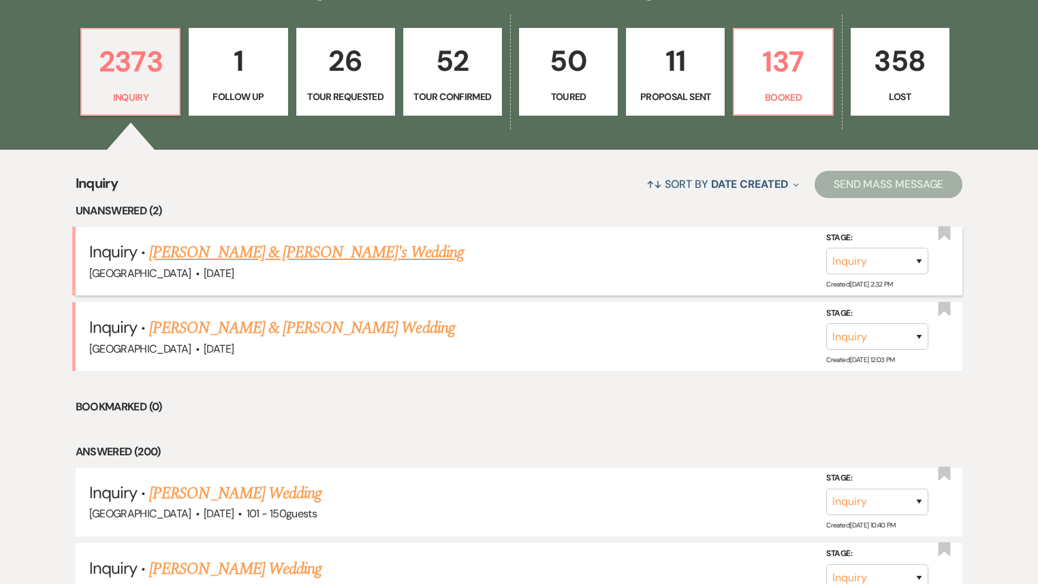
click at [278, 252] on link "[PERSON_NAME] & [PERSON_NAME]'s Wedding" at bounding box center [306, 252] width 315 height 25
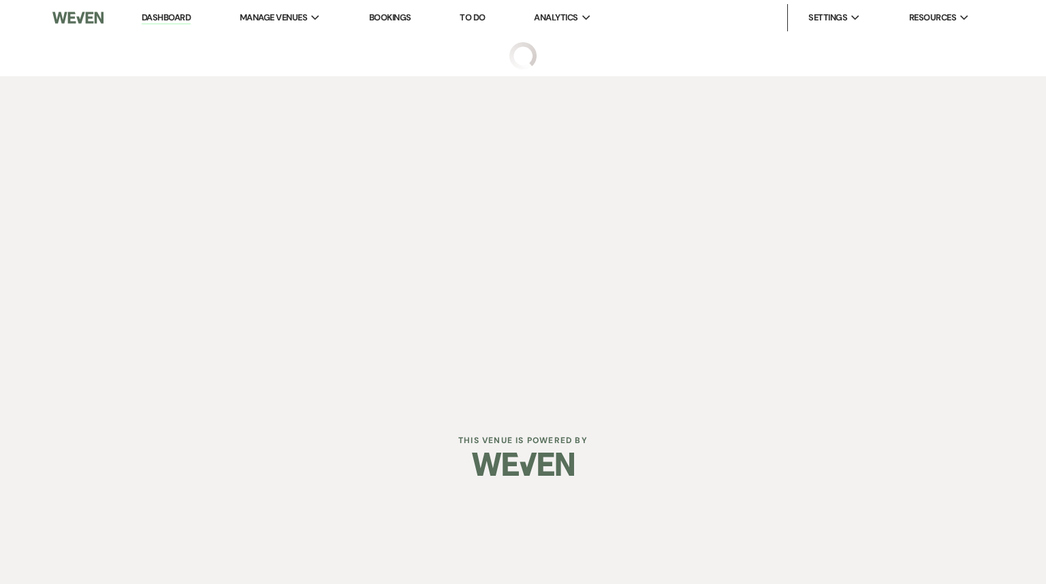
select select "5"
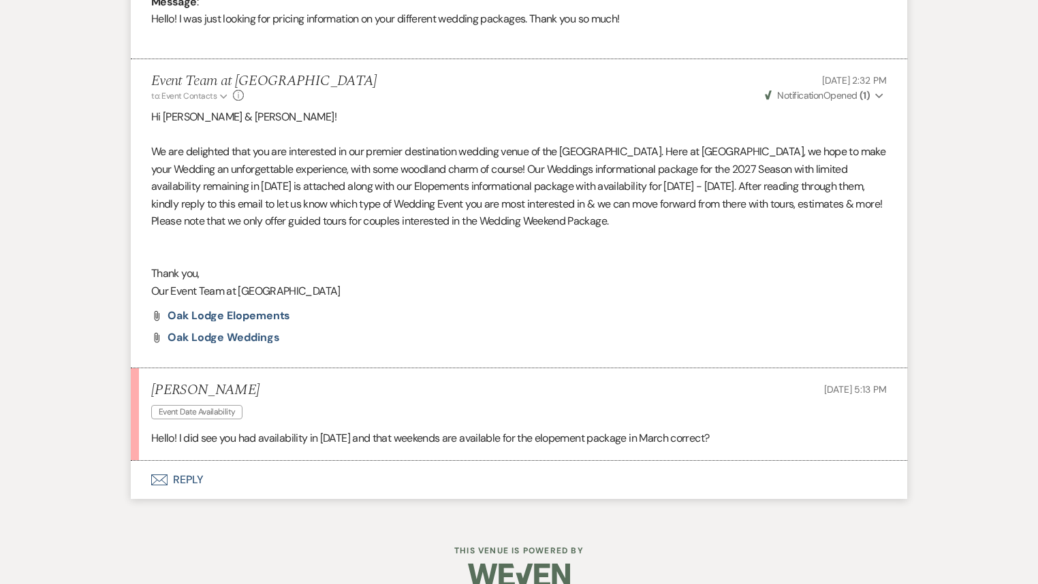
scroll to position [754, 0]
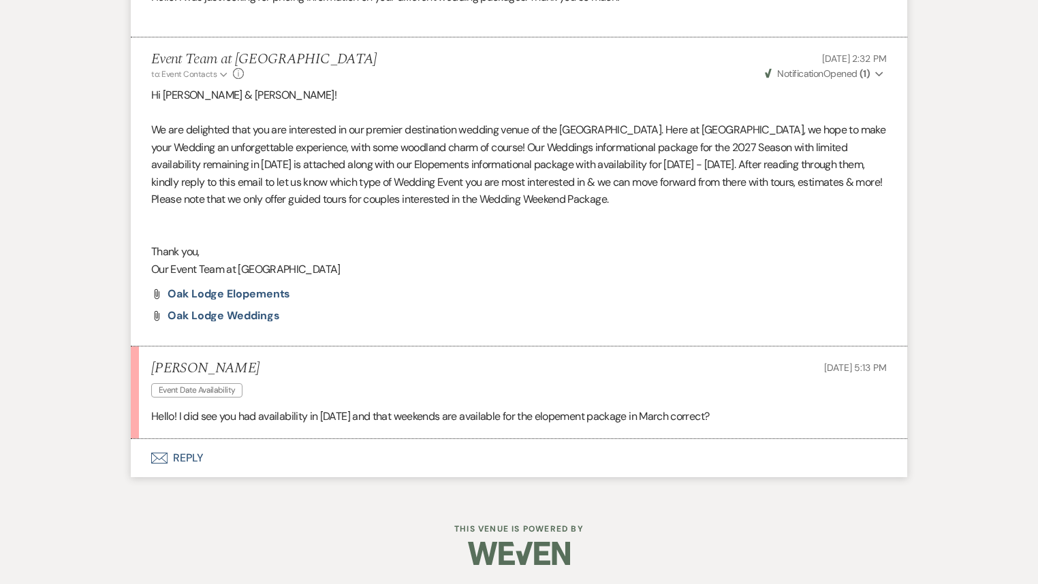
click at [198, 459] on button "Envelope Reply" at bounding box center [519, 458] width 776 height 38
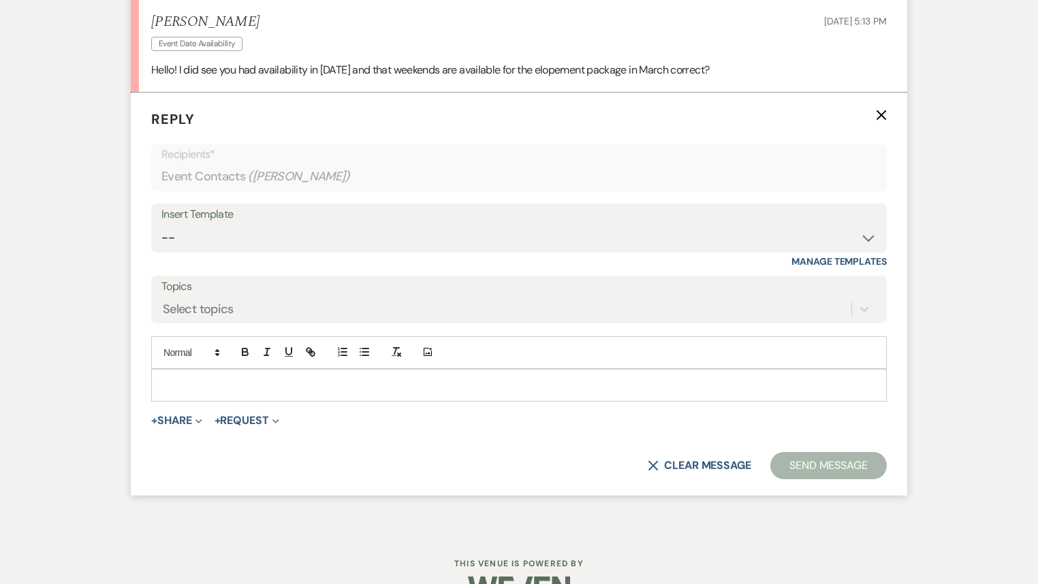
scroll to position [1101, 0]
click at [232, 381] on p at bounding box center [519, 384] width 714 height 15
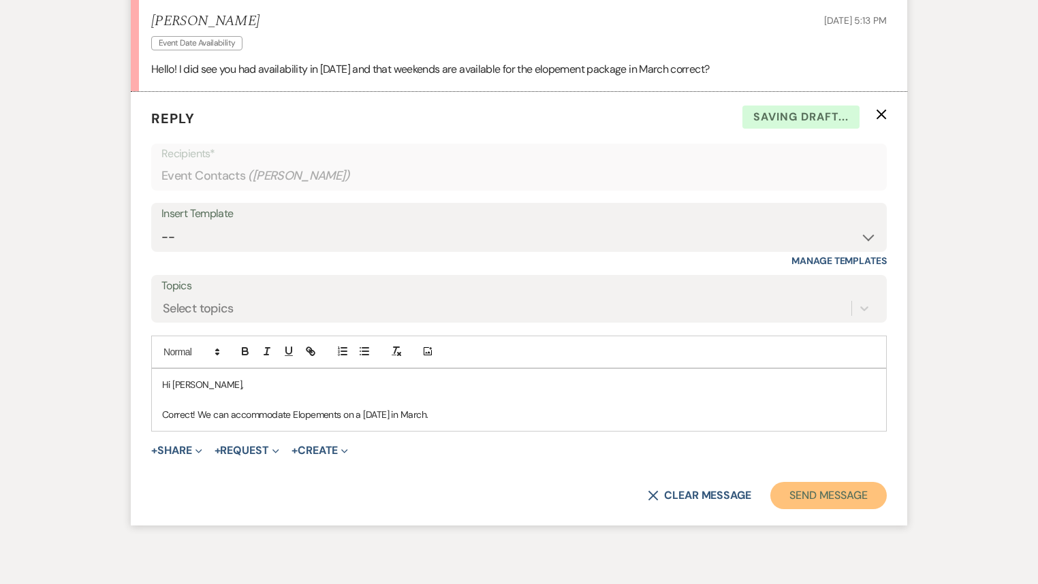
click at [812, 502] on button "Send Message" at bounding box center [828, 495] width 116 height 27
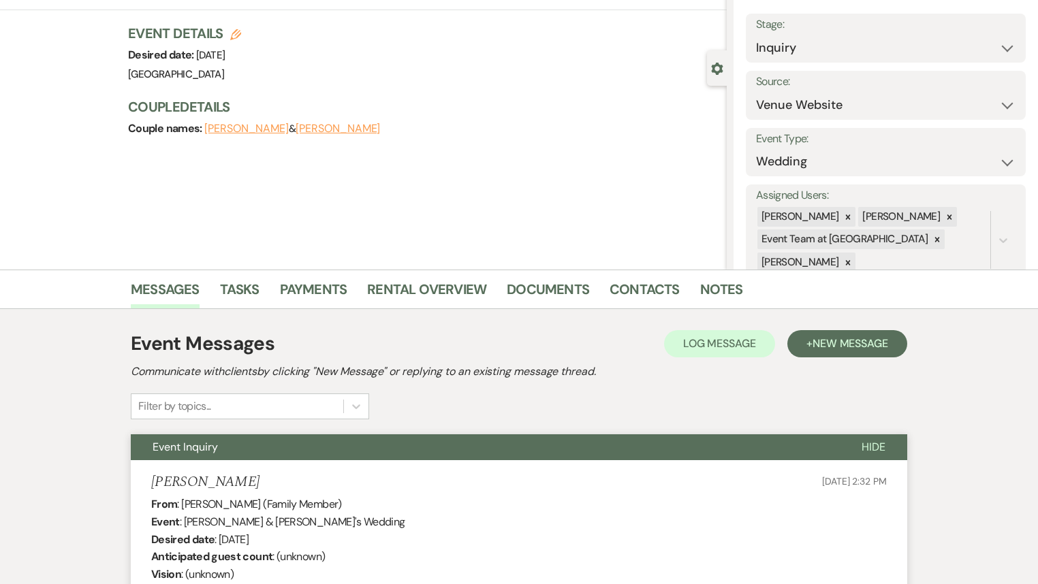
scroll to position [0, 0]
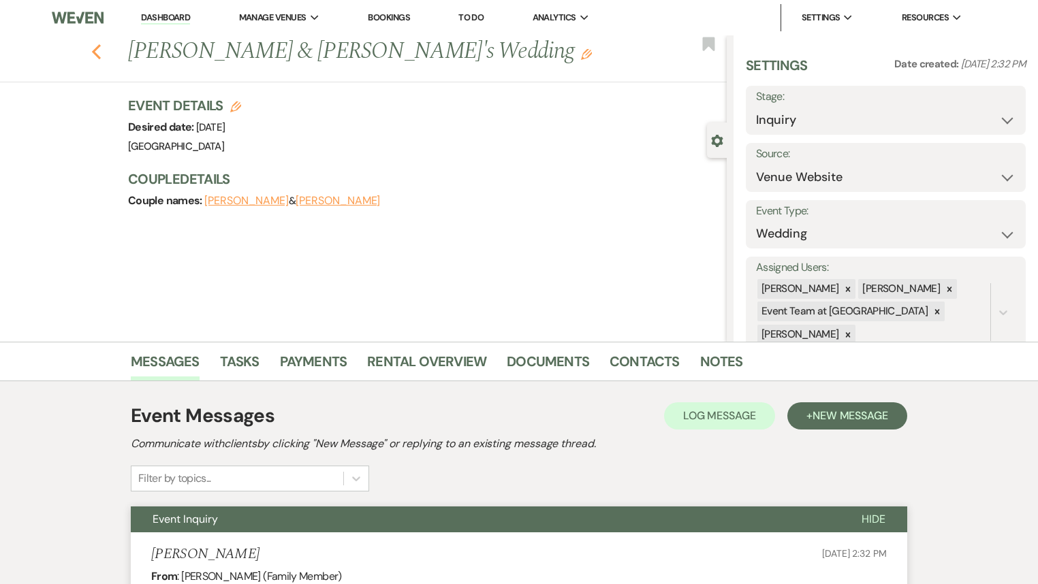
click at [99, 54] on use "button" at bounding box center [96, 51] width 9 height 15
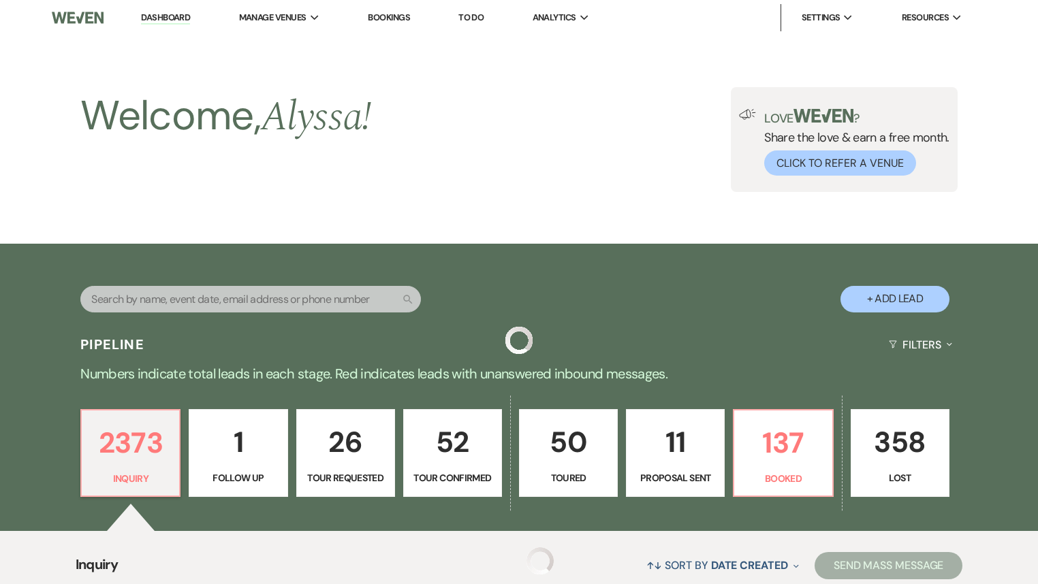
scroll to position [381, 0]
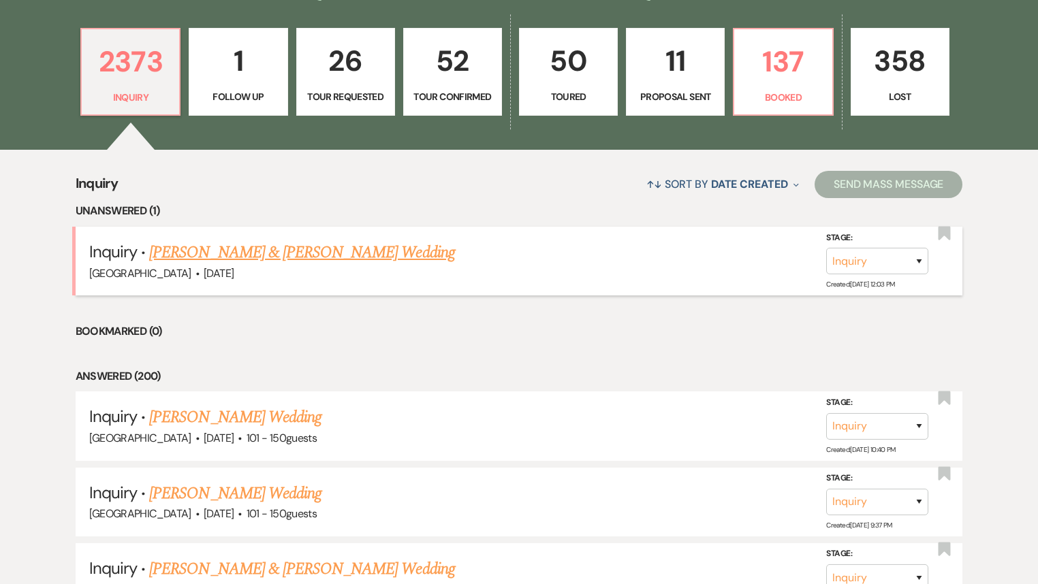
click at [290, 252] on link "[PERSON_NAME] & [PERSON_NAME] Wedding" at bounding box center [301, 252] width 305 height 25
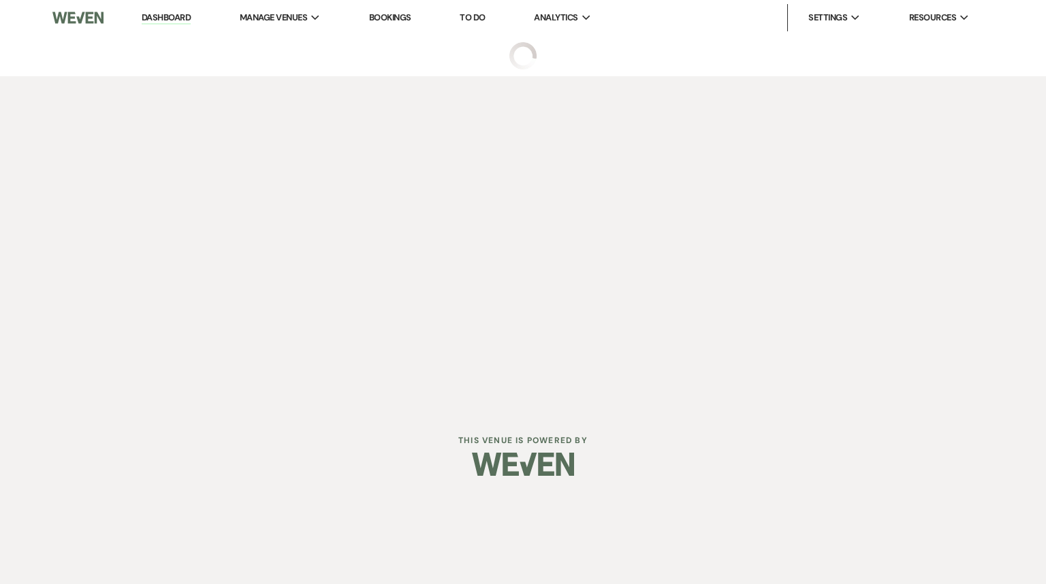
select select "5"
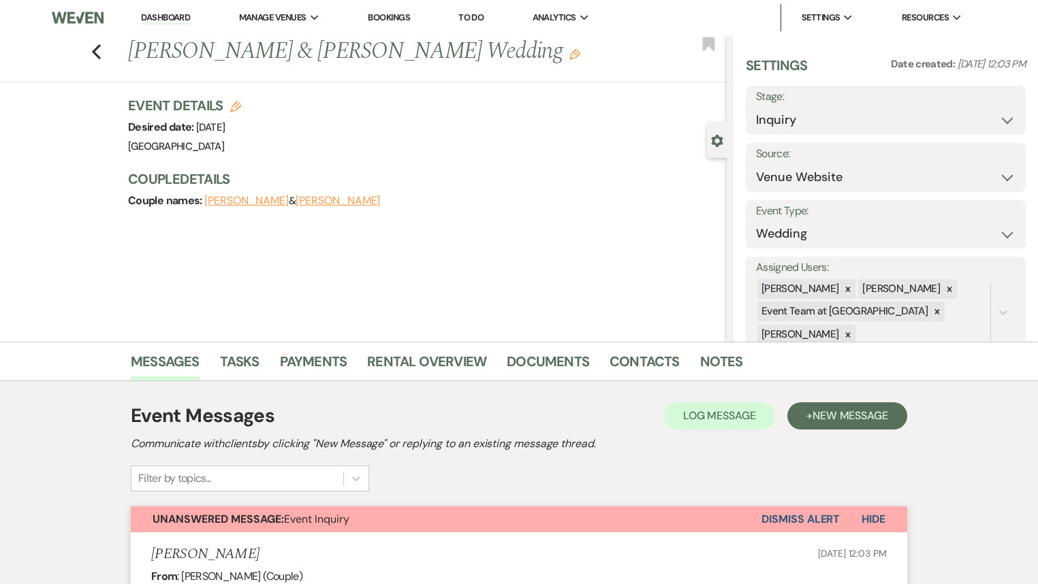
click at [131, 49] on div "Previous [PERSON_NAME] & [PERSON_NAME] Wedding Edit" at bounding box center [423, 51] width 605 height 33
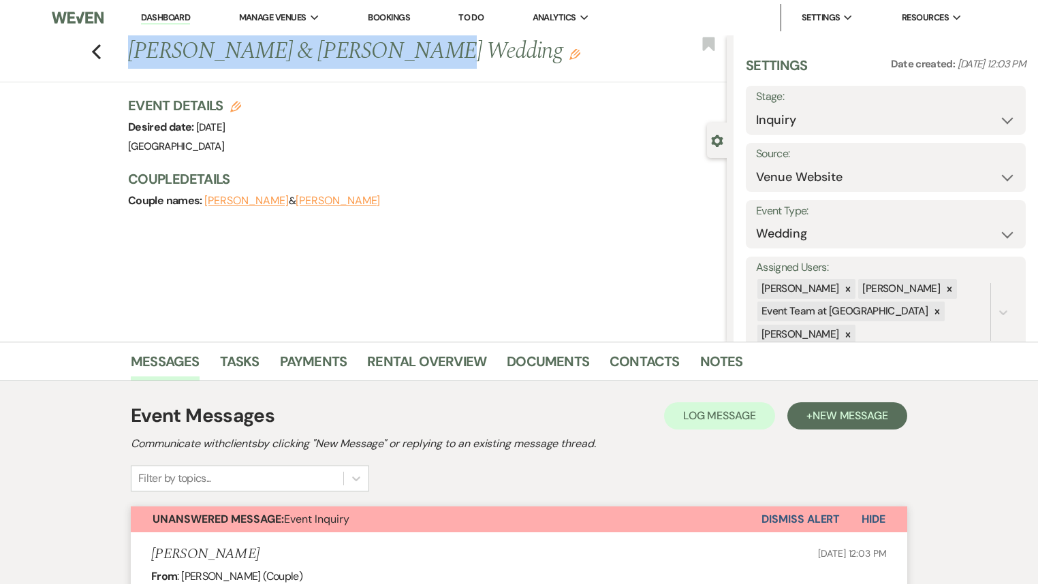
drag, startPoint x: 135, startPoint y: 49, endPoint x: 377, endPoint y: 55, distance: 241.1
click at [377, 55] on h1 "[PERSON_NAME] & [PERSON_NAME] Wedding Edit" at bounding box center [364, 51] width 473 height 33
copy h1 "[PERSON_NAME] & [PERSON_NAME]"
click at [334, 202] on button "[PERSON_NAME]" at bounding box center [337, 200] width 84 height 11
select select "email"
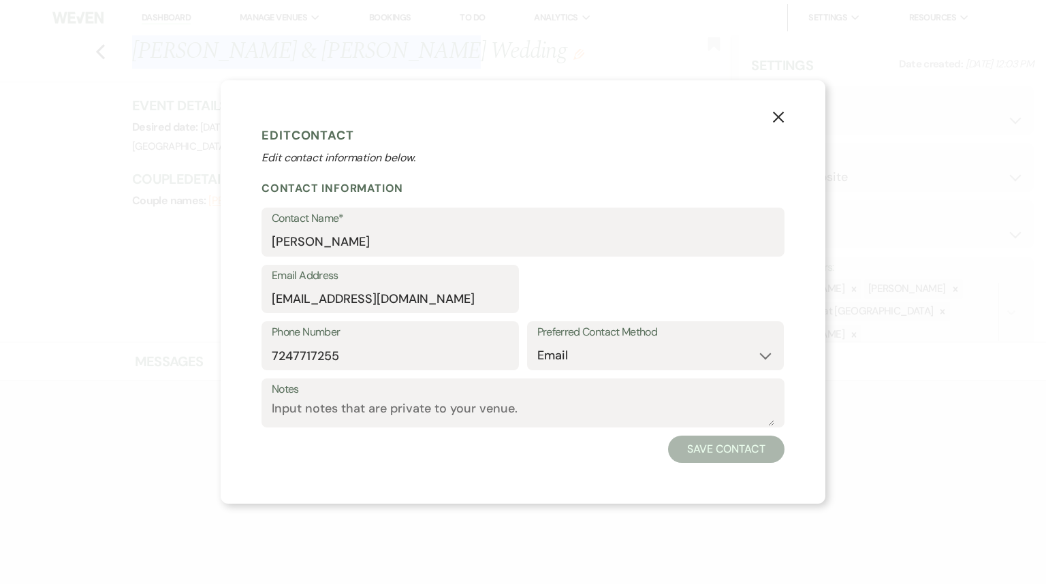
select select "1"
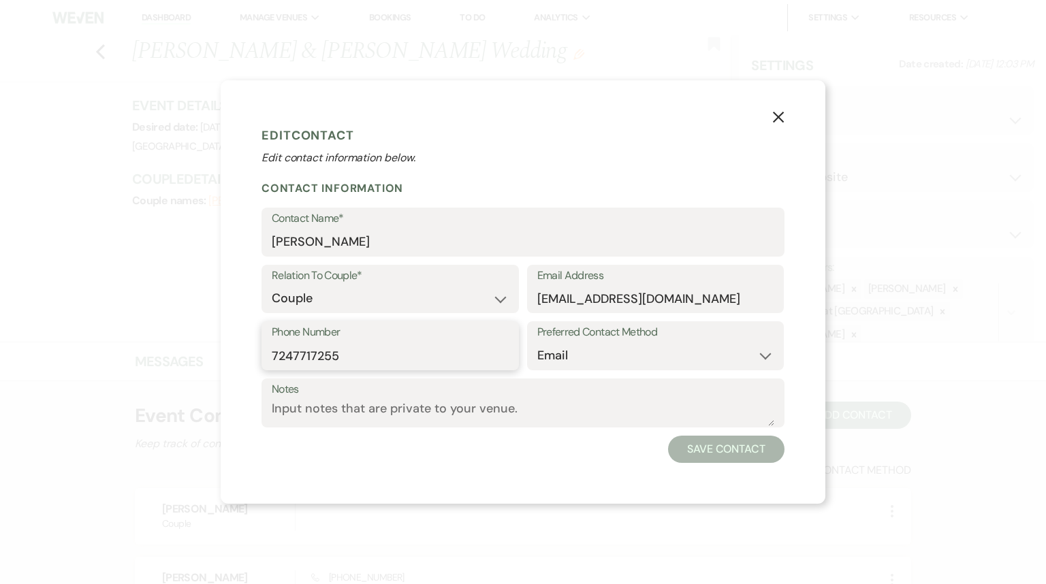
drag, startPoint x: 341, startPoint y: 358, endPoint x: 157, endPoint y: 347, distance: 184.2
click at [157, 347] on div "X Edit Contact Edit contact information below. Contact Information Contact Name…" at bounding box center [523, 292] width 1046 height 584
click at [784, 113] on button "X" at bounding box center [778, 117] width 20 height 24
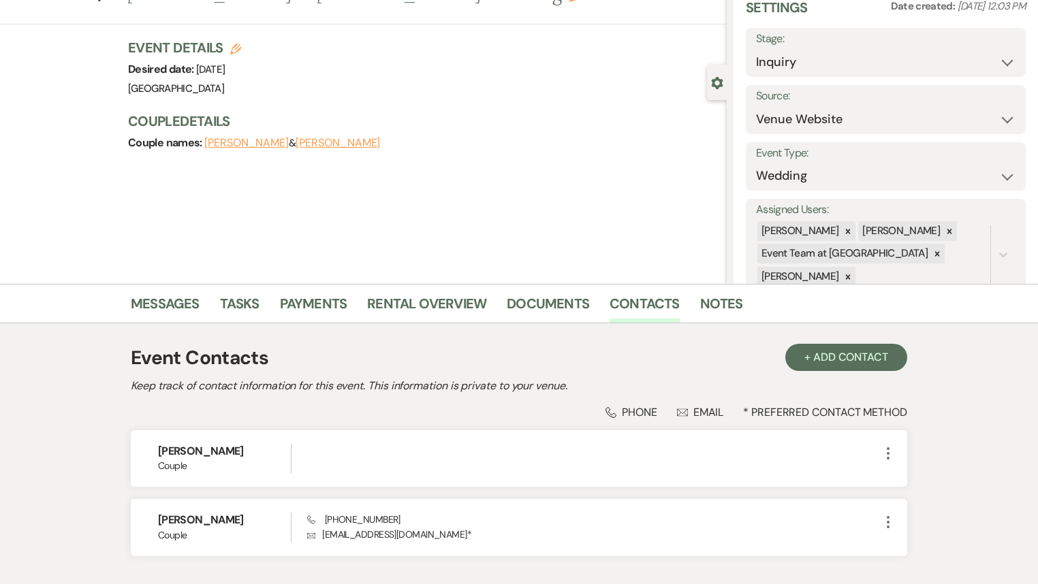
scroll to position [149, 0]
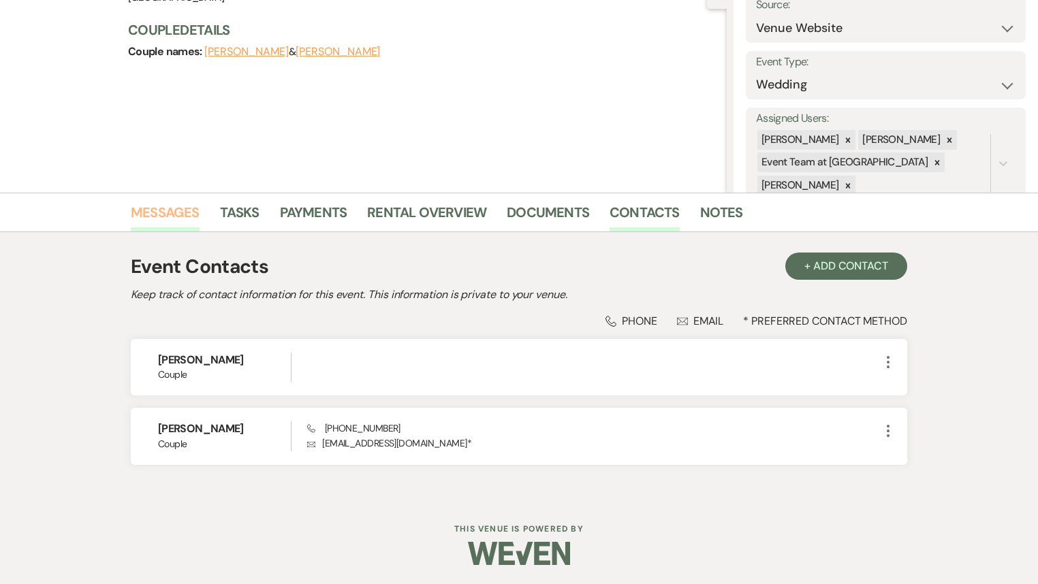
click at [161, 210] on link "Messages" at bounding box center [165, 217] width 69 height 30
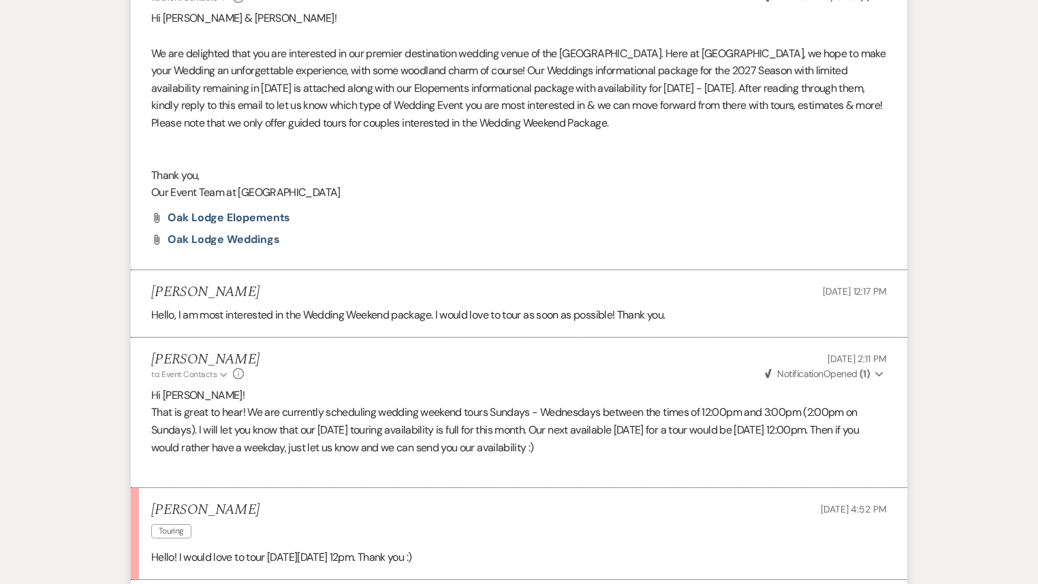
scroll to position [989, 0]
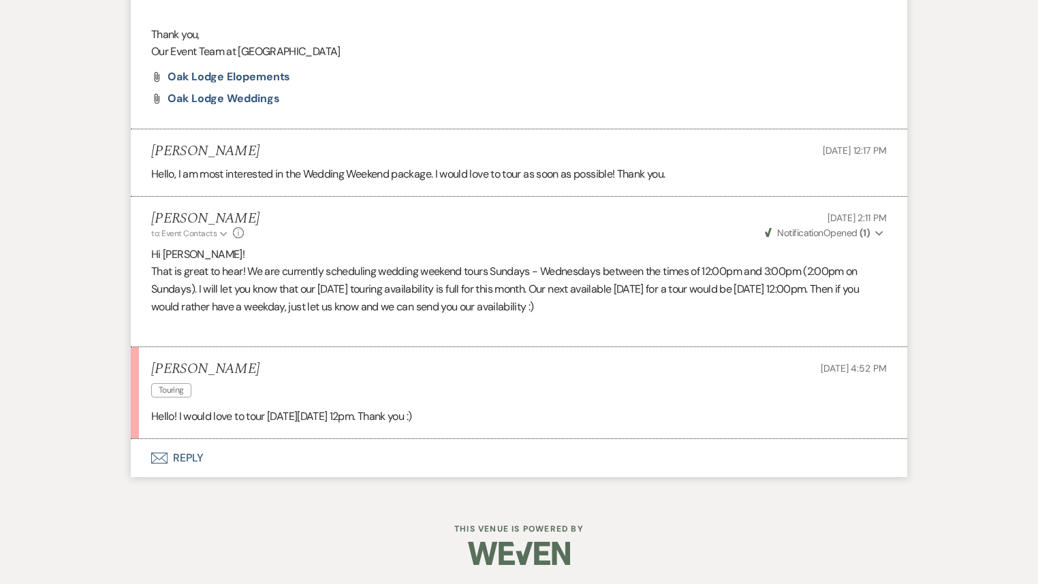
click at [200, 452] on button "Envelope Reply" at bounding box center [519, 458] width 776 height 38
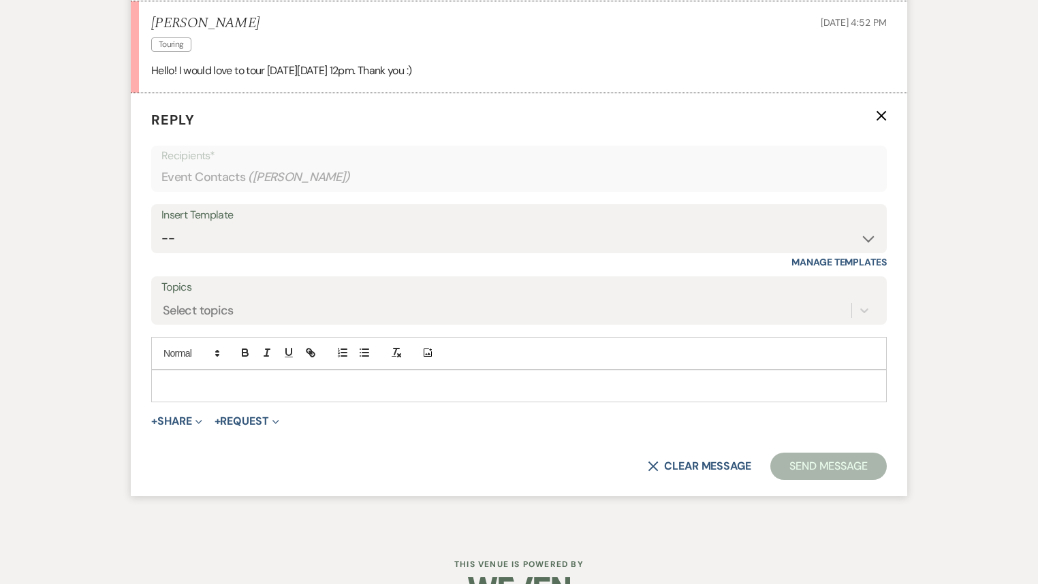
scroll to position [1336, 0]
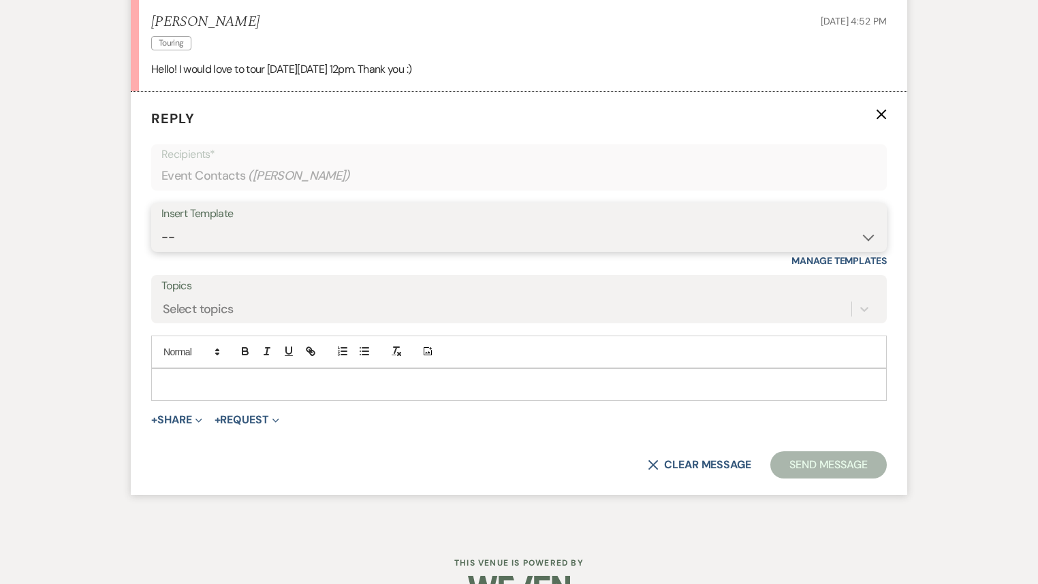
click at [189, 234] on select "-- Follow Up Contract (Pre-Booked Leads) Wedding Weekend Tour Follow Up Elopeme…" at bounding box center [518, 237] width 715 height 27
select select "2410"
click at [161, 224] on select "-- Follow Up Contract (Pre-Booked Leads) Wedding Weekend Tour Follow Up Elopeme…" at bounding box center [518, 237] width 715 height 27
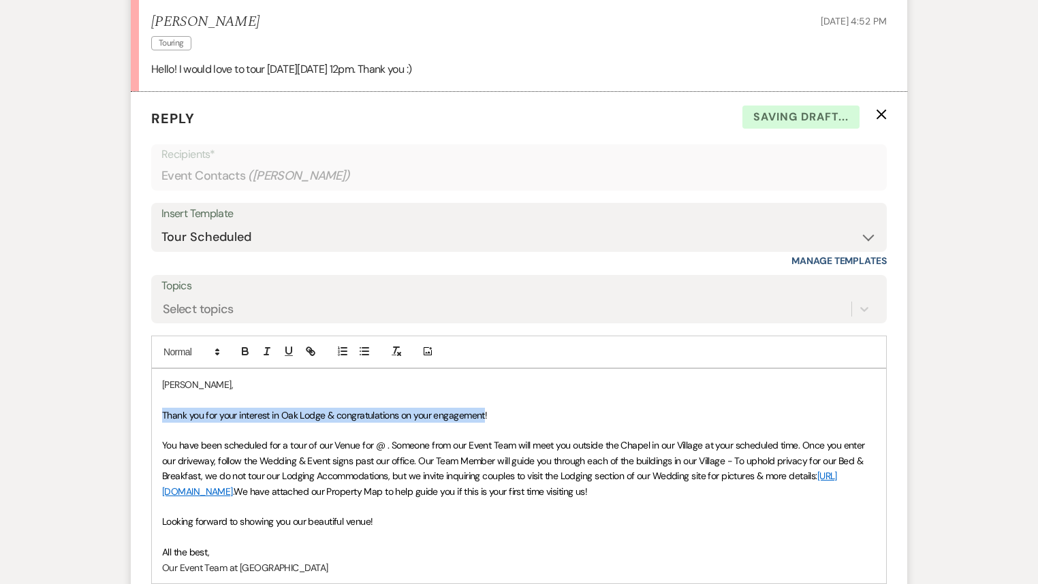
drag, startPoint x: 484, startPoint y: 412, endPoint x: 156, endPoint y: 406, distance: 328.2
click at [155, 409] on div "[PERSON_NAME], Thank you for your interest in Oak Lodge & congratulations on yo…" at bounding box center [519, 476] width 734 height 214
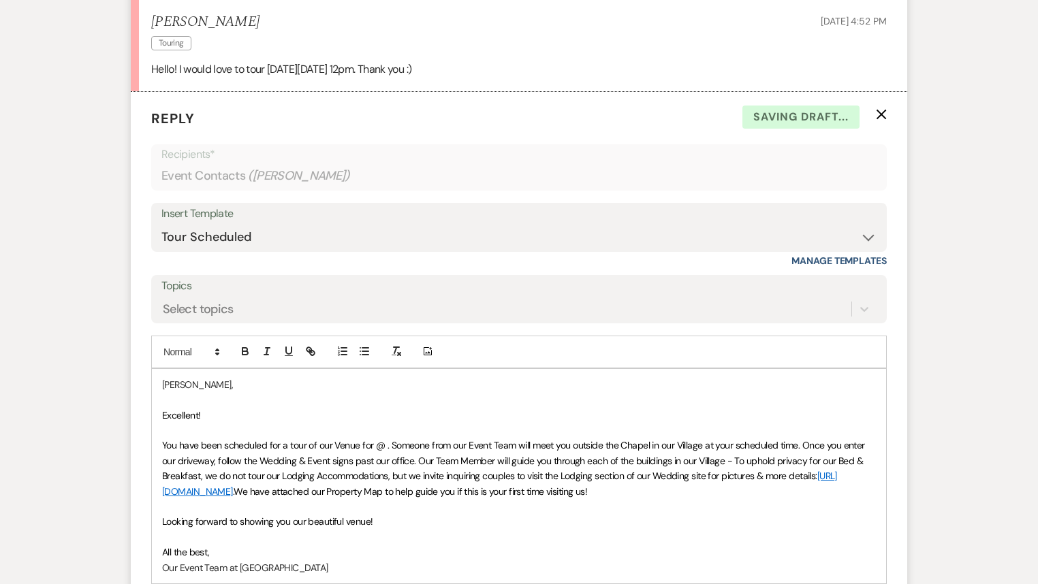
click at [377, 444] on span "You have been scheduled for a tour of our Venue for @ . Someone from our Event …" at bounding box center [514, 460] width 705 height 43
click at [477, 448] on span "You have been scheduled for a tour of our Venue for [DATE] @ . Someone from our…" at bounding box center [517, 460] width 711 height 43
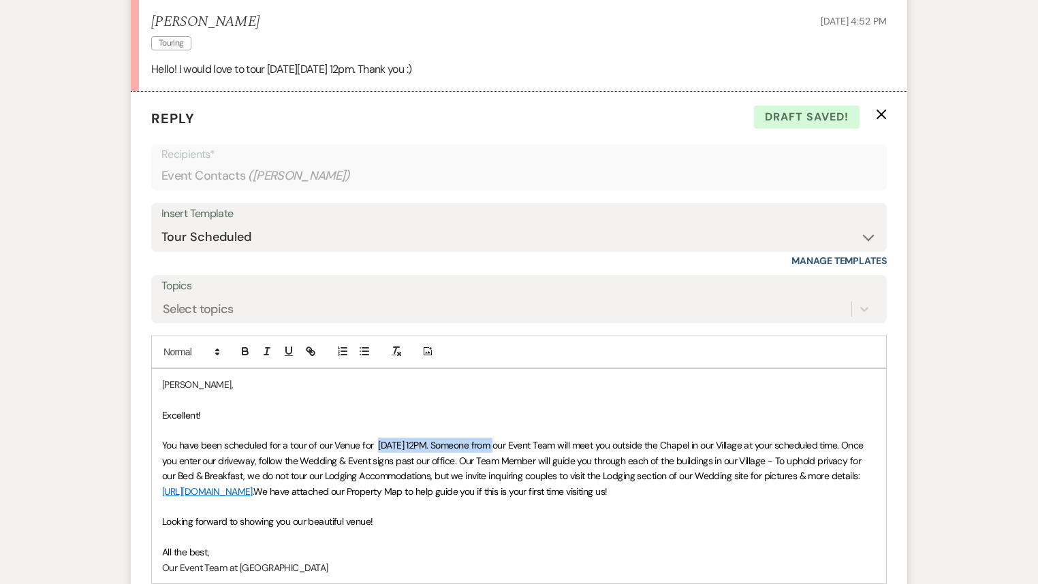
drag, startPoint x: 498, startPoint y: 442, endPoint x: 377, endPoint y: 443, distance: 121.2
click at [377, 443] on span "You have been scheduled for a tour of our Venue for [DATE] 12PM. Someone from o…" at bounding box center [513, 460] width 703 height 43
click at [242, 355] on icon "button" at bounding box center [245, 351] width 12 height 12
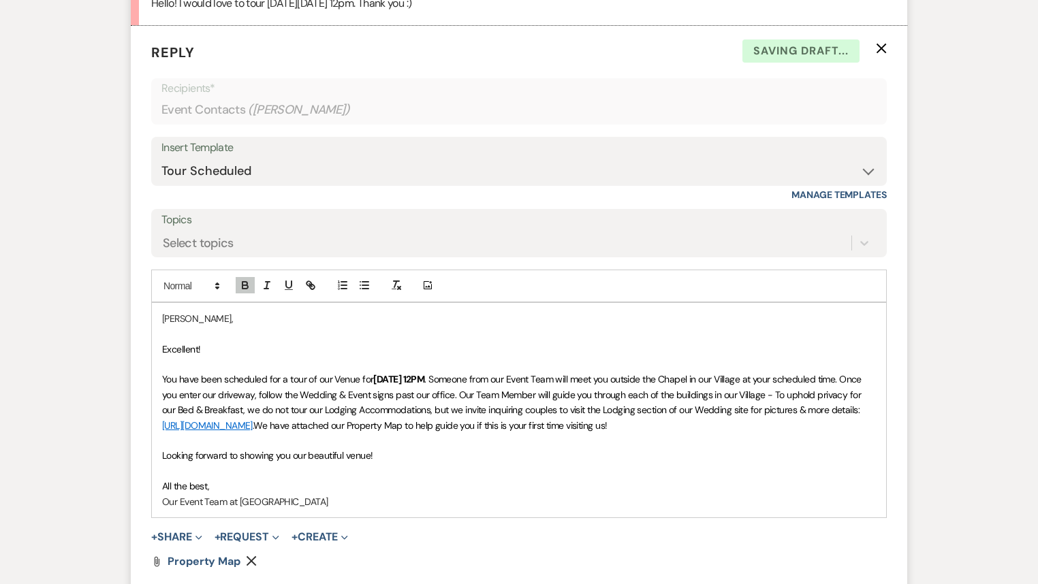
scroll to position [1573, 0]
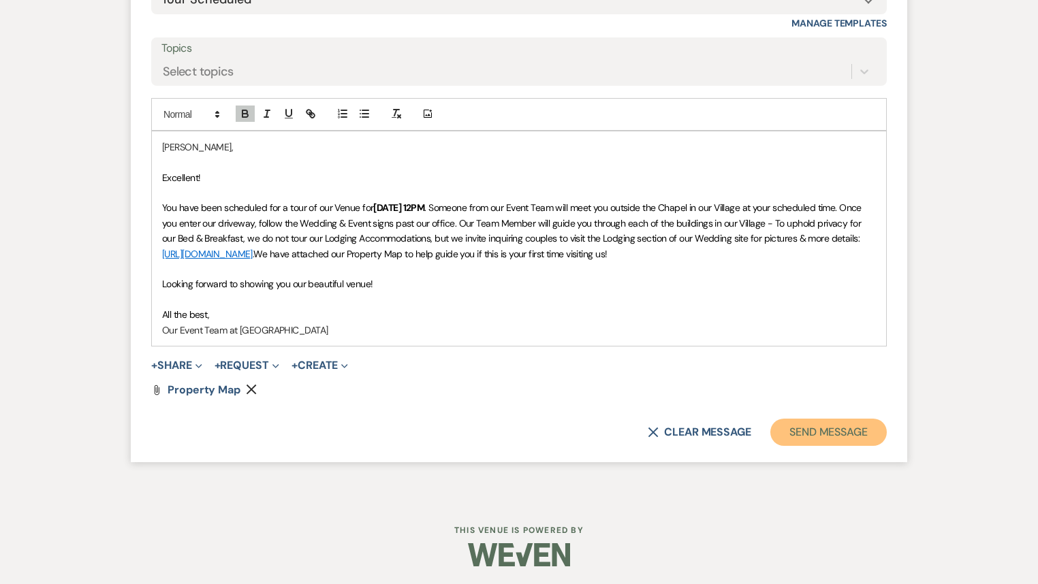
click at [834, 433] on button "Send Message" at bounding box center [828, 432] width 116 height 27
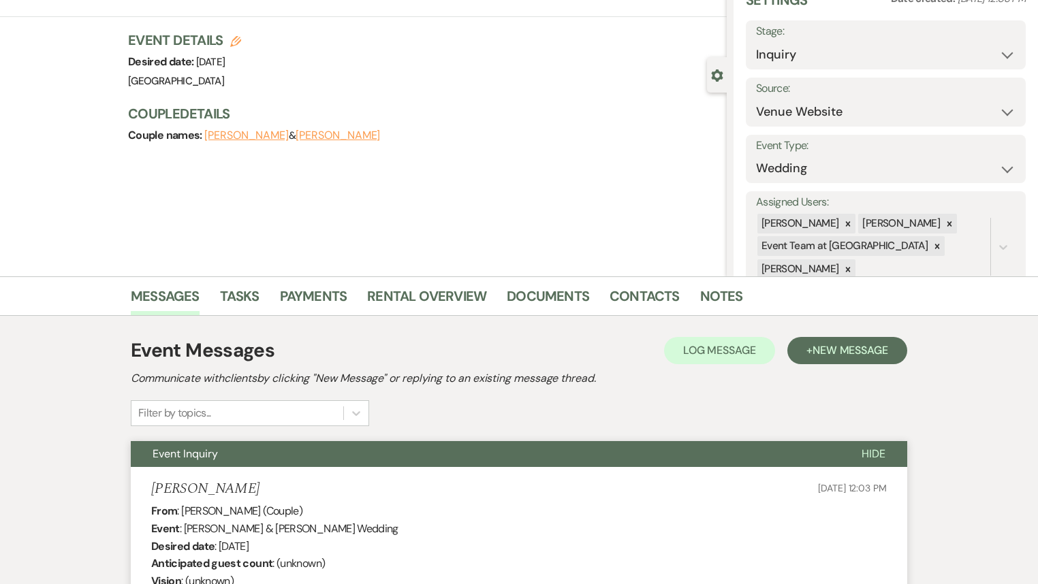
scroll to position [0, 0]
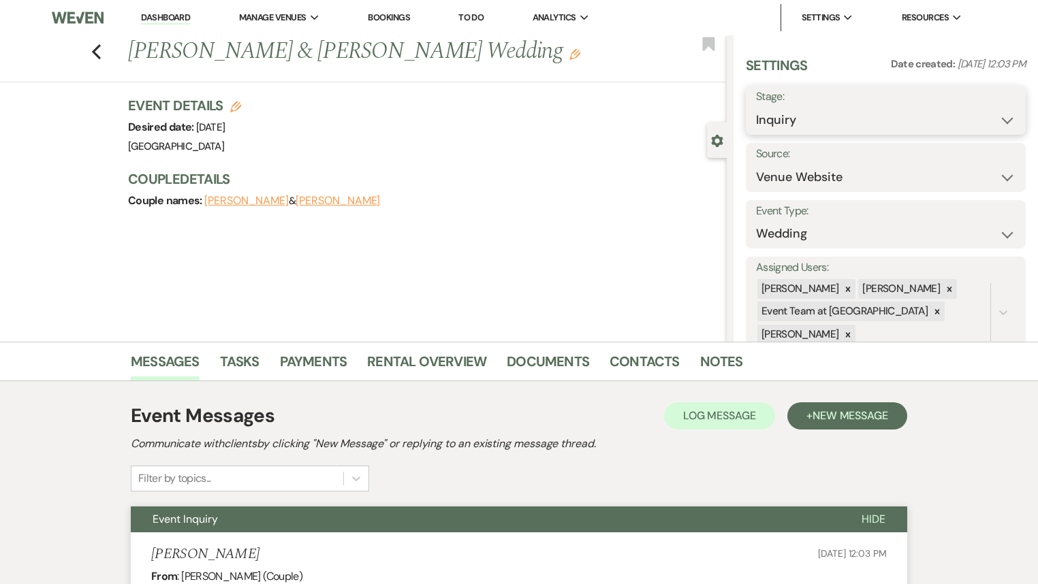
click at [839, 125] on select "Inquiry Follow Up Tour Requested Tour Confirmed Toured Proposal Sent Booked Lost" at bounding box center [885, 120] width 259 height 27
select select "4"
click at [756, 107] on select "Inquiry Follow Up Tour Requested Tour Confirmed Toured Proposal Sent Booked Lost" at bounding box center [885, 120] width 259 height 27
click at [980, 110] on button "Save" at bounding box center [996, 110] width 58 height 27
click at [97, 49] on icon "Previous" at bounding box center [96, 52] width 10 height 16
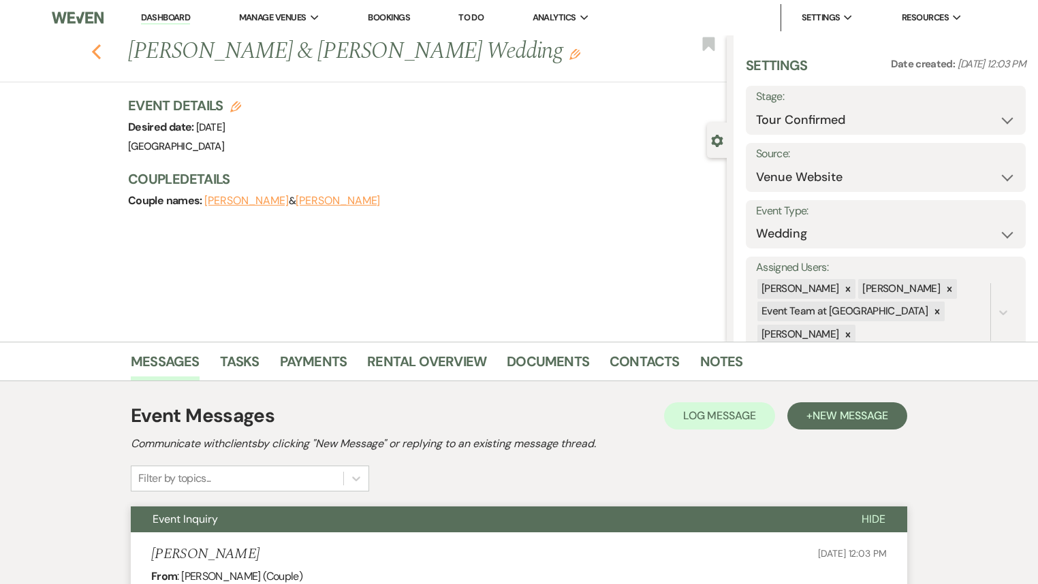
select select "4"
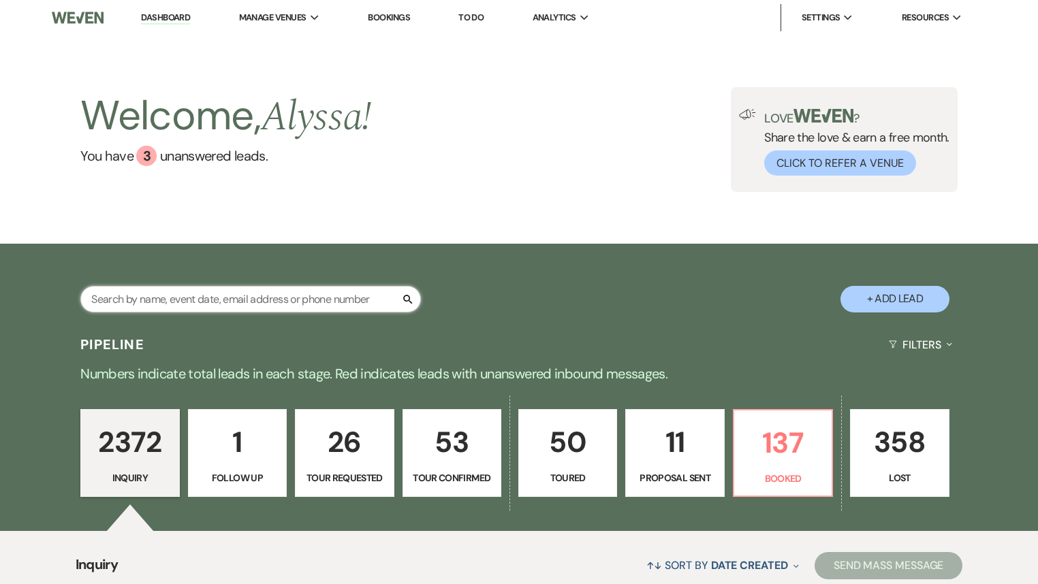
click at [215, 300] on input "text" at bounding box center [250, 299] width 340 height 27
type input "[PERSON_NAME]"
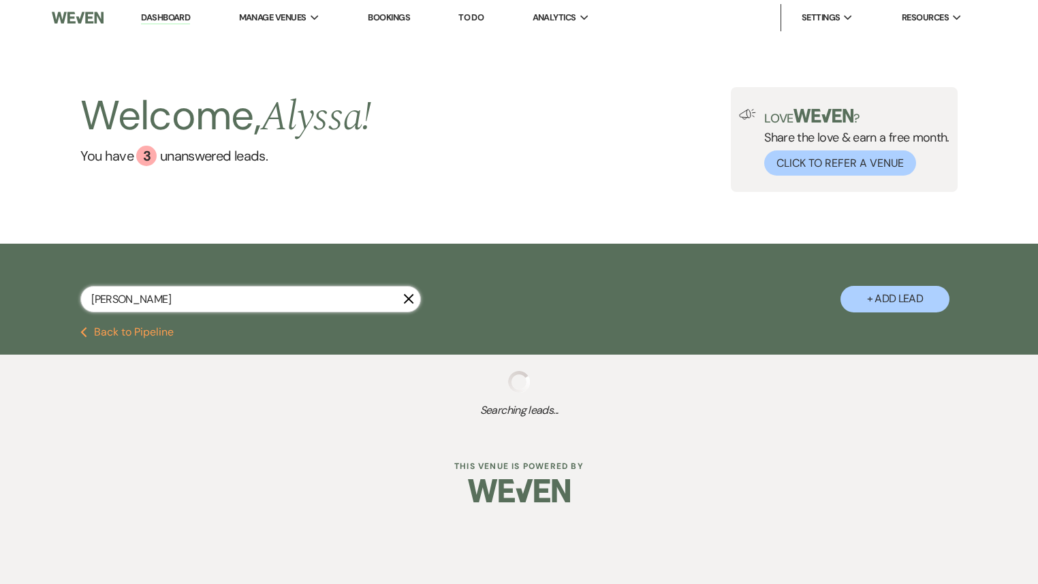
select select "2"
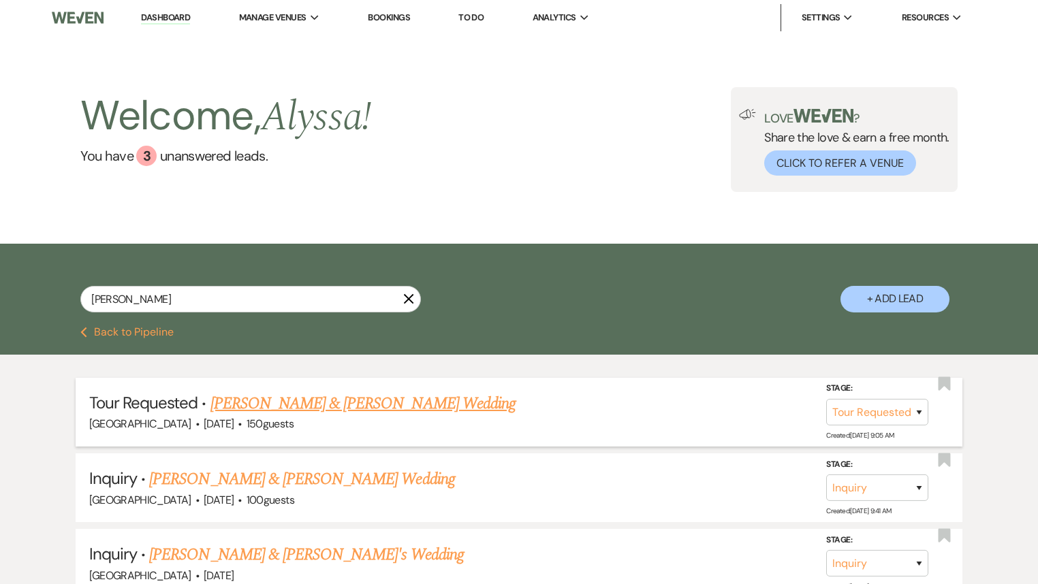
click at [353, 402] on link "[PERSON_NAME] & [PERSON_NAME] Wedding" at bounding box center [362, 403] width 305 height 25
select select "2"
select select "5"
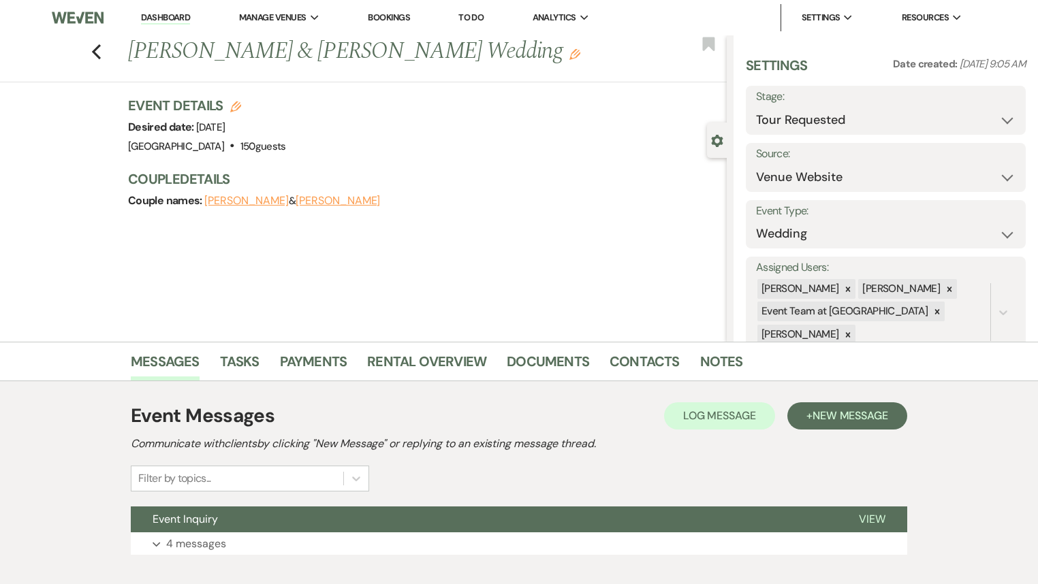
scroll to position [78, 0]
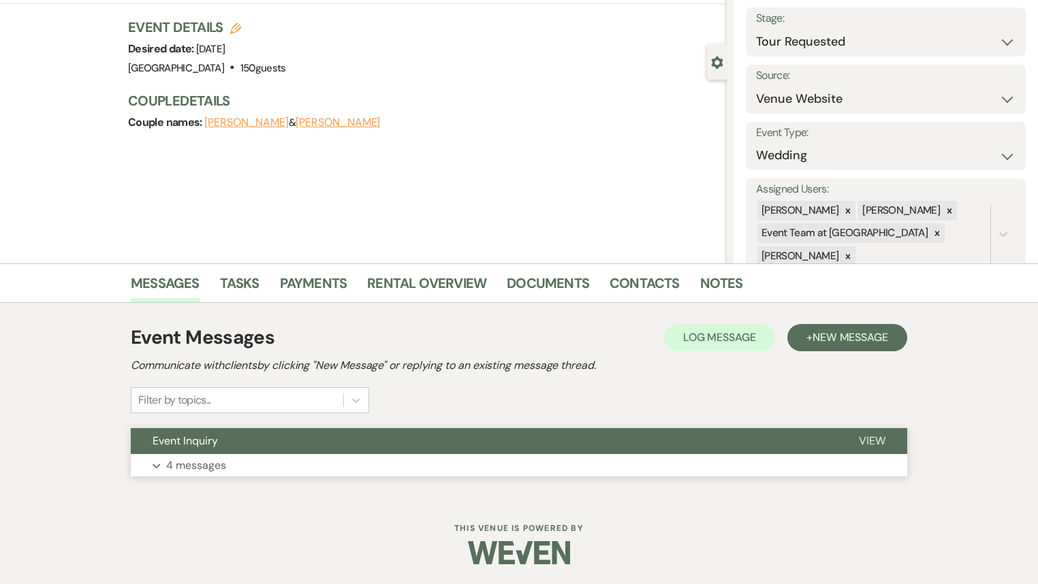
click at [269, 438] on button "Event Inquiry" at bounding box center [484, 441] width 706 height 26
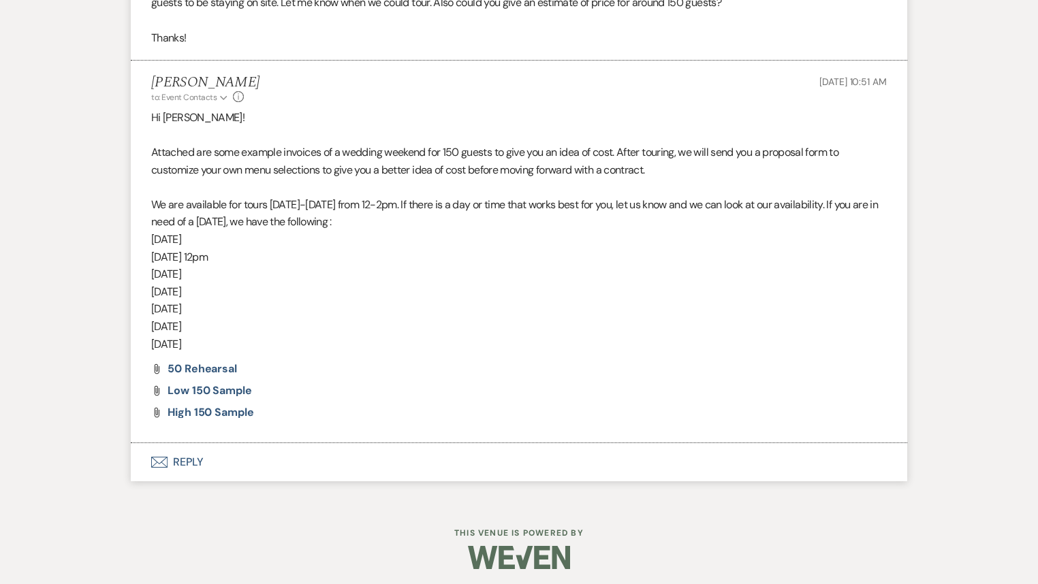
scroll to position [1223, 0]
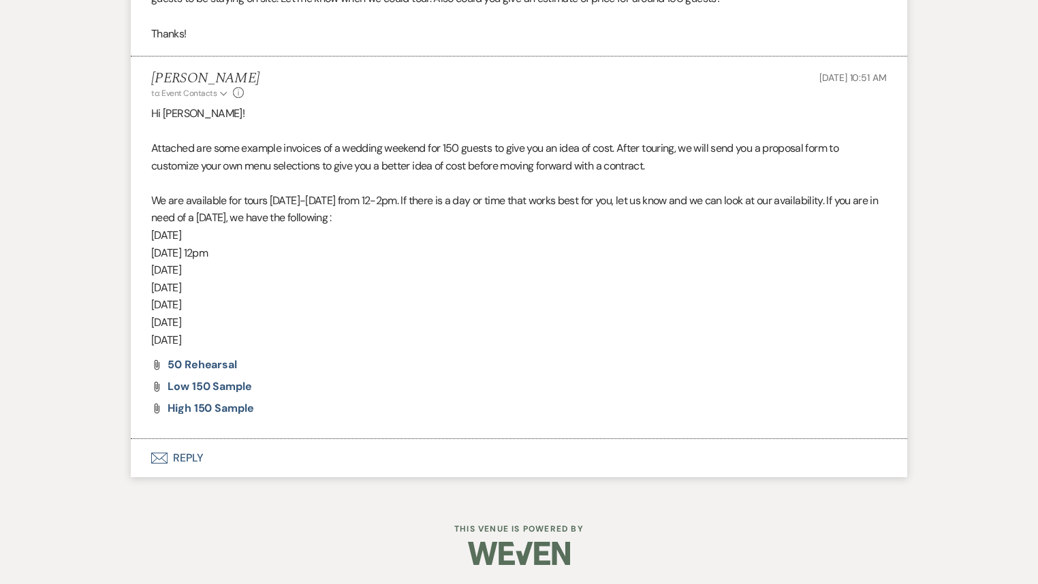
click at [224, 455] on button "Envelope Reply" at bounding box center [519, 458] width 776 height 38
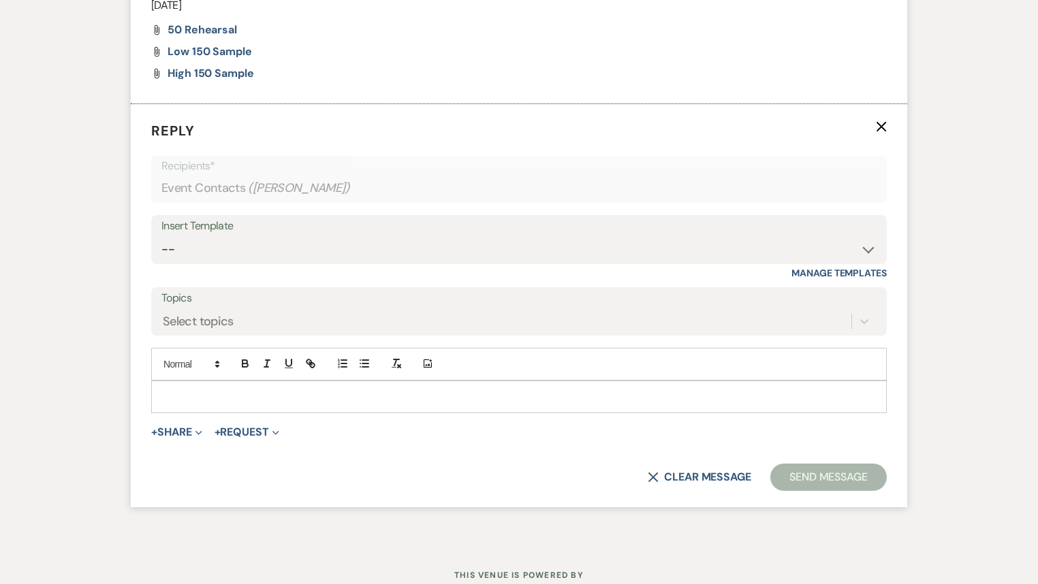
scroll to position [1571, 0]
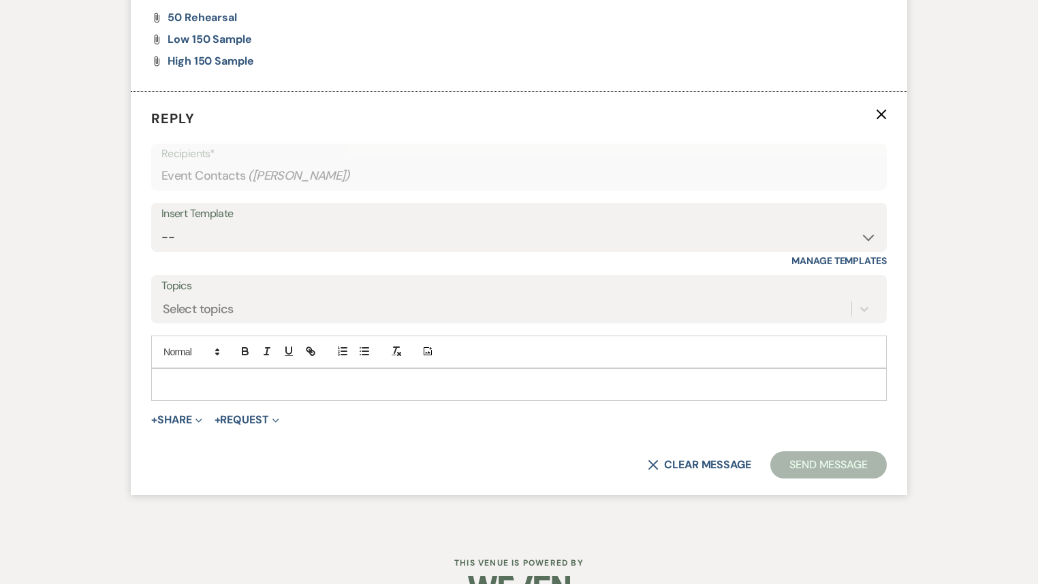
click at [221, 391] on div at bounding box center [519, 384] width 734 height 31
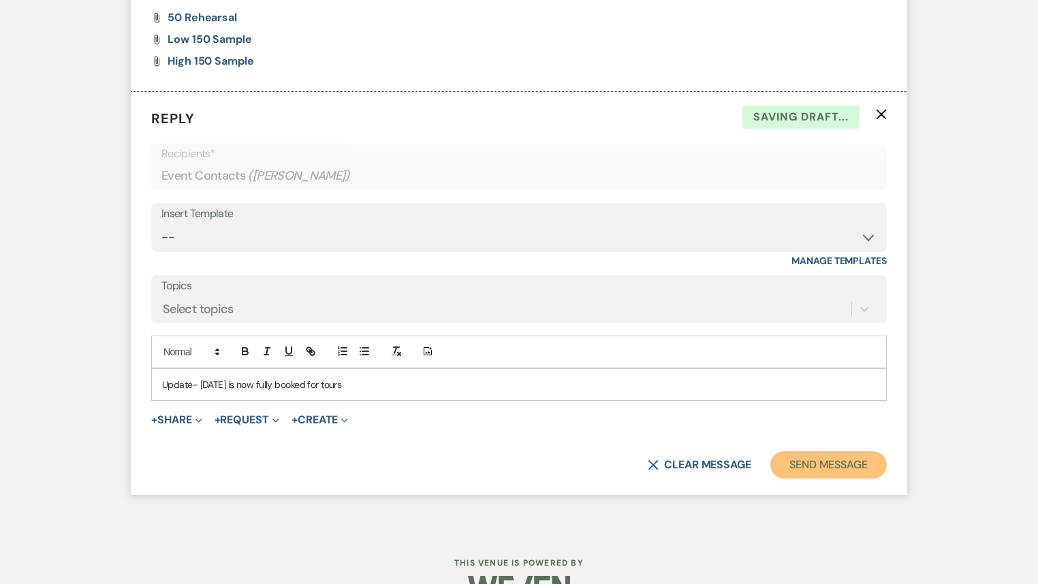
click at [846, 466] on button "Send Message" at bounding box center [828, 464] width 116 height 27
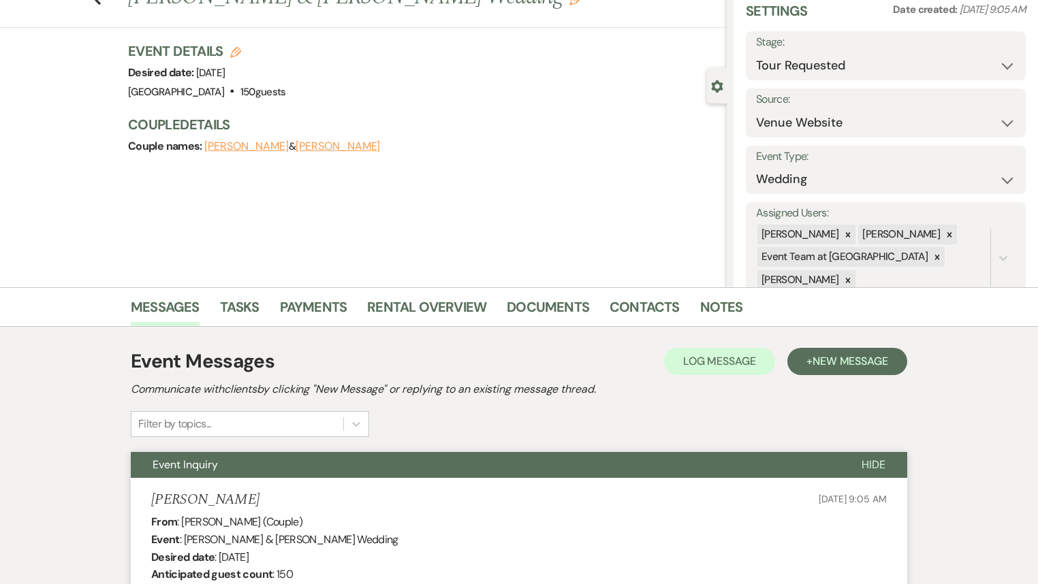
scroll to position [0, 0]
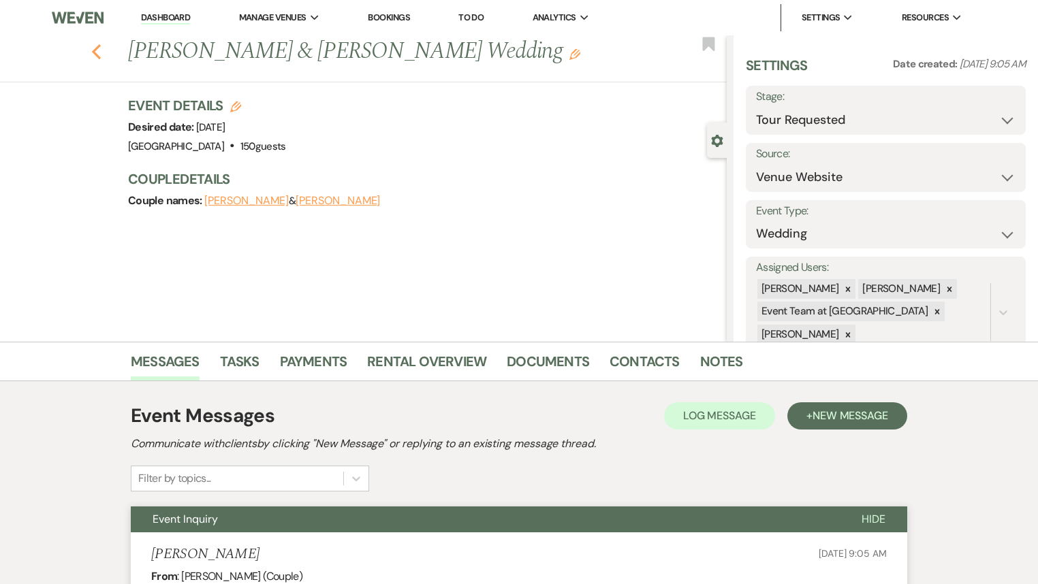
click at [101, 52] on icon "Previous" at bounding box center [96, 52] width 10 height 16
select select "2"
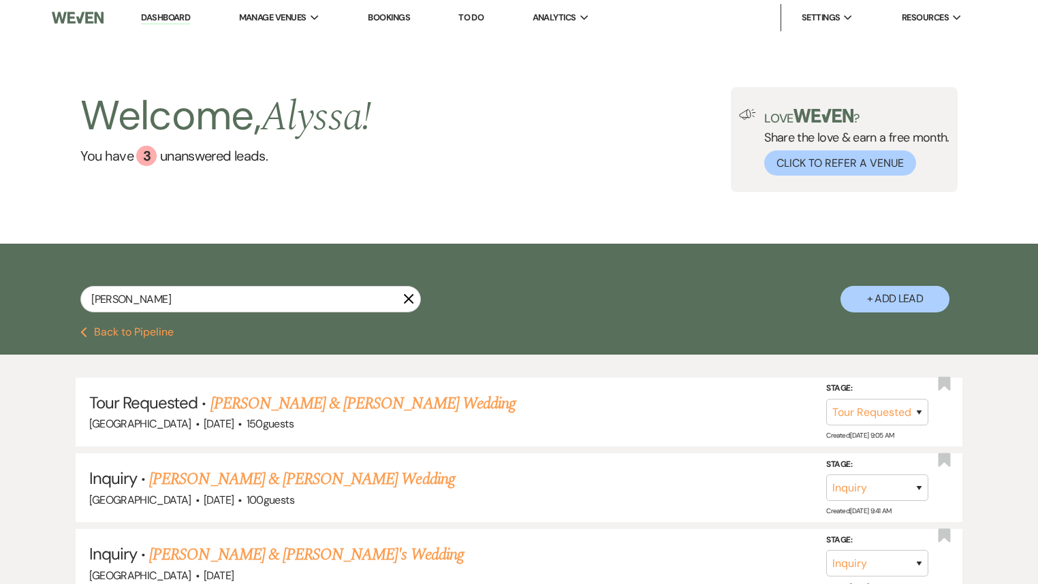
click at [408, 300] on use "button" at bounding box center [409, 299] width 10 height 10
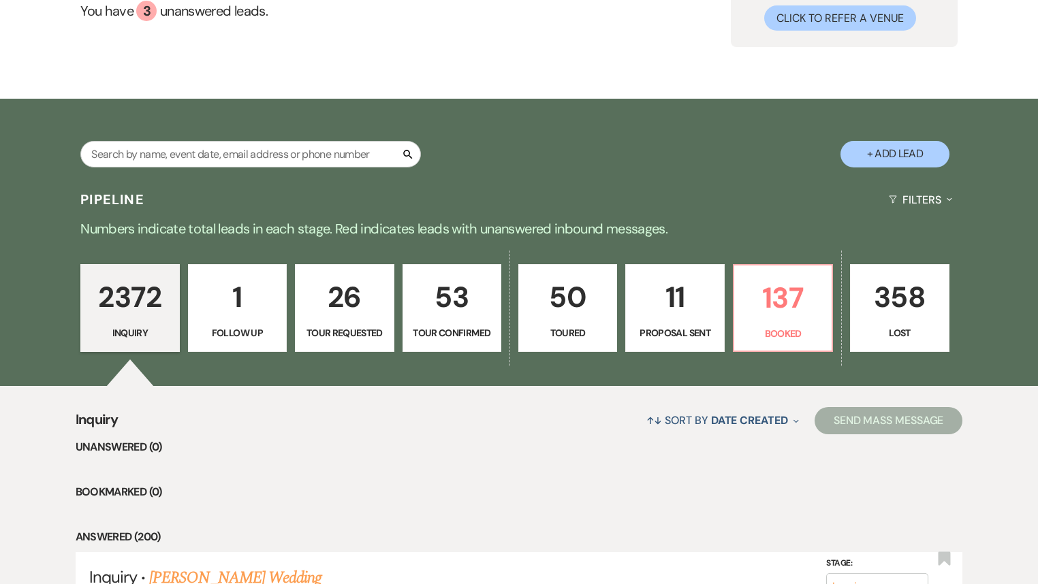
scroll to position [327, 0]
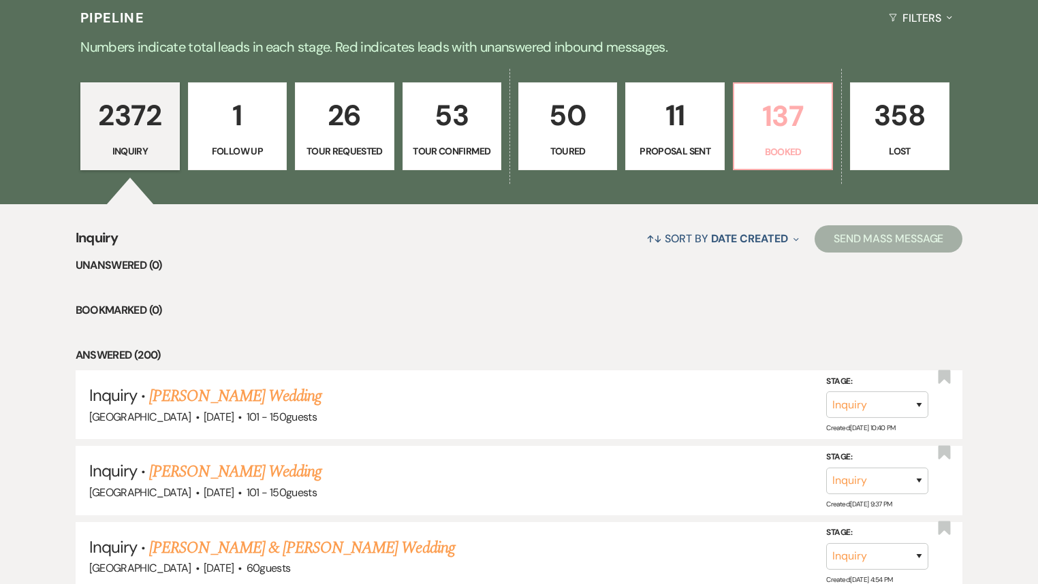
click at [779, 136] on p "137" at bounding box center [782, 116] width 81 height 46
select select "7"
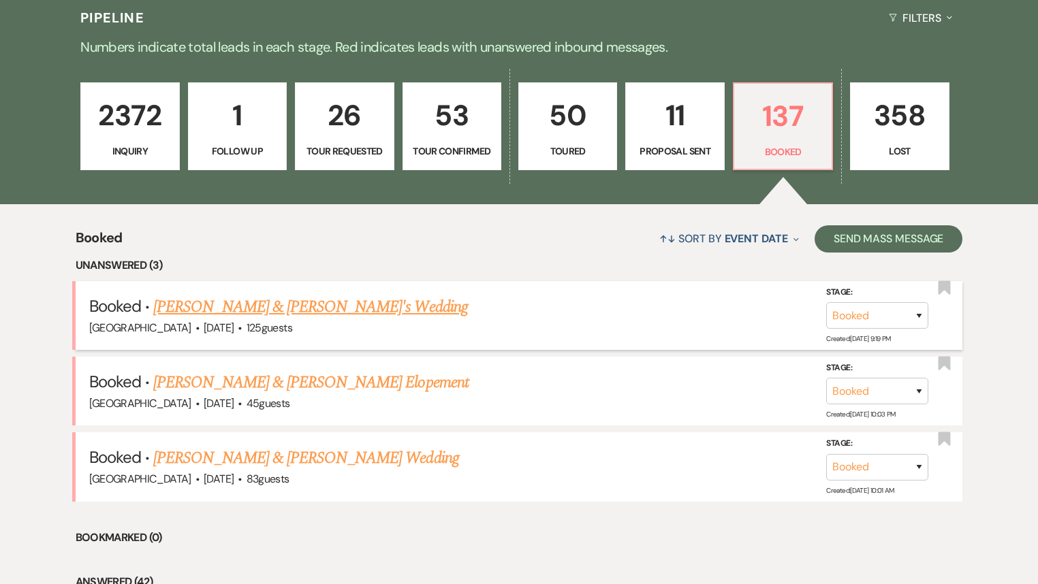
click at [350, 306] on link "[PERSON_NAME] & [PERSON_NAME]'s Wedding" at bounding box center [310, 307] width 315 height 25
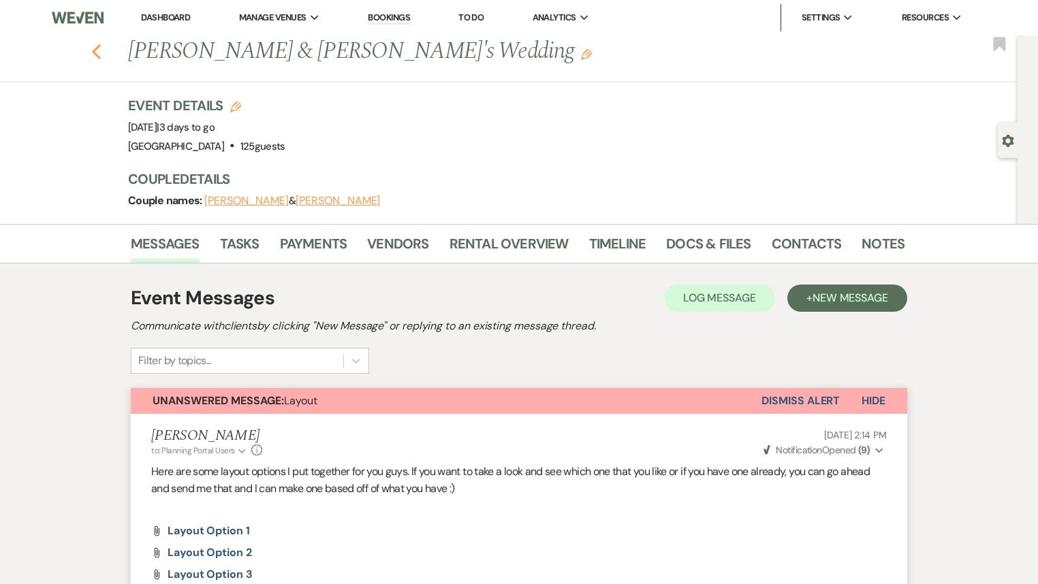
click at [99, 52] on icon "Previous" at bounding box center [96, 52] width 10 height 16
select select "7"
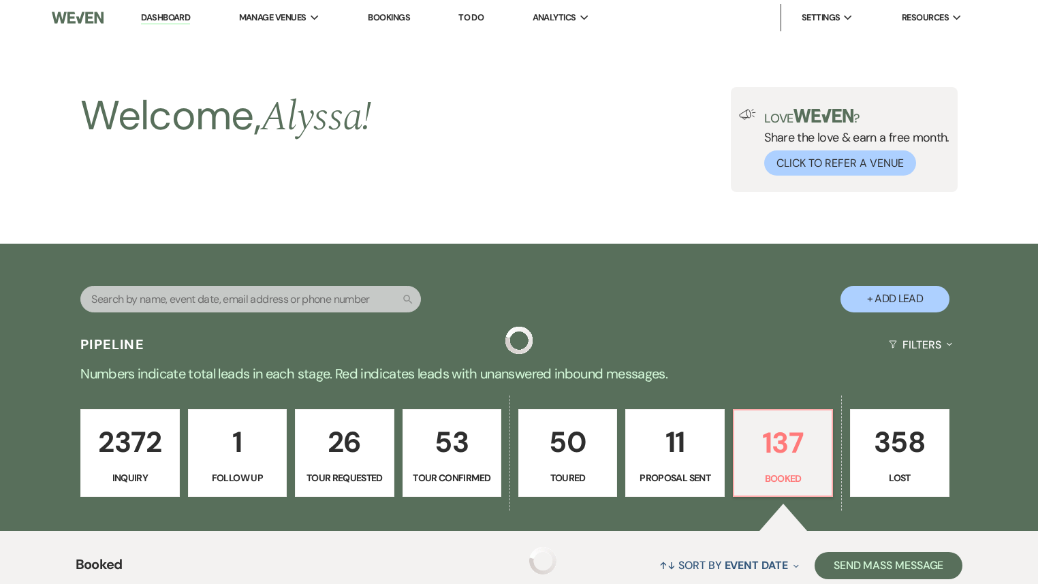
scroll to position [327, 0]
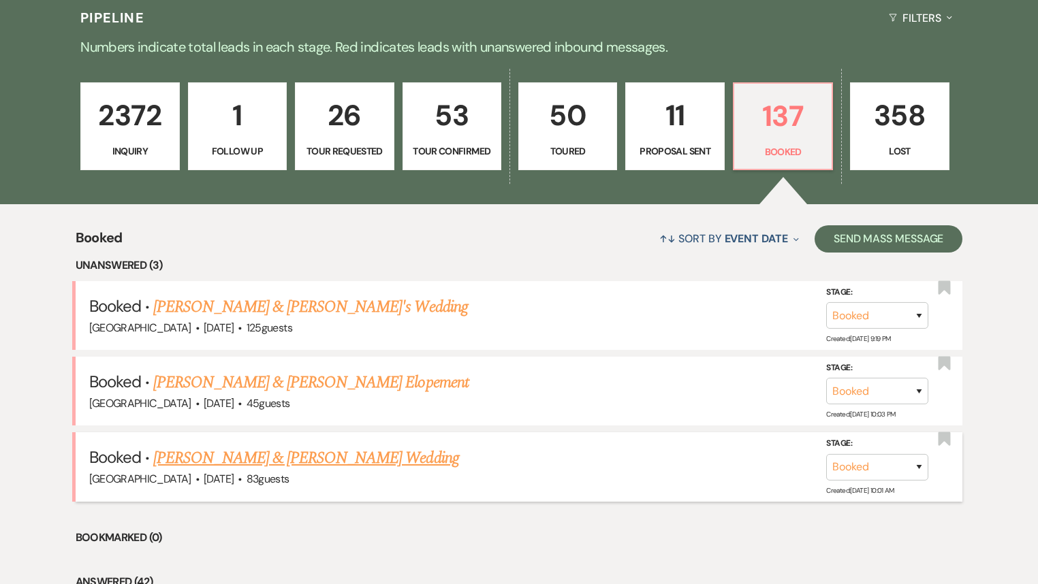
click at [255, 456] on link "[PERSON_NAME] & [PERSON_NAME] Wedding" at bounding box center [305, 458] width 305 height 25
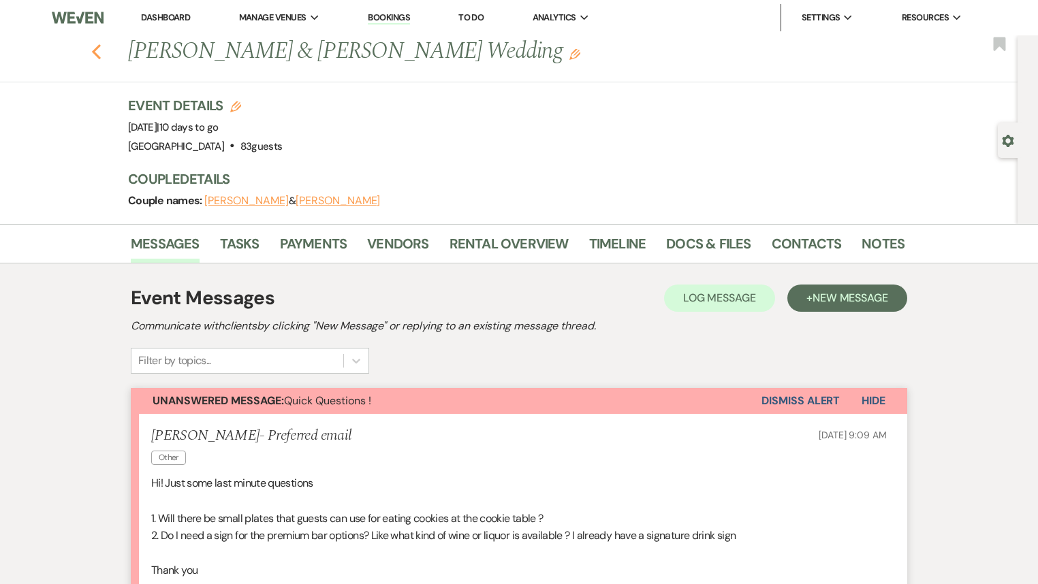
click at [101, 50] on icon "Previous" at bounding box center [96, 52] width 10 height 16
select select "7"
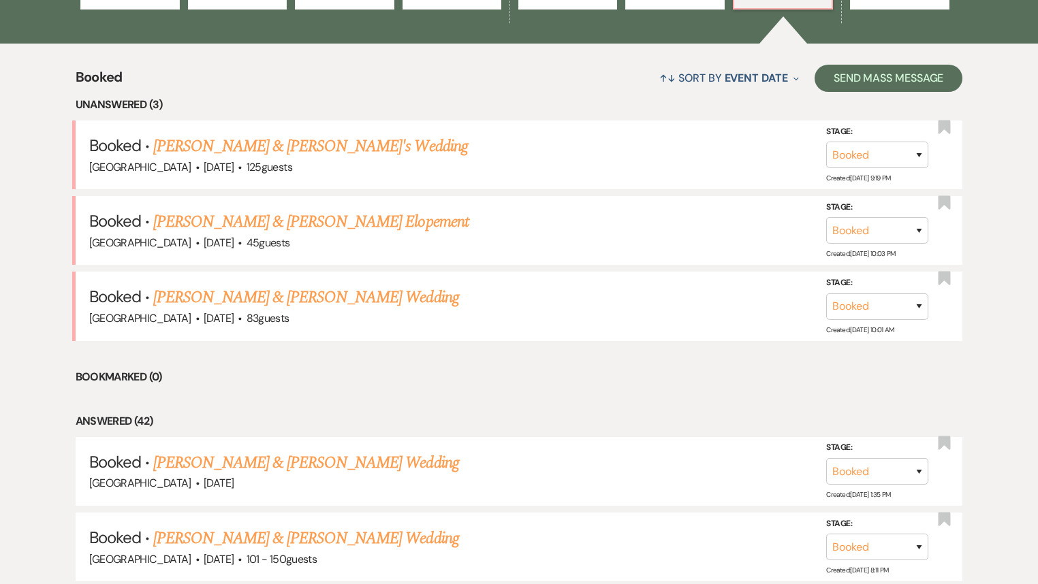
scroll to position [654, 0]
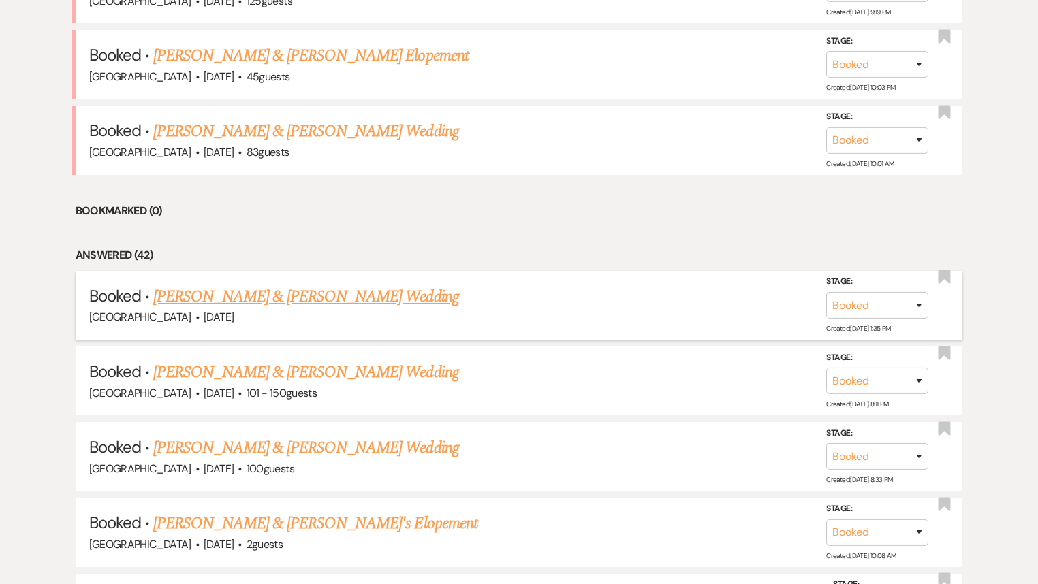
click at [291, 294] on link "[PERSON_NAME] & [PERSON_NAME] Wedding" at bounding box center [305, 297] width 305 height 25
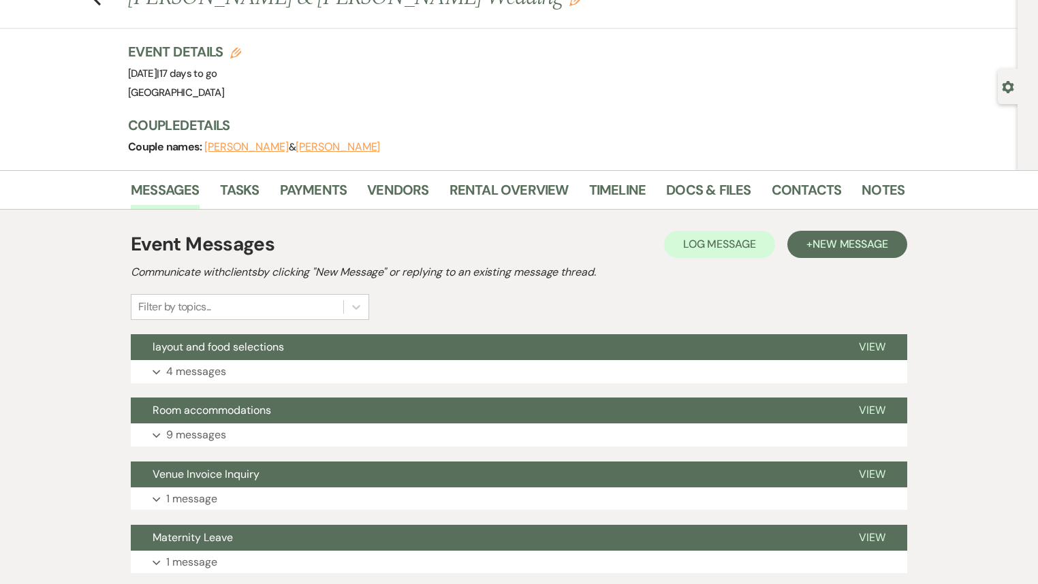
scroll to position [54, 0]
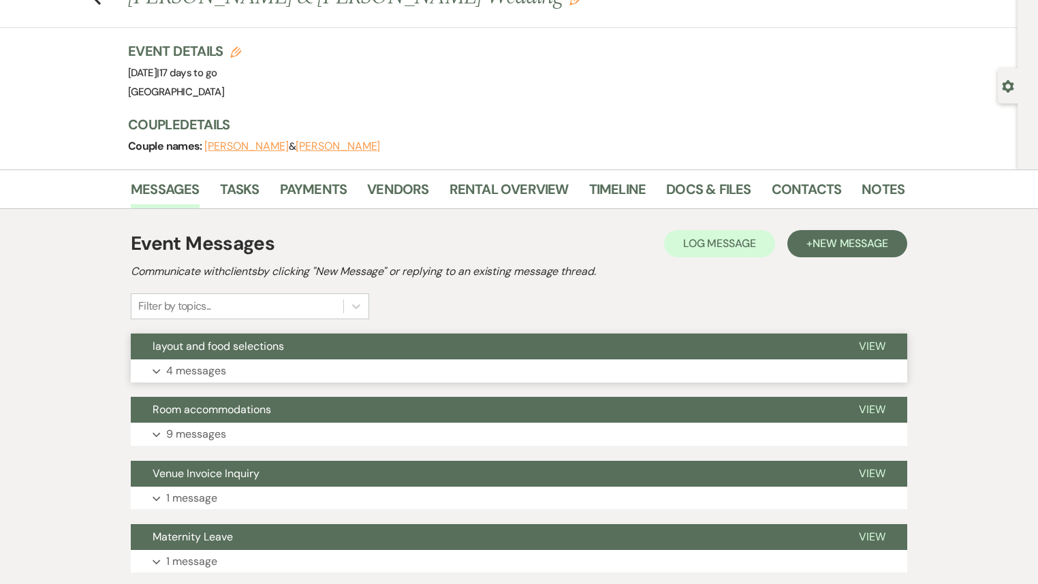
click at [285, 362] on button "Expand 4 messages" at bounding box center [519, 370] width 776 height 23
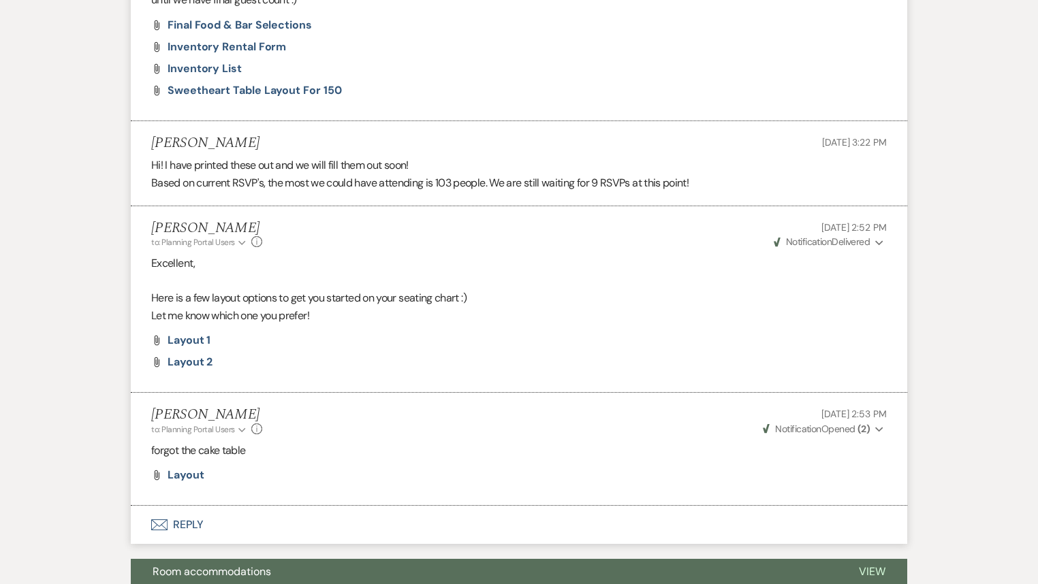
scroll to position [708, 0]
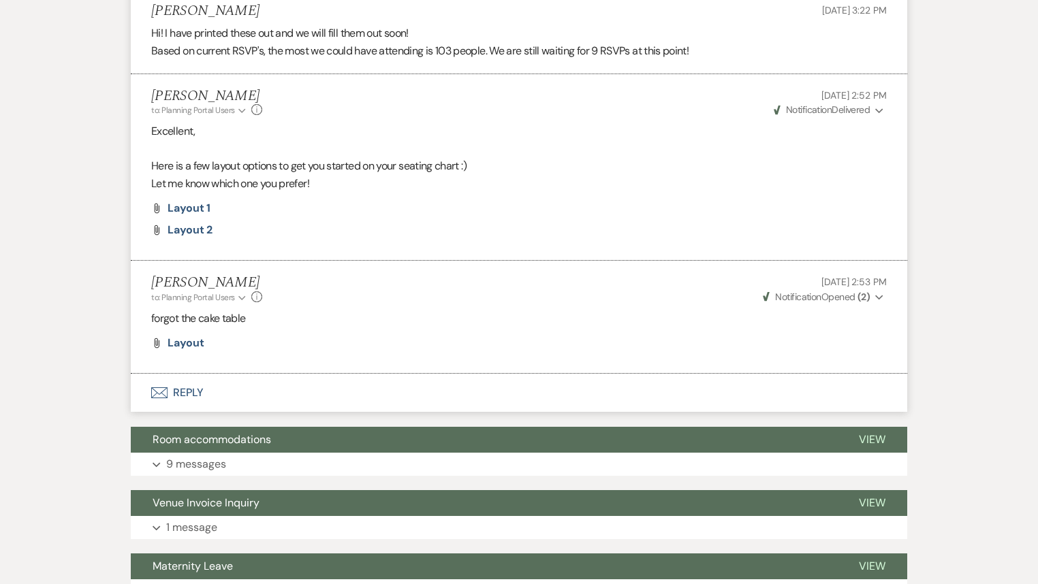
click at [182, 392] on button "Envelope Reply" at bounding box center [519, 393] width 776 height 38
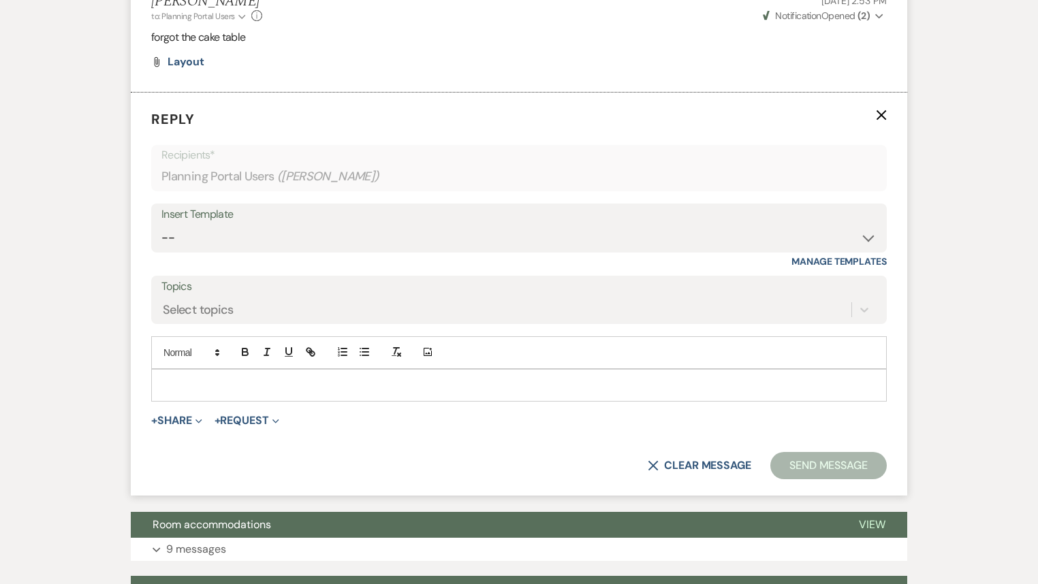
scroll to position [990, 0]
click at [278, 385] on p at bounding box center [519, 384] width 714 height 15
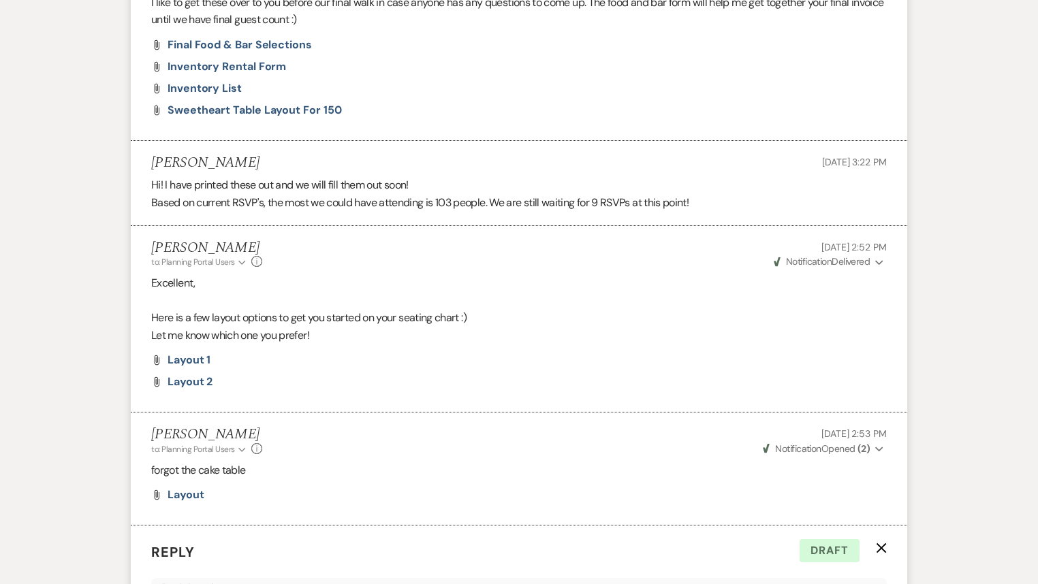
scroll to position [445, 0]
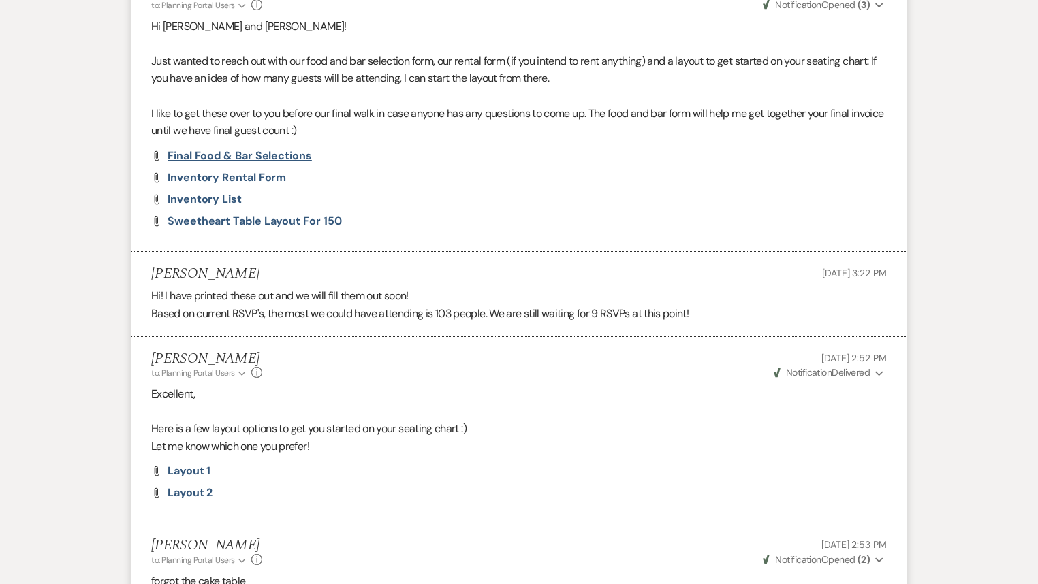
click at [278, 157] on span "Final Food & Bar Selections" at bounding box center [239, 155] width 144 height 14
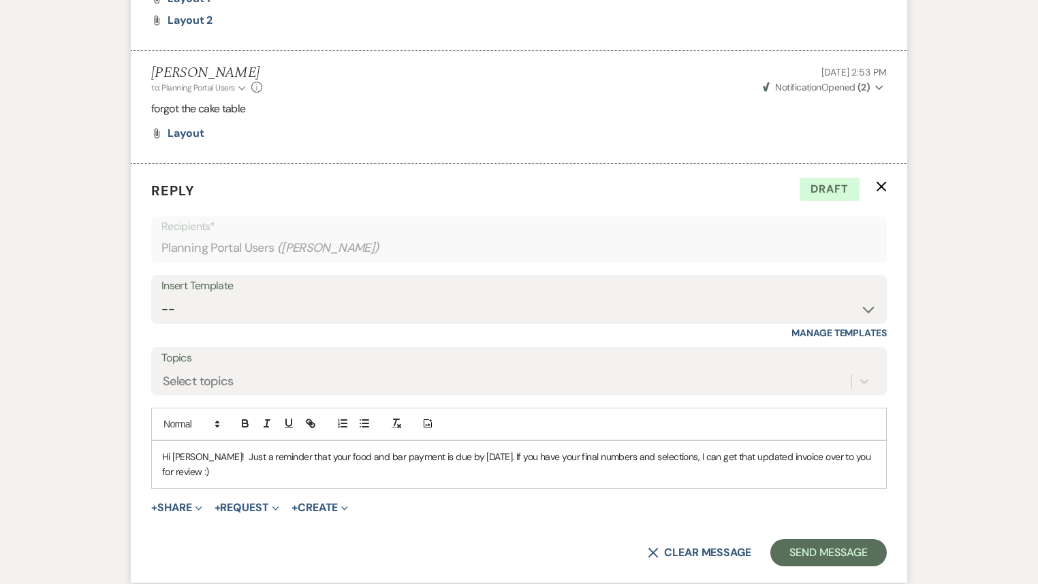
scroll to position [1099, 0]
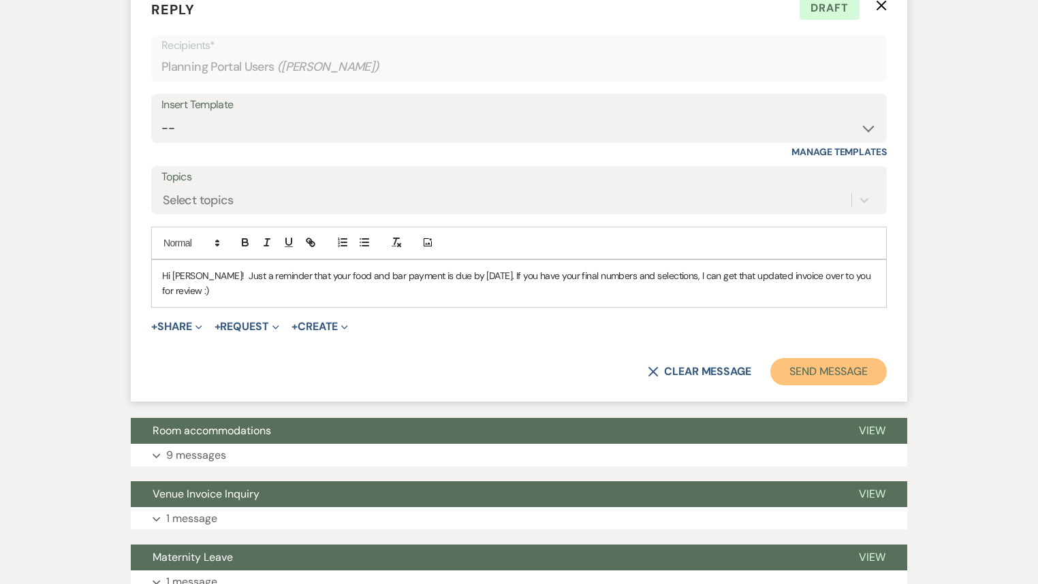
click at [855, 368] on button "Send Message" at bounding box center [828, 371] width 116 height 27
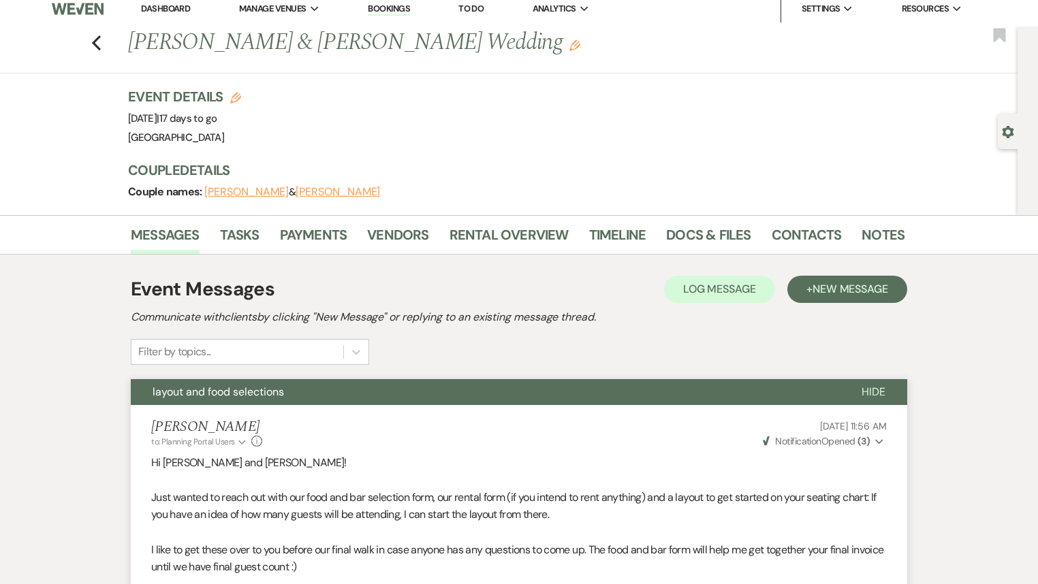
scroll to position [0, 0]
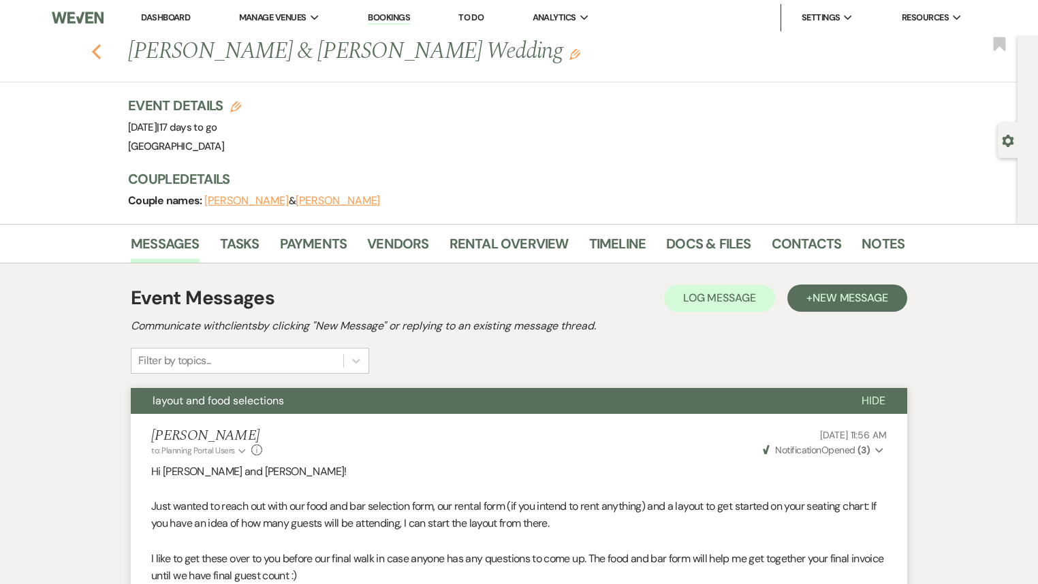
click at [98, 54] on icon "Previous" at bounding box center [96, 52] width 10 height 16
select select "7"
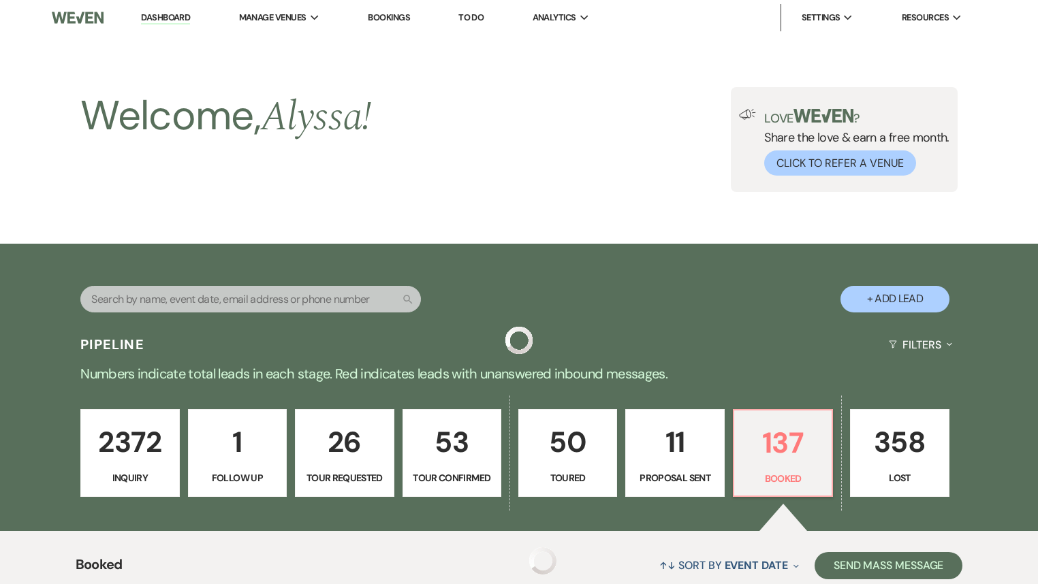
scroll to position [654, 0]
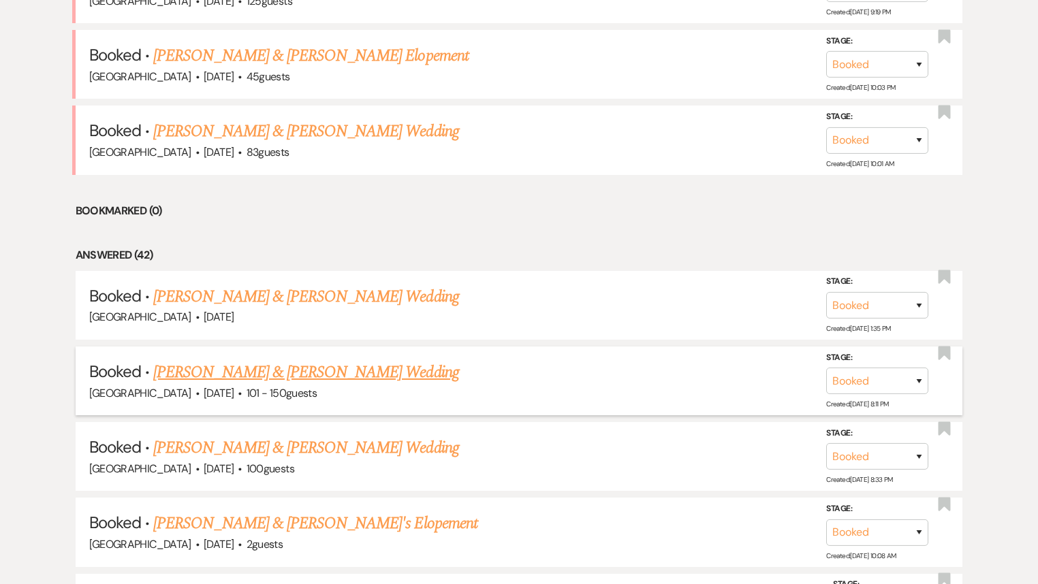
click at [264, 367] on link "[PERSON_NAME] & [PERSON_NAME] Wedding" at bounding box center [305, 372] width 305 height 25
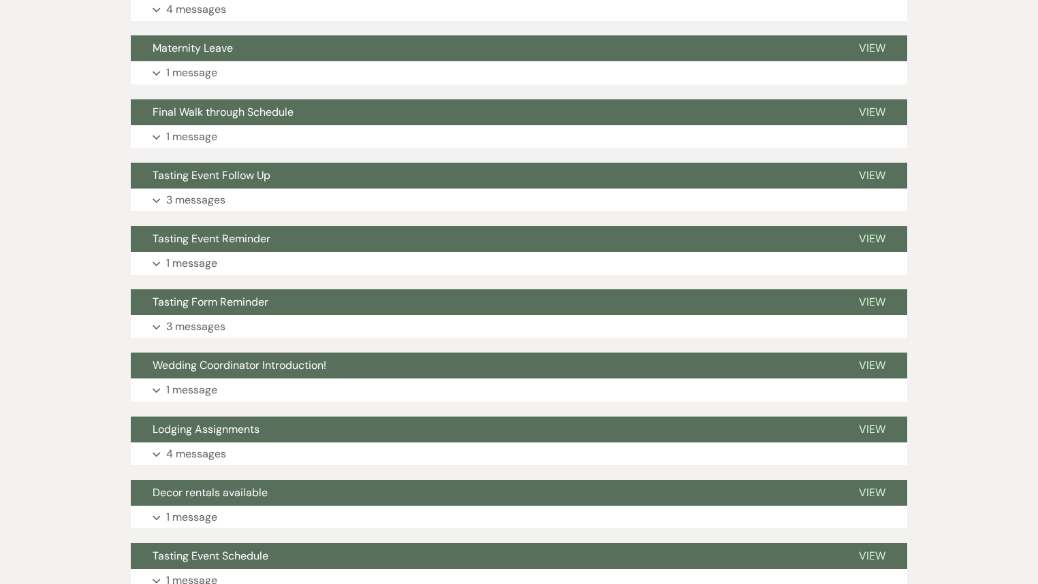
scroll to position [272, 0]
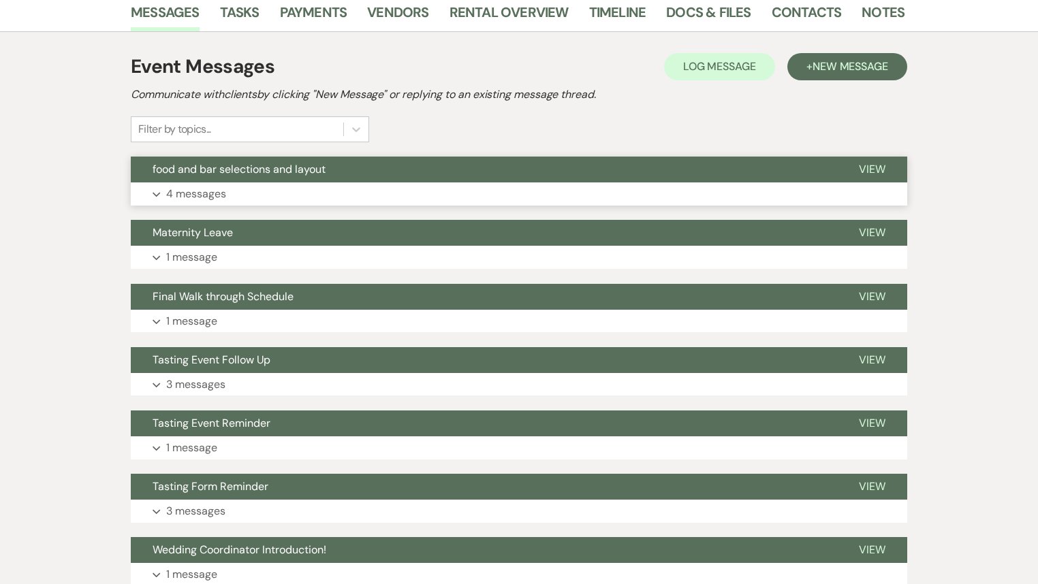
click at [725, 177] on button "food and bar selections and layout" at bounding box center [484, 170] width 706 height 26
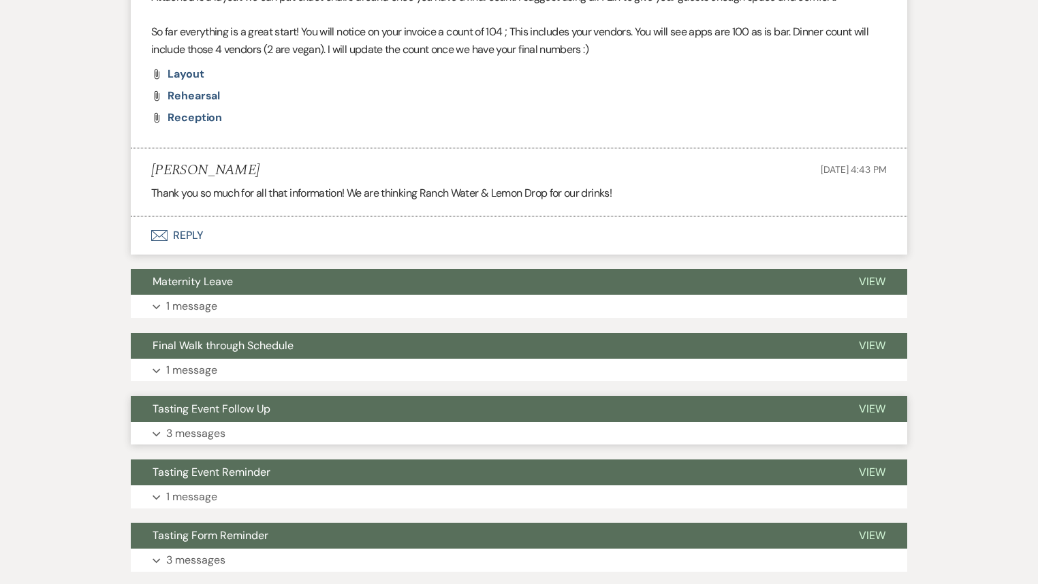
scroll to position [1634, 0]
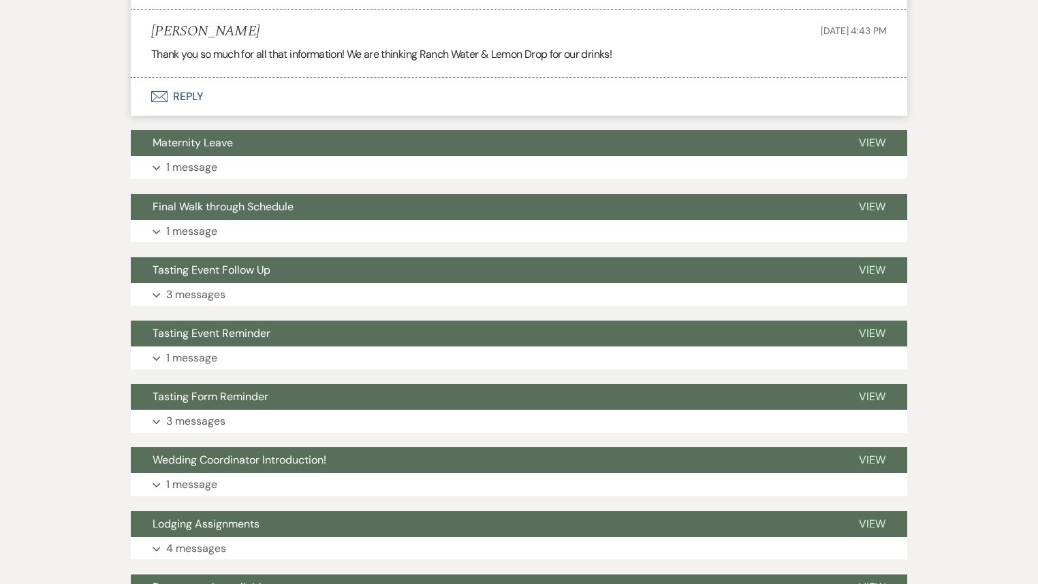
click at [209, 103] on button "Envelope Reply" at bounding box center [519, 97] width 776 height 38
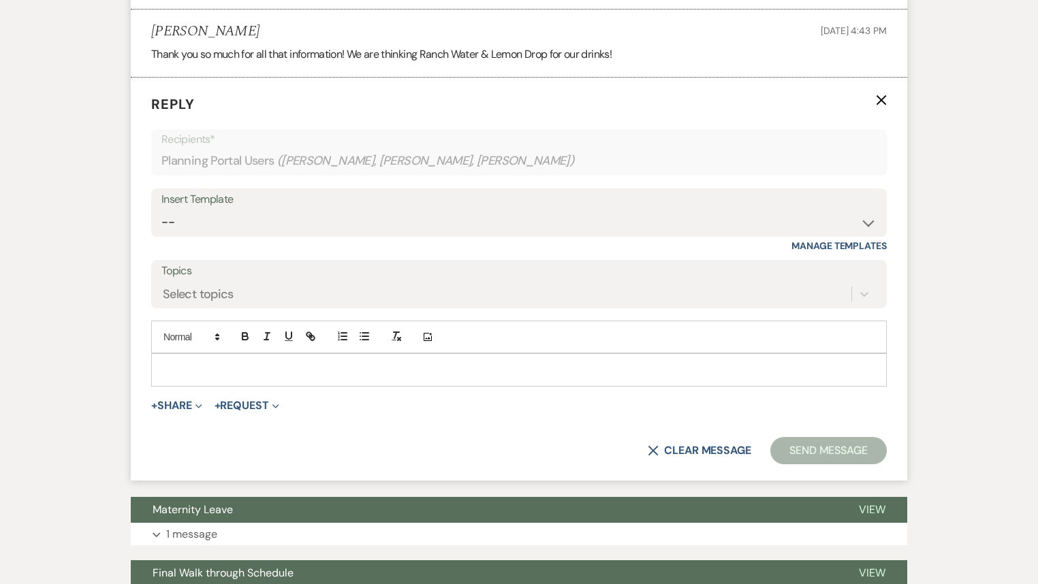
scroll to position [1620, 0]
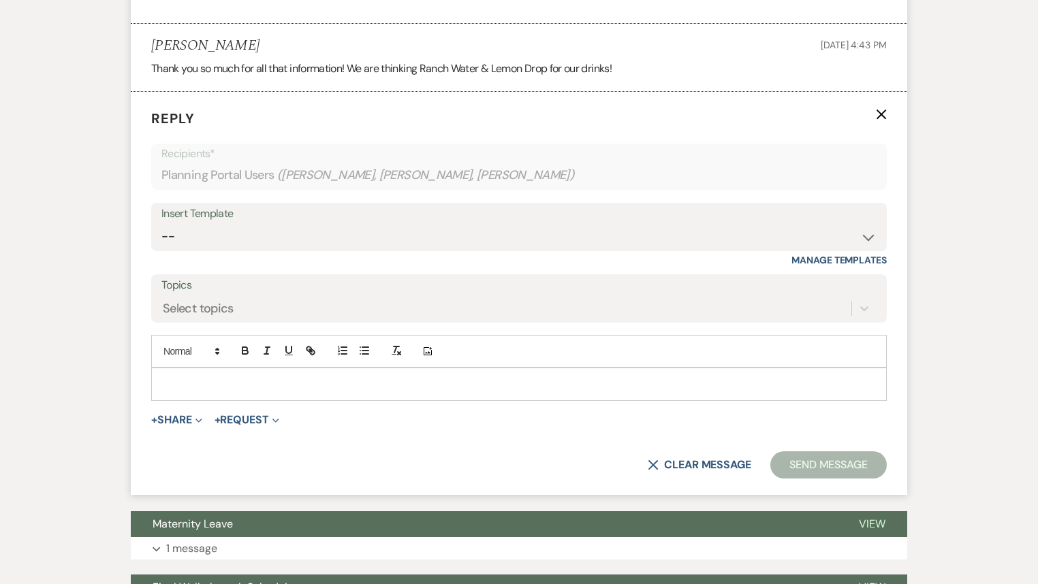
drag, startPoint x: 256, startPoint y: 389, endPoint x: 257, endPoint y: 369, distance: 20.4
click at [255, 384] on div at bounding box center [519, 383] width 734 height 31
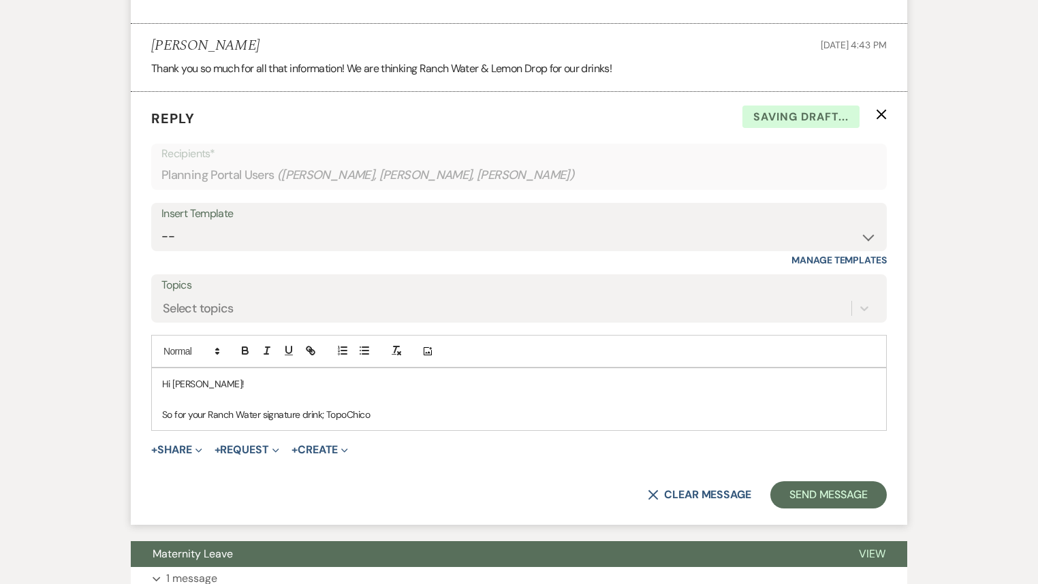
click at [347, 415] on p "So for your Ranch Water signature drink; TopoChico" at bounding box center [519, 414] width 714 height 15
click at [413, 414] on p "So for your Ranch Water signature drink; Topo Chico" at bounding box center [519, 414] width 714 height 15
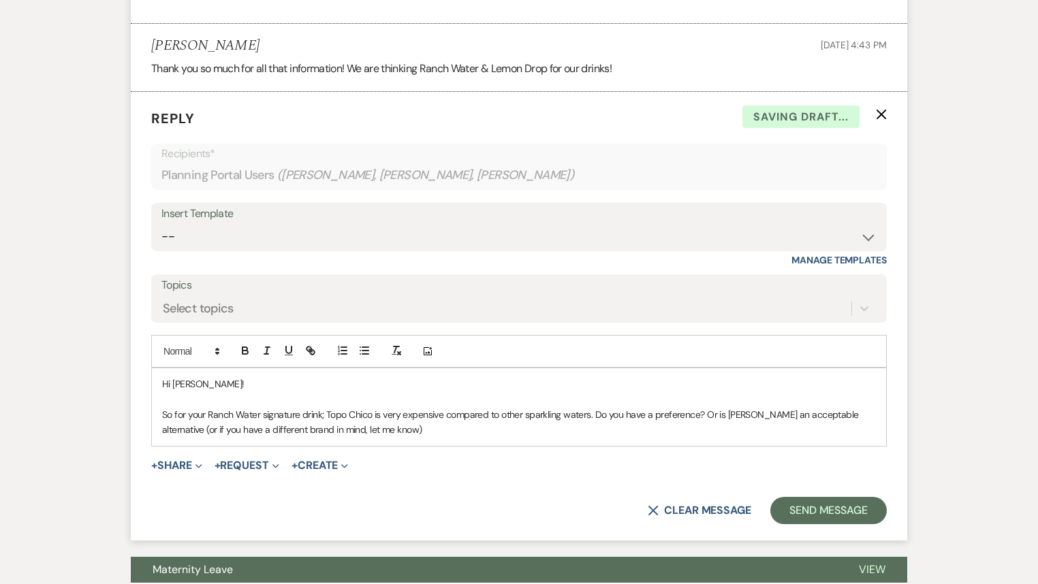
click at [871, 419] on p "So for your Ranch Water signature drink; Topo Chico is very expensive compared …" at bounding box center [519, 422] width 714 height 31
click at [394, 413] on p "So for your Ranch Water signature drink; Topo Chico is very expensive compared …" at bounding box center [519, 422] width 714 height 31
click at [251, 349] on button "button" at bounding box center [245, 350] width 19 height 16
click at [482, 436] on div "Hi [PERSON_NAME]! So for your Ranch Water signature drink; Topo Chico is very e…" at bounding box center [519, 407] width 734 height 78
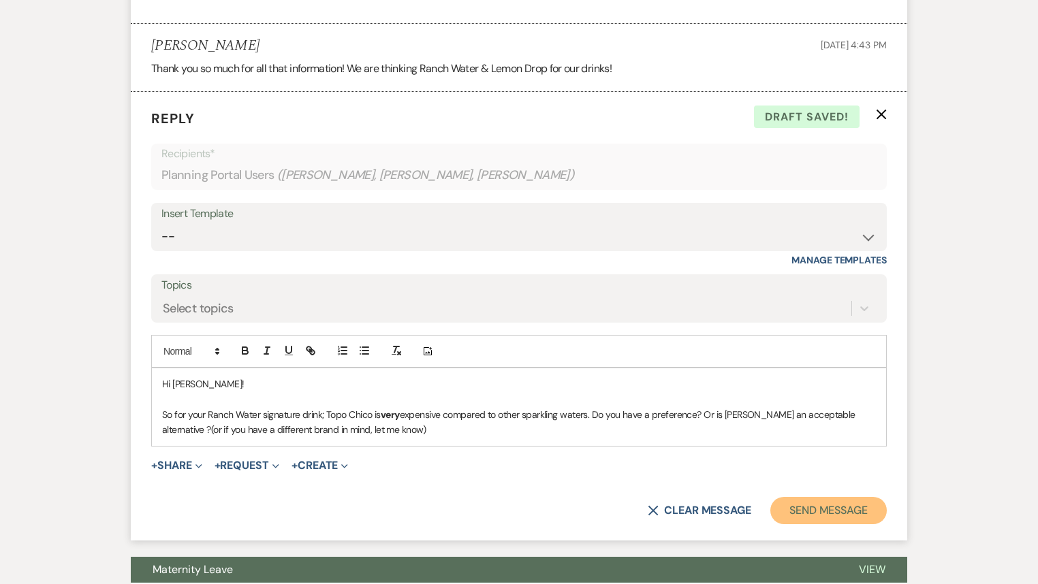
click at [840, 512] on button "Send Message" at bounding box center [828, 510] width 116 height 27
